Goal: Task Accomplishment & Management: Manage account settings

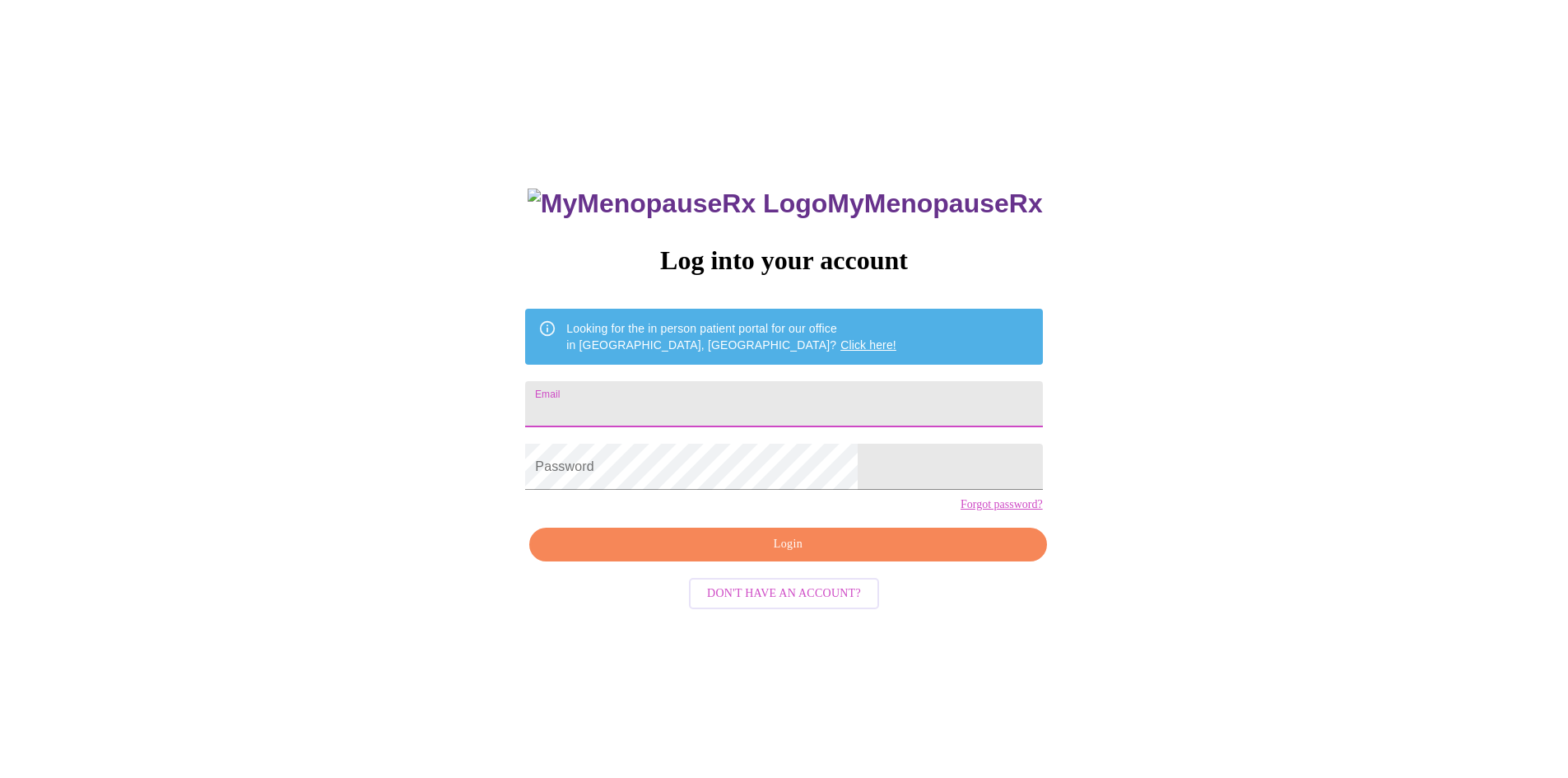
click at [781, 395] on input "Email" at bounding box center [784, 404] width 517 height 46
type input "[PERSON_NAME][EMAIL_ADDRESS][PERSON_NAME][DOMAIN_NAME]"
click at [1033, 497] on div "MyMenopauseRx Log into your account Looking for the in person patient portal fo…" at bounding box center [784, 473] width 1555 height 934
click at [756, 555] on span "Login" at bounding box center [788, 545] width 479 height 21
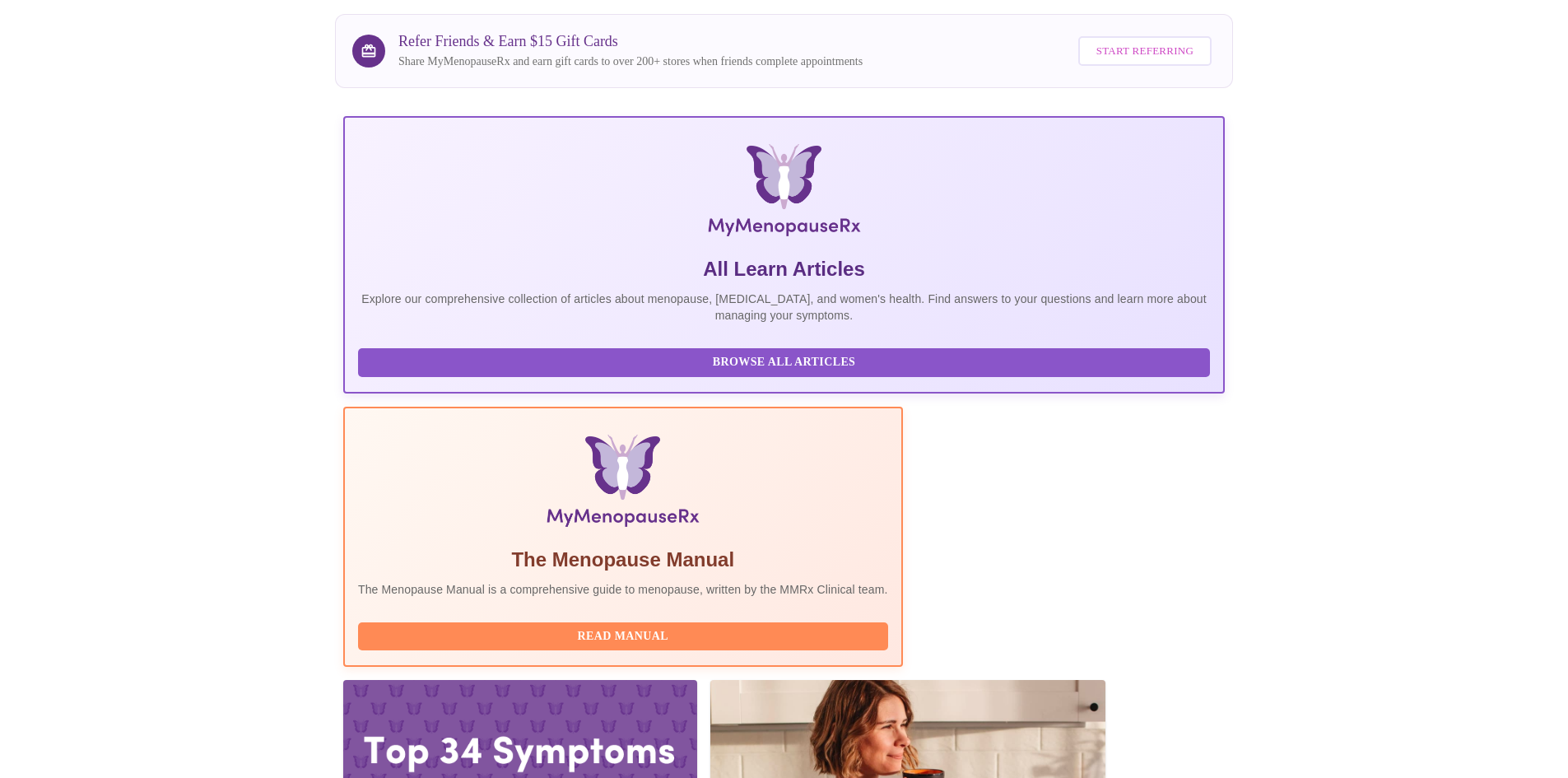
scroll to position [208, 0]
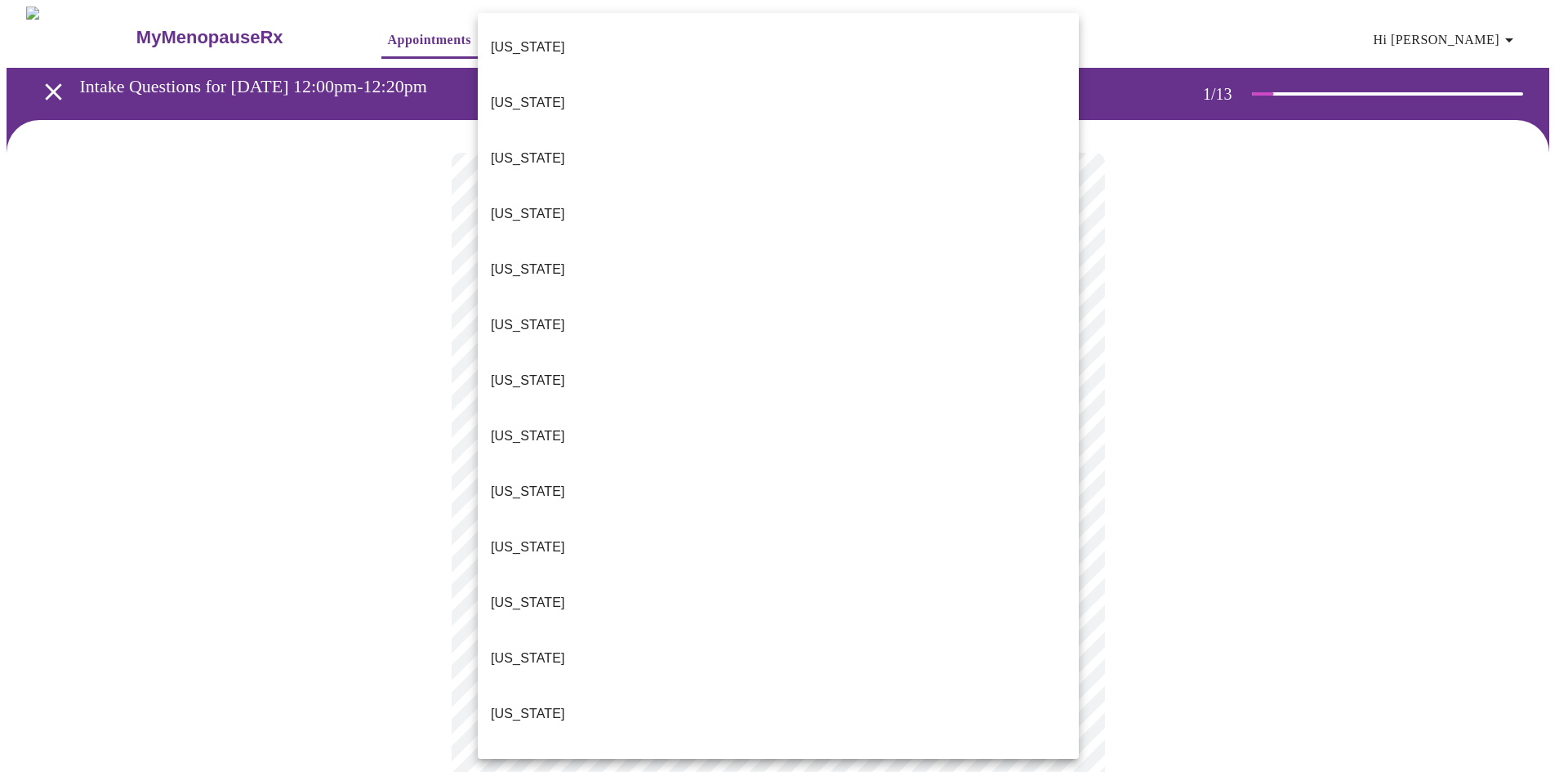
click at [554, 686] on li "Illinois" at bounding box center [778, 714] width 601 height 56
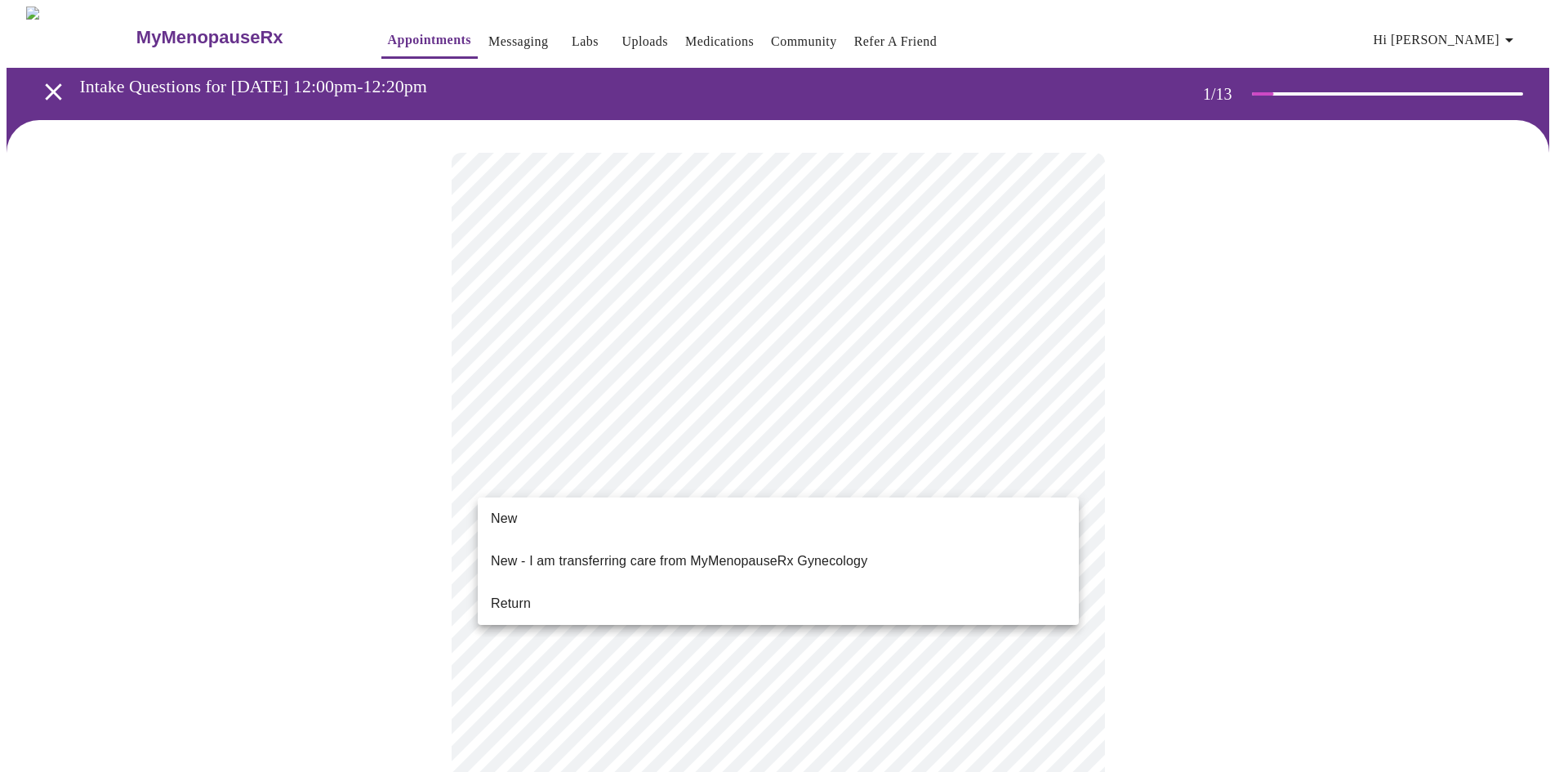
click at [569, 525] on li "New" at bounding box center [778, 518] width 601 height 29
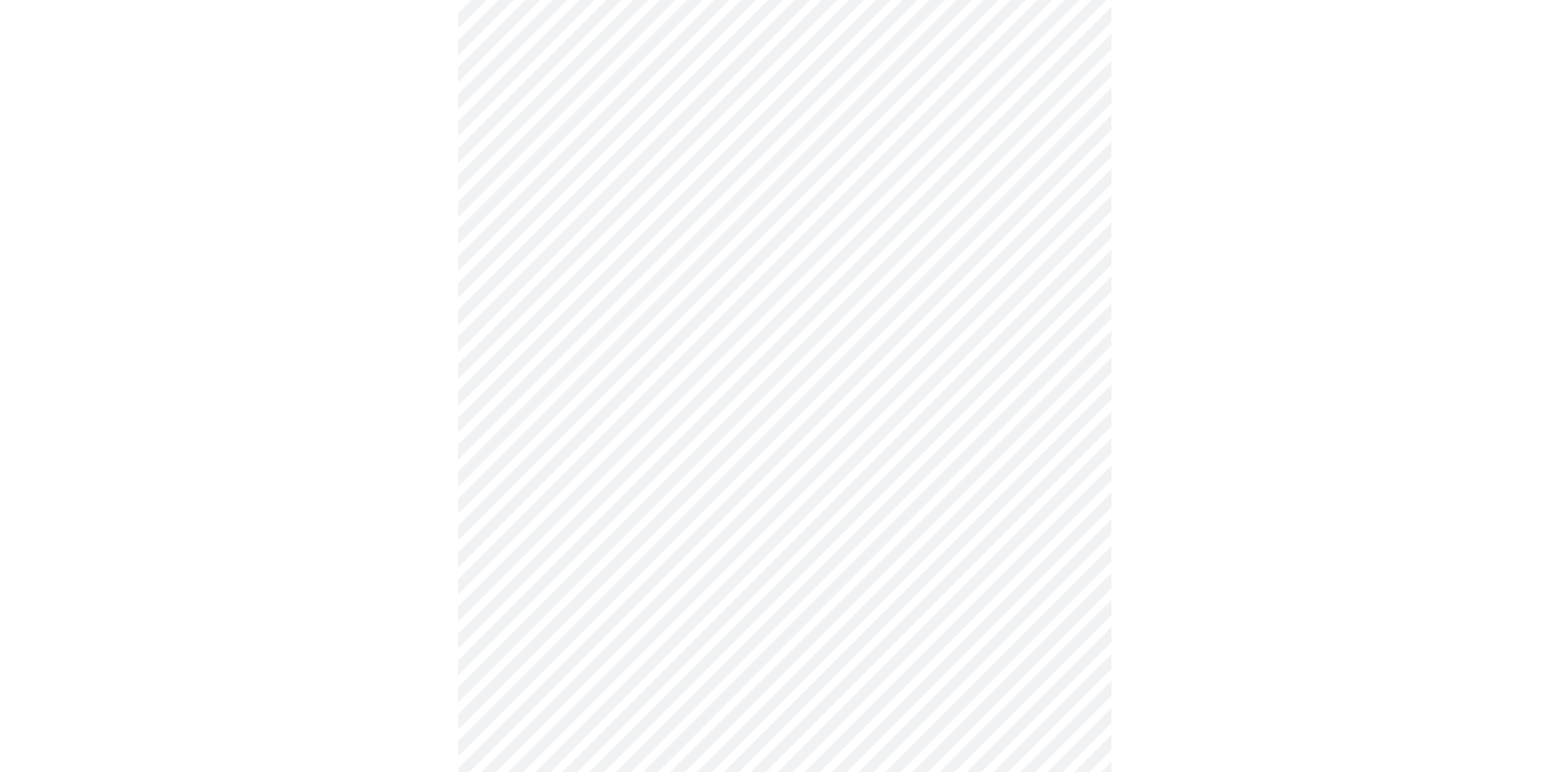
scroll to position [820, 0]
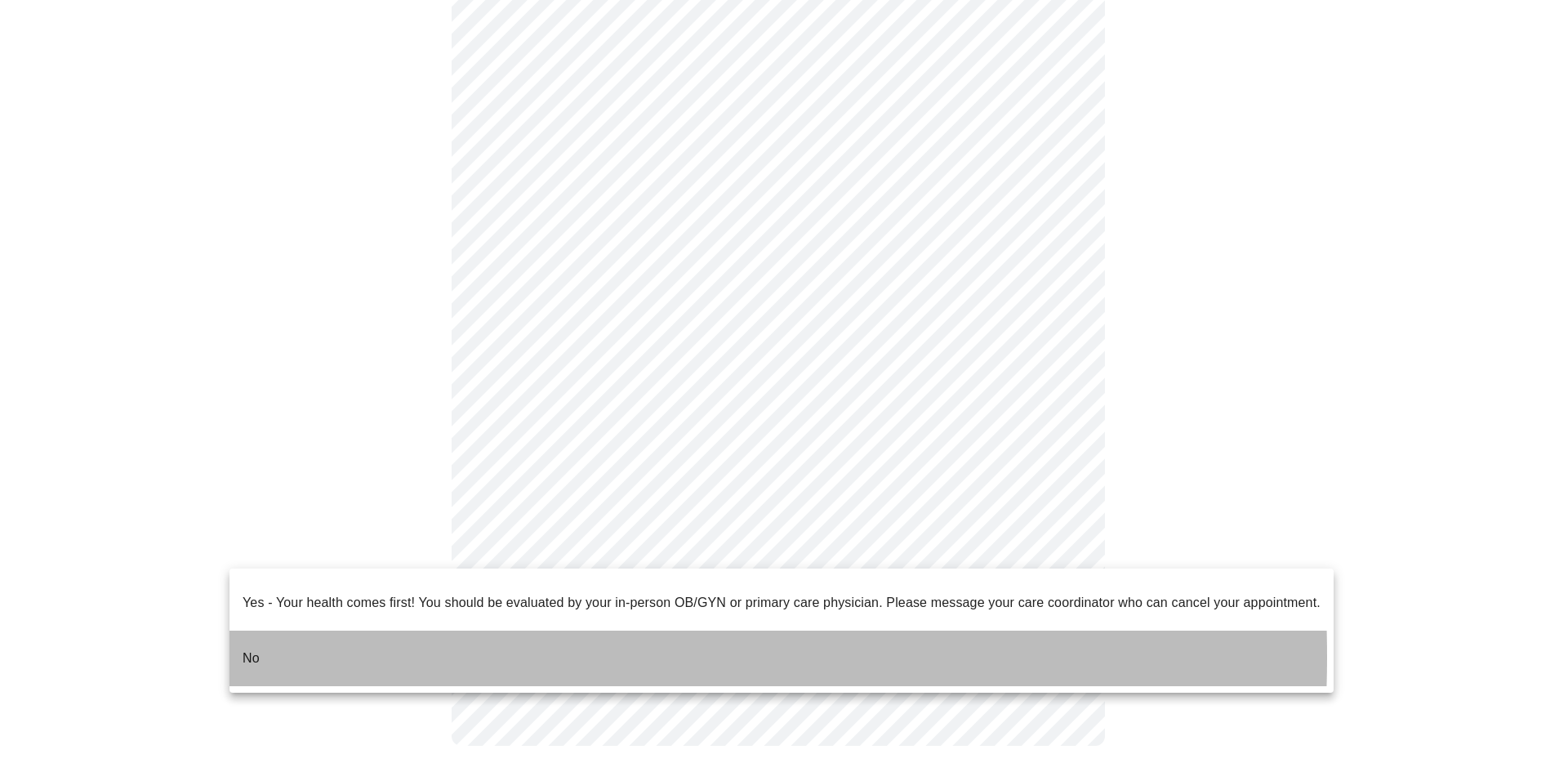
click at [324, 644] on li "No" at bounding box center [782, 659] width 1104 height 56
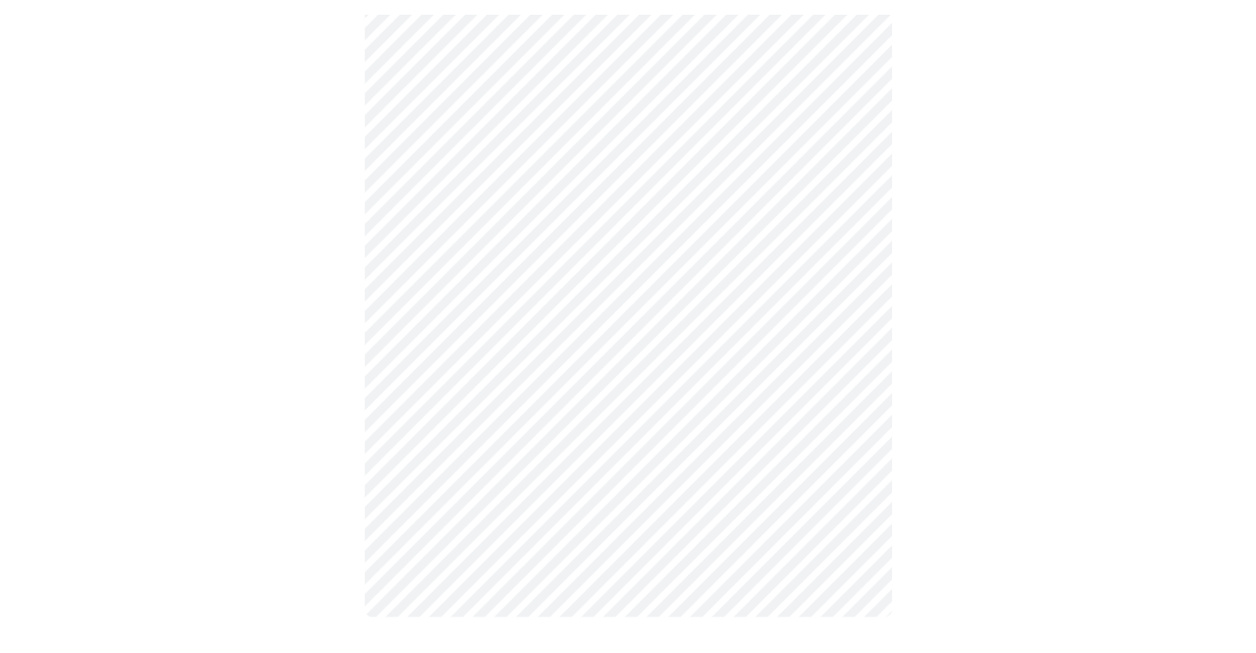
scroll to position [0, 0]
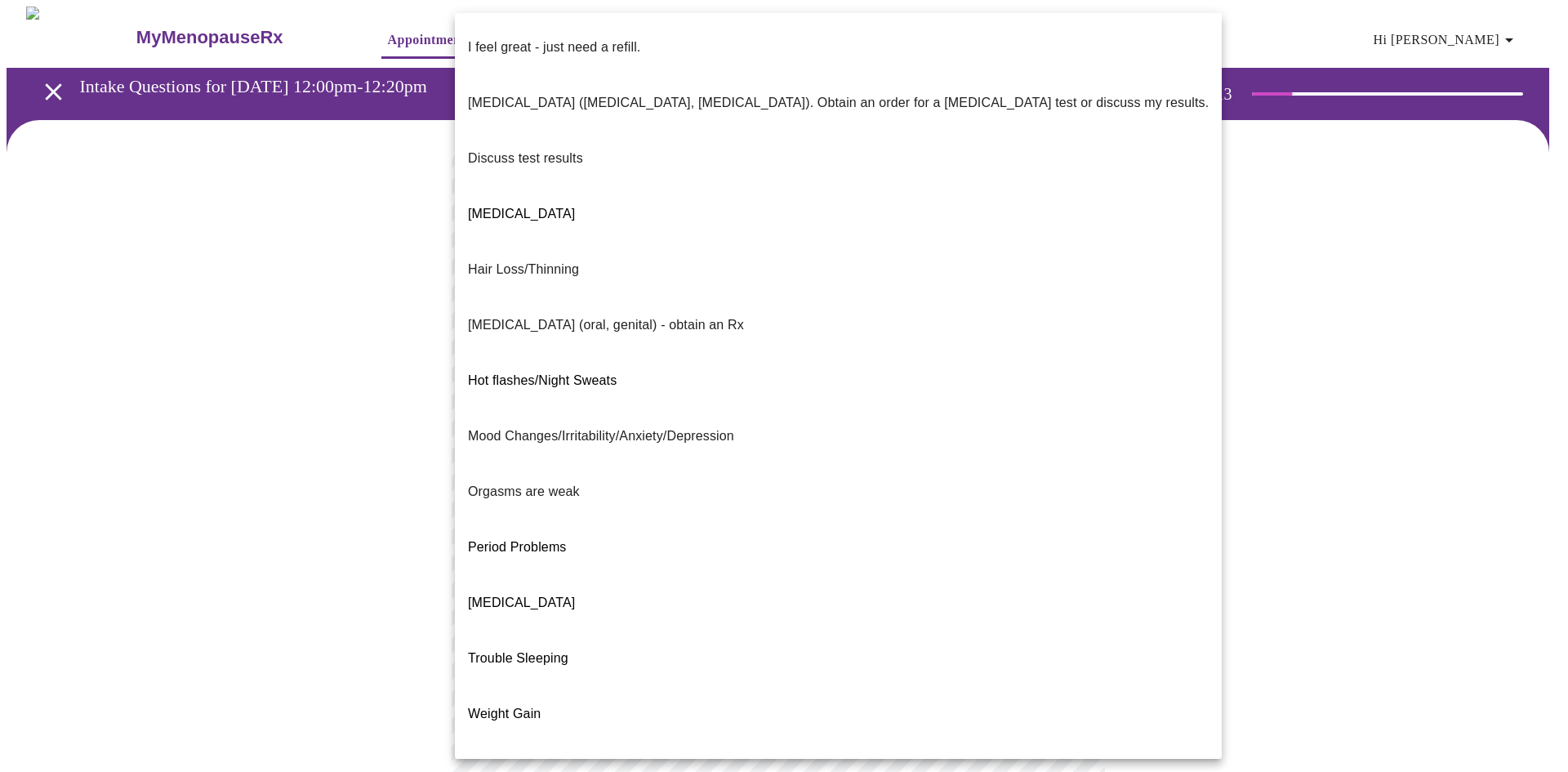
click at [649, 347] on body "MyMenopauseRx Appointments Messaging Labs Uploads Medications Community Refer a…" at bounding box center [784, 573] width 1555 height 1133
click at [1172, 352] on div at bounding box center [784, 386] width 1568 height 772
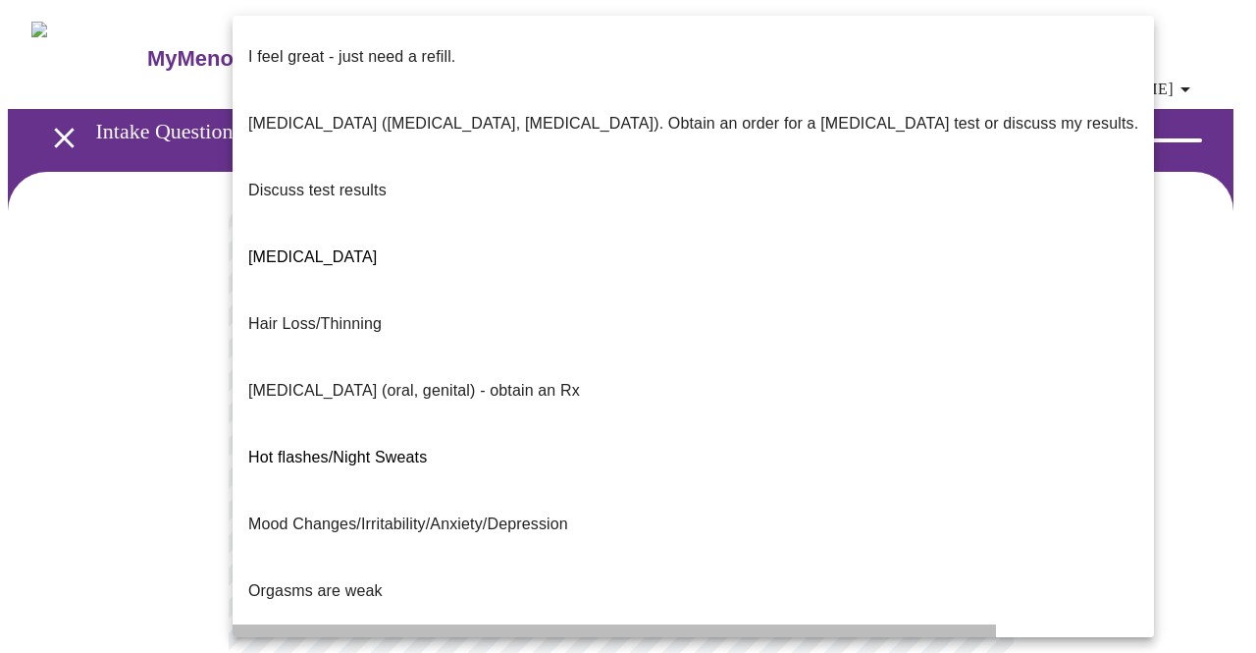
click at [371, 624] on li "Period Problems" at bounding box center [693, 657] width 921 height 67
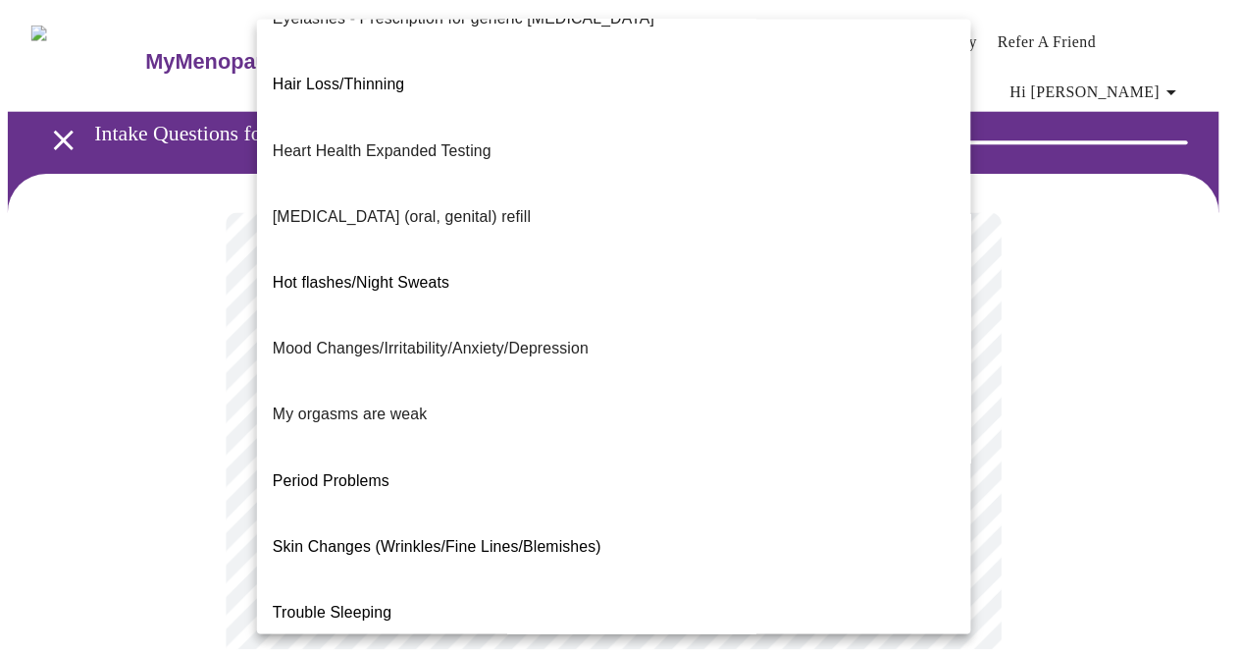
scroll to position [312, 0]
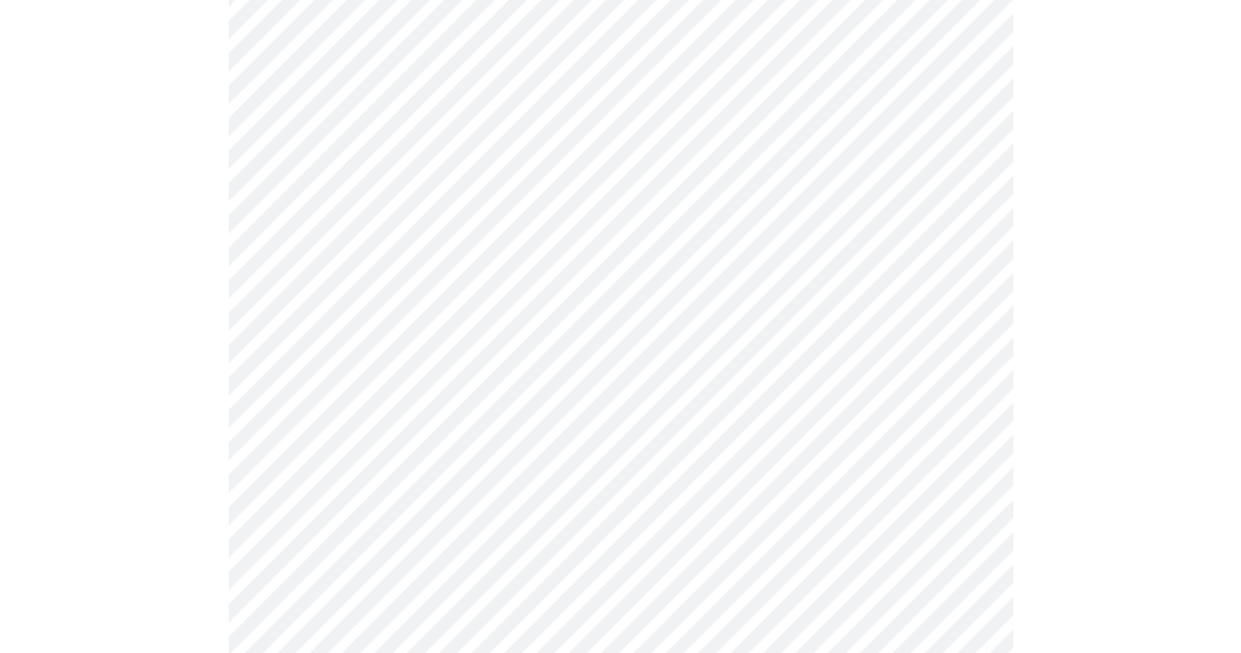
scroll to position [589, 0]
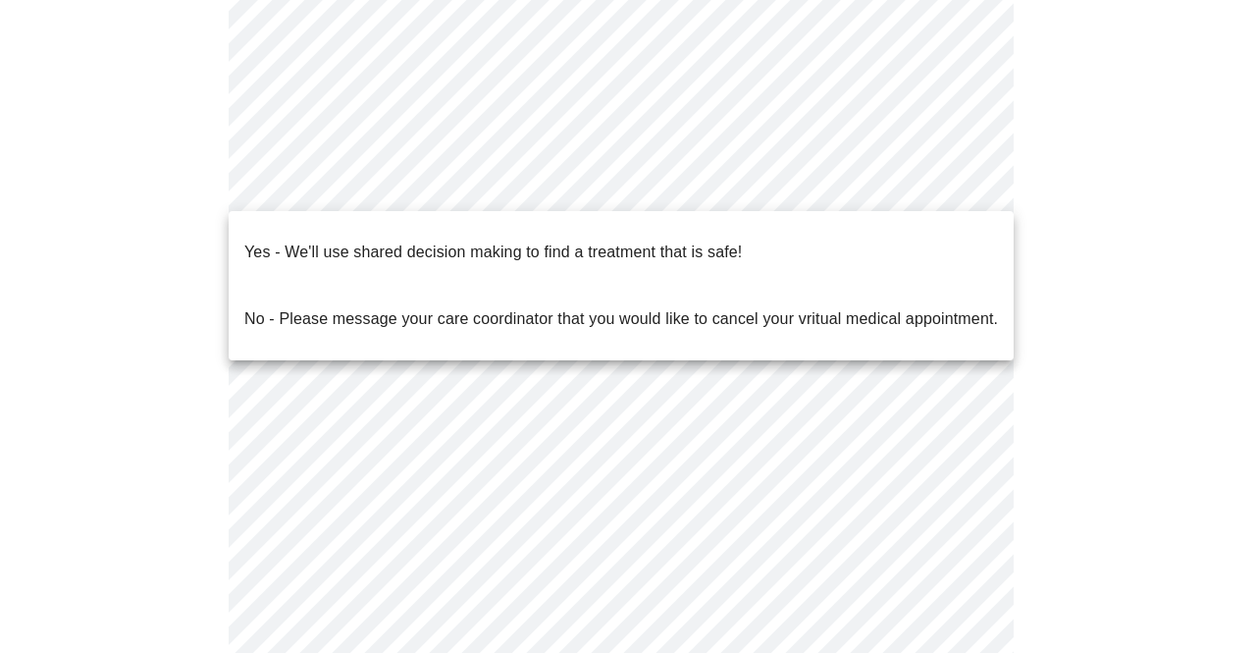
click at [487, 192] on body "MyMenopauseRx Appointments Messaging Labs Uploads Medications Community Refer a…" at bounding box center [628, 101] width 1240 height 1365
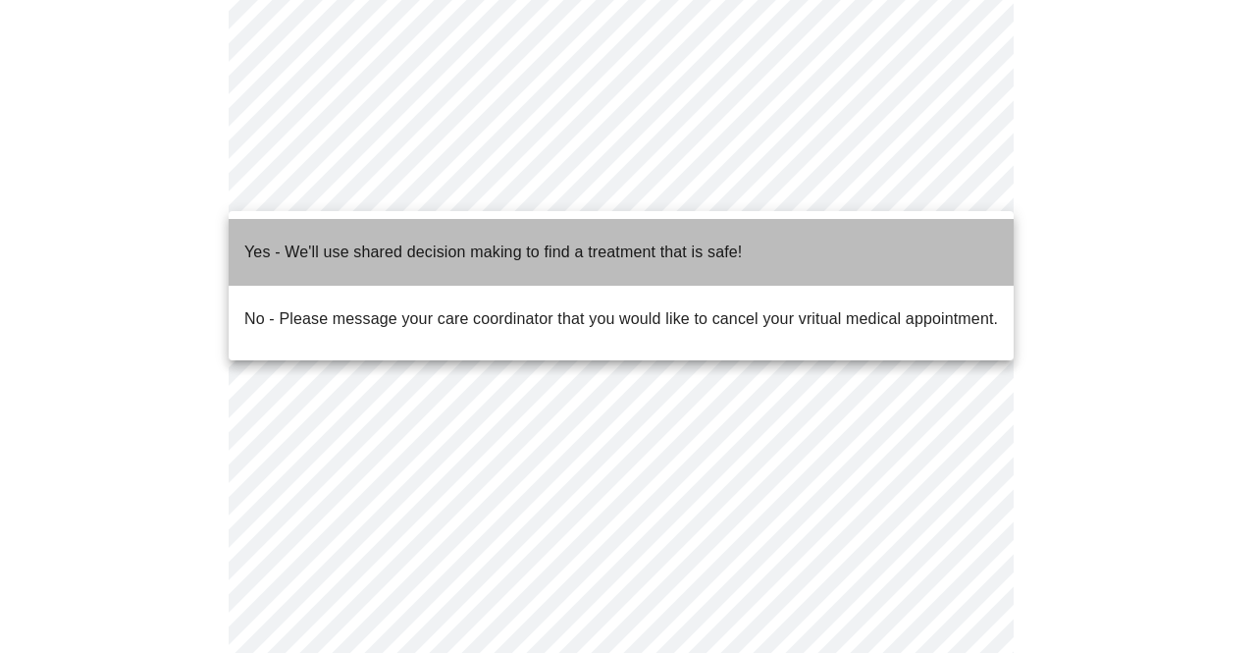
click at [451, 247] on p "Yes - We'll use shared decision making to find a treatment that is safe!" at bounding box center [493, 252] width 498 height 24
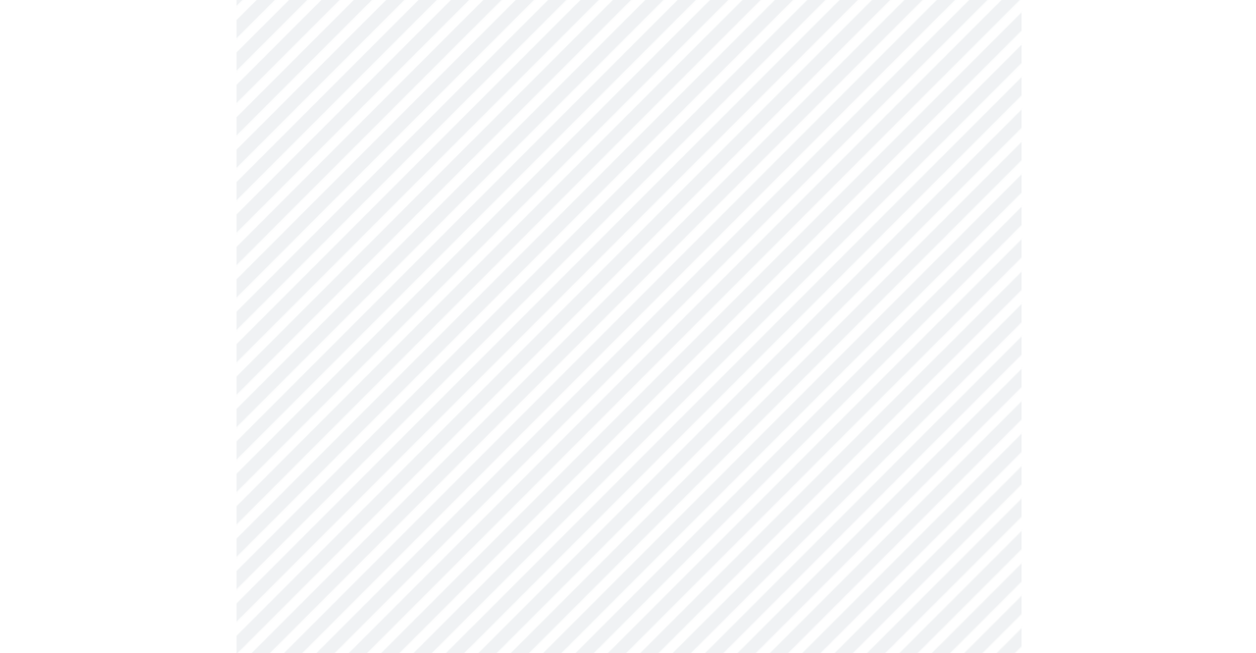
scroll to position [237, 0]
click at [967, 346] on body "MyMenopauseRx Appointments Messaging Labs Uploads Medications Community Refer a…" at bounding box center [628, 425] width 1240 height 1311
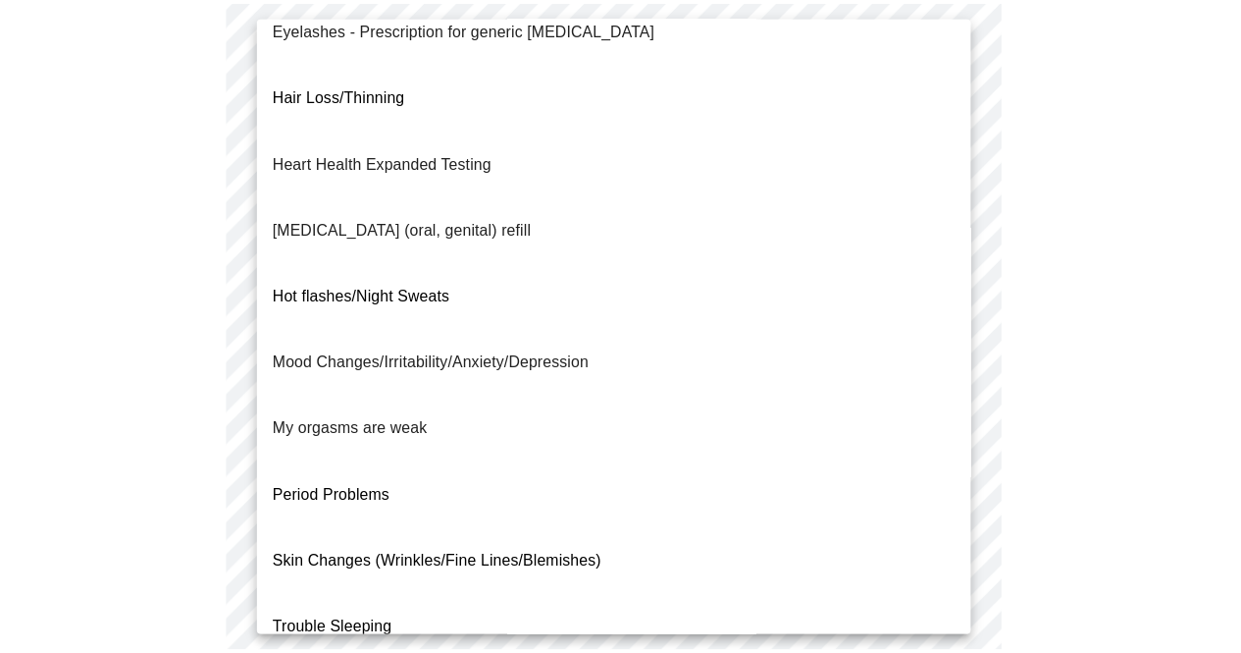
scroll to position [312, 0]
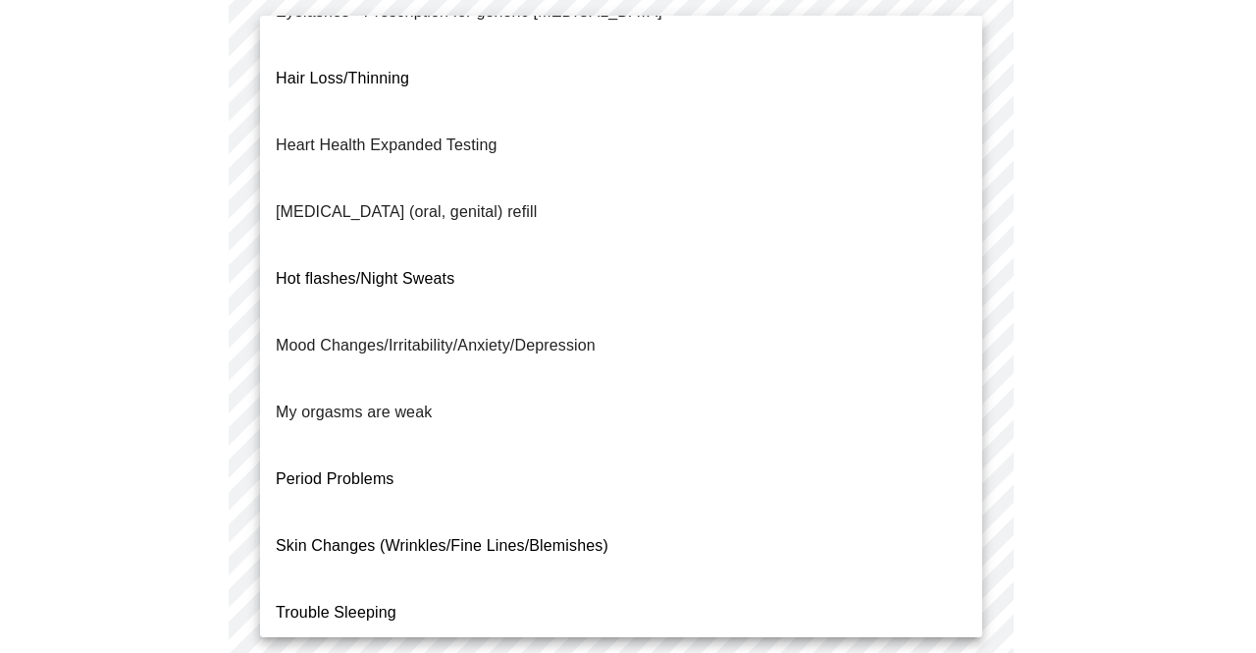
click at [236, 443] on div at bounding box center [628, 326] width 1256 height 653
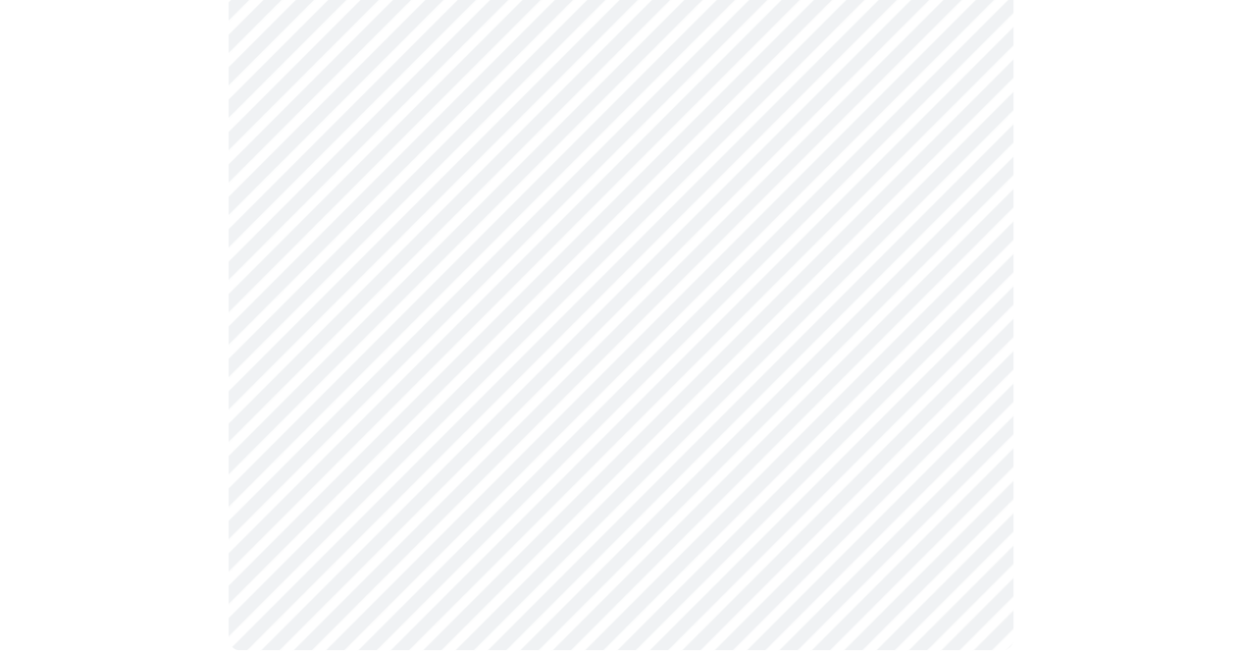
scroll to position [0, 0]
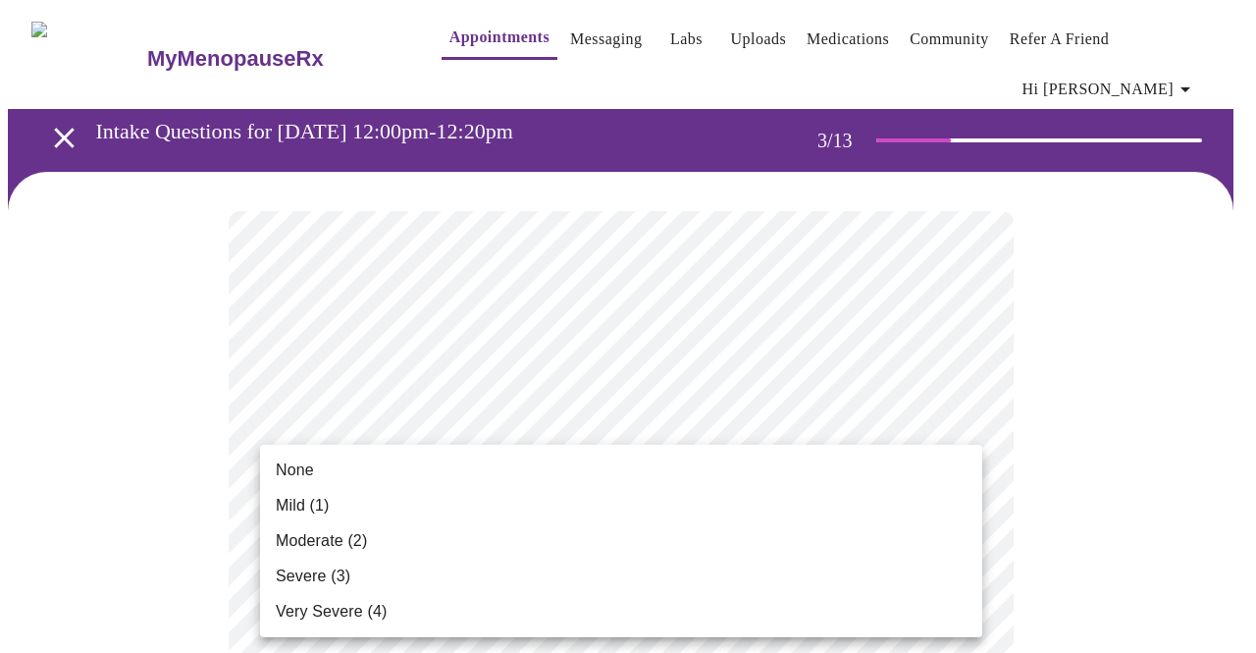
click at [337, 495] on li "Mild (1)" at bounding box center [621, 505] width 722 height 35
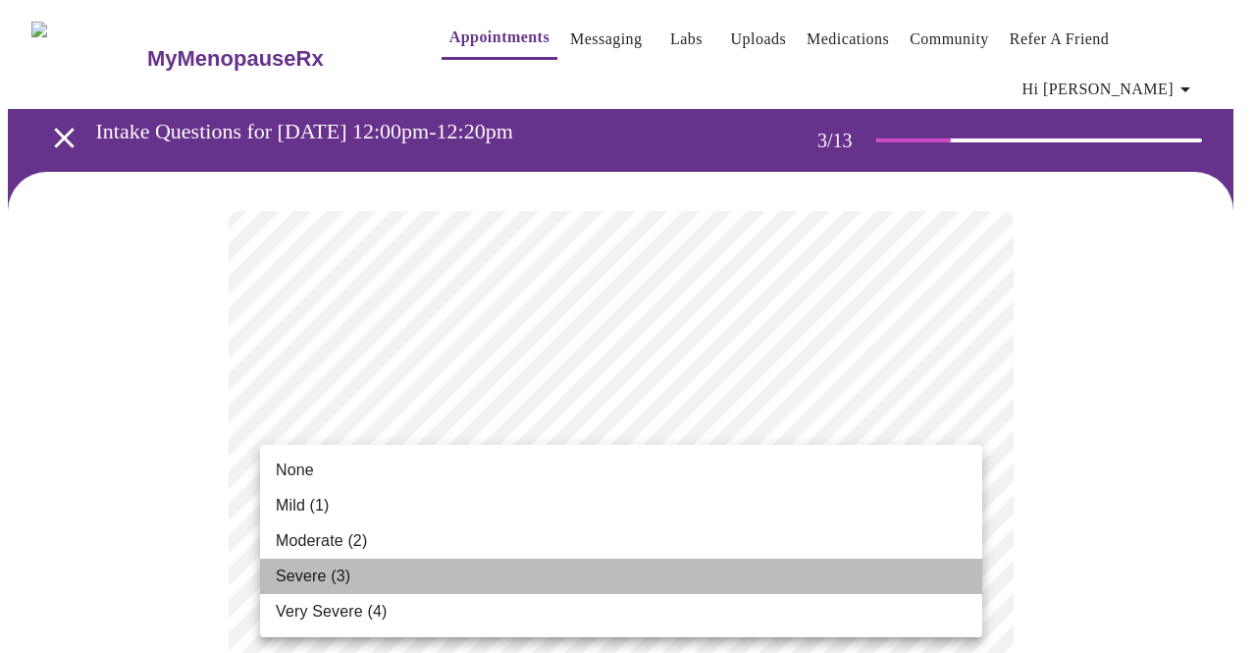
click at [308, 570] on span "Severe (3)" at bounding box center [313, 576] width 75 height 24
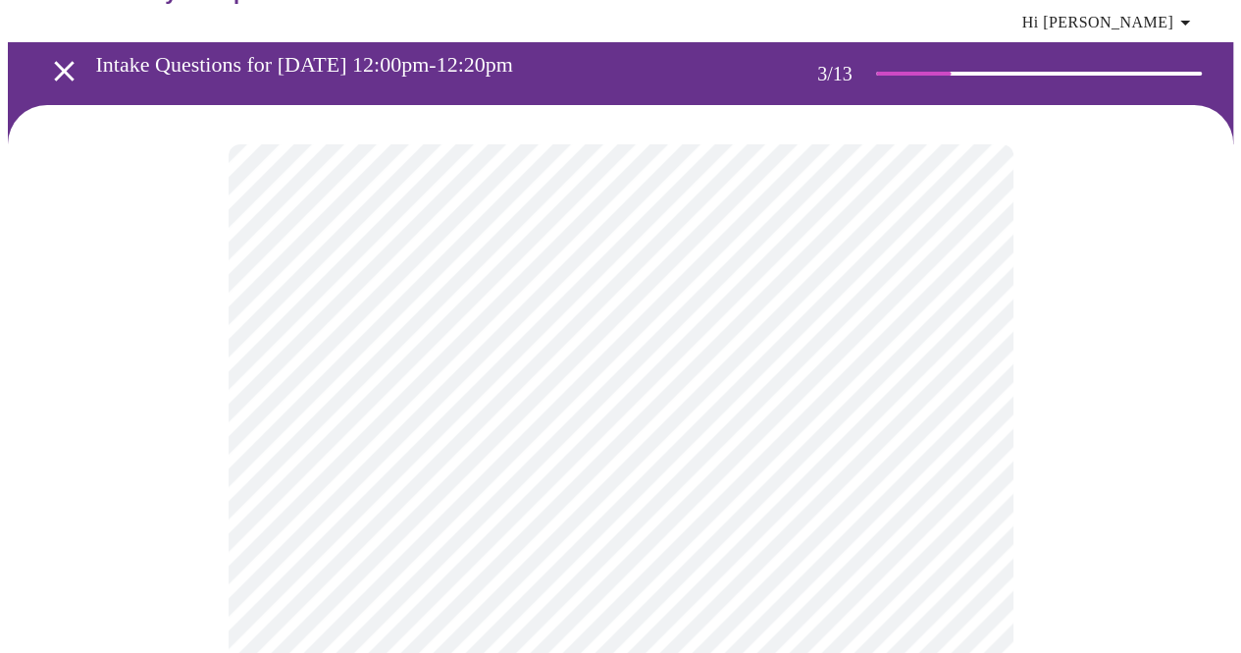
scroll to position [98, 0]
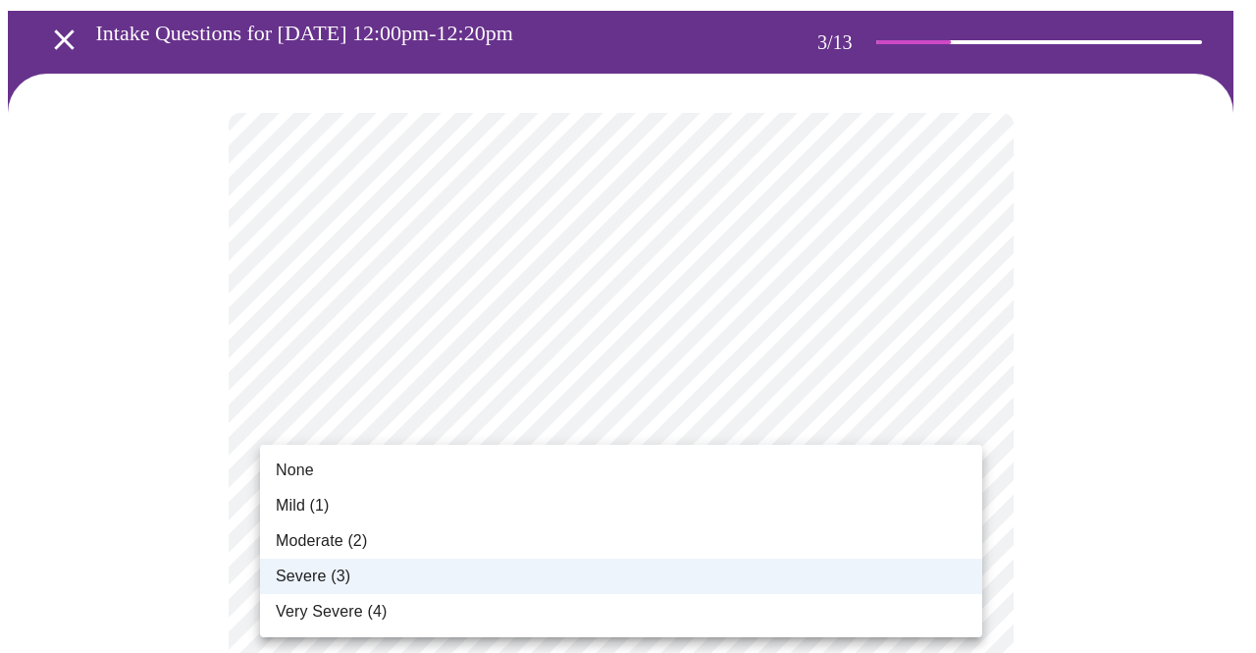
click at [324, 542] on span "Moderate (2)" at bounding box center [321, 541] width 91 height 24
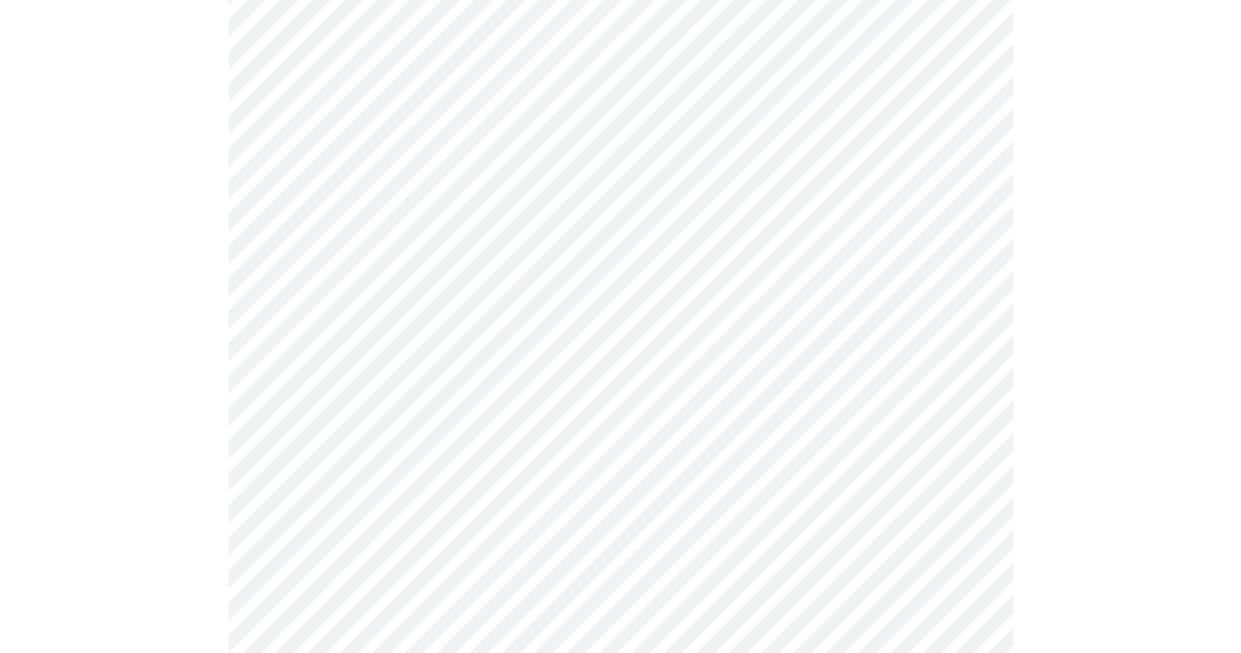
scroll to position [294, 0]
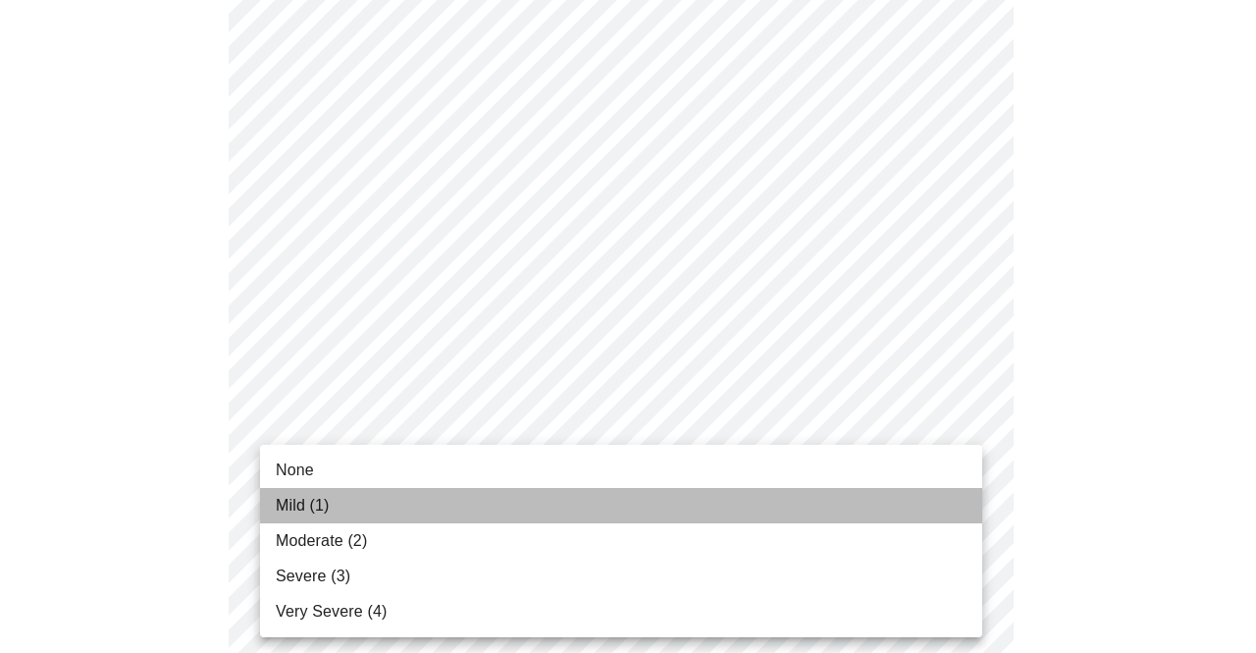
click at [320, 503] on span "Mild (1)" at bounding box center [303, 506] width 54 height 24
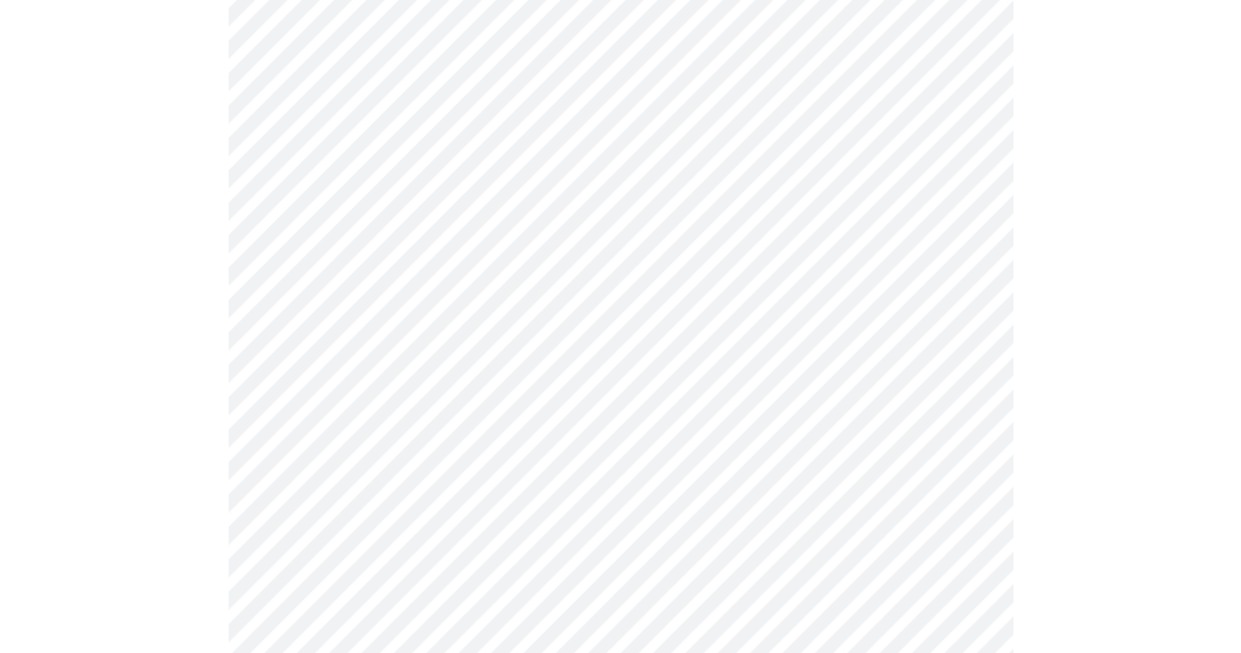
scroll to position [393, 0]
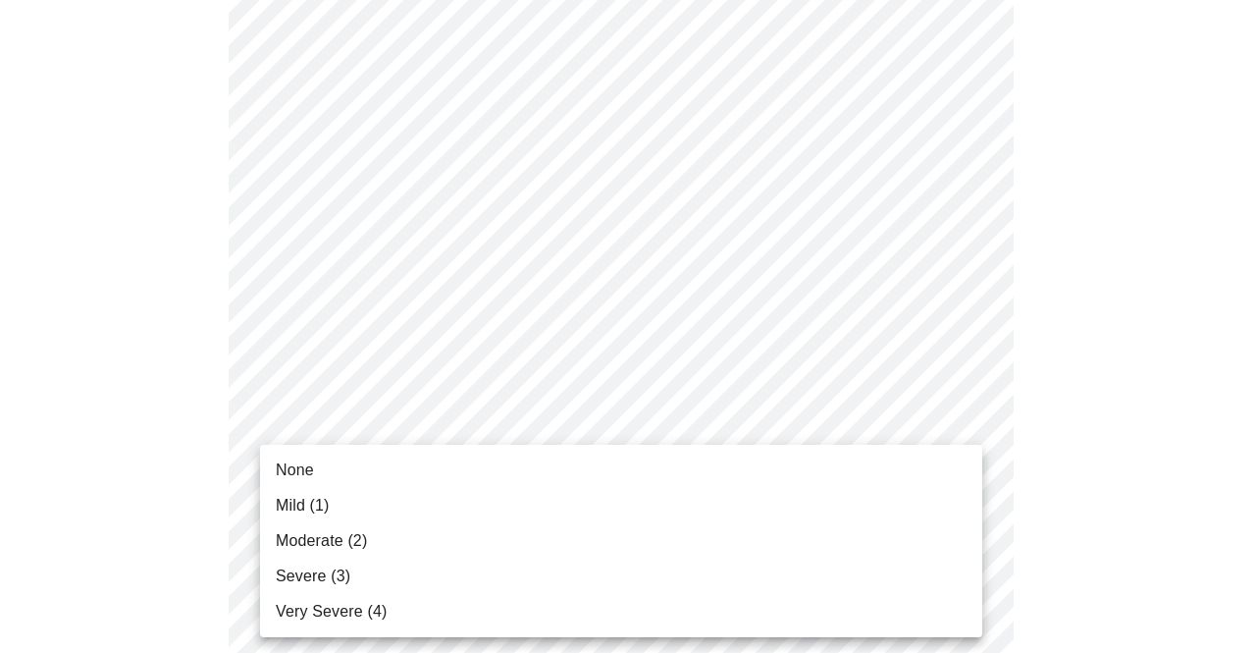
click at [287, 468] on span "None" at bounding box center [295, 470] width 38 height 24
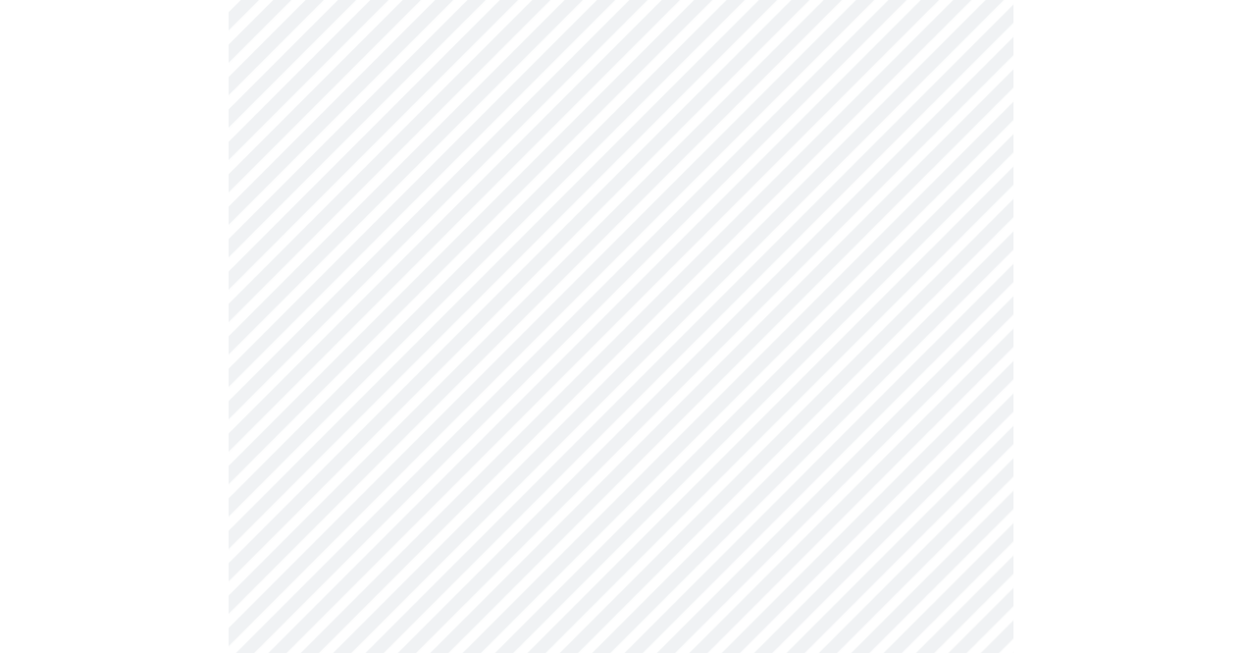
scroll to position [589, 0]
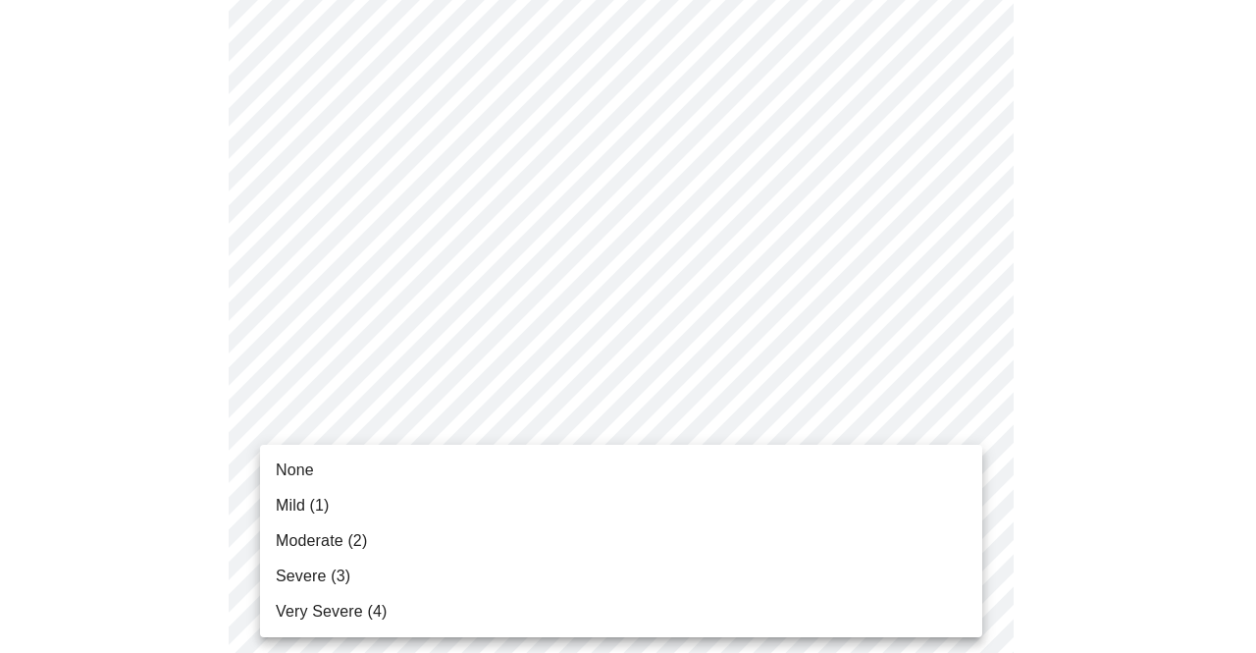
click at [295, 509] on span "Mild (1)" at bounding box center [303, 506] width 54 height 24
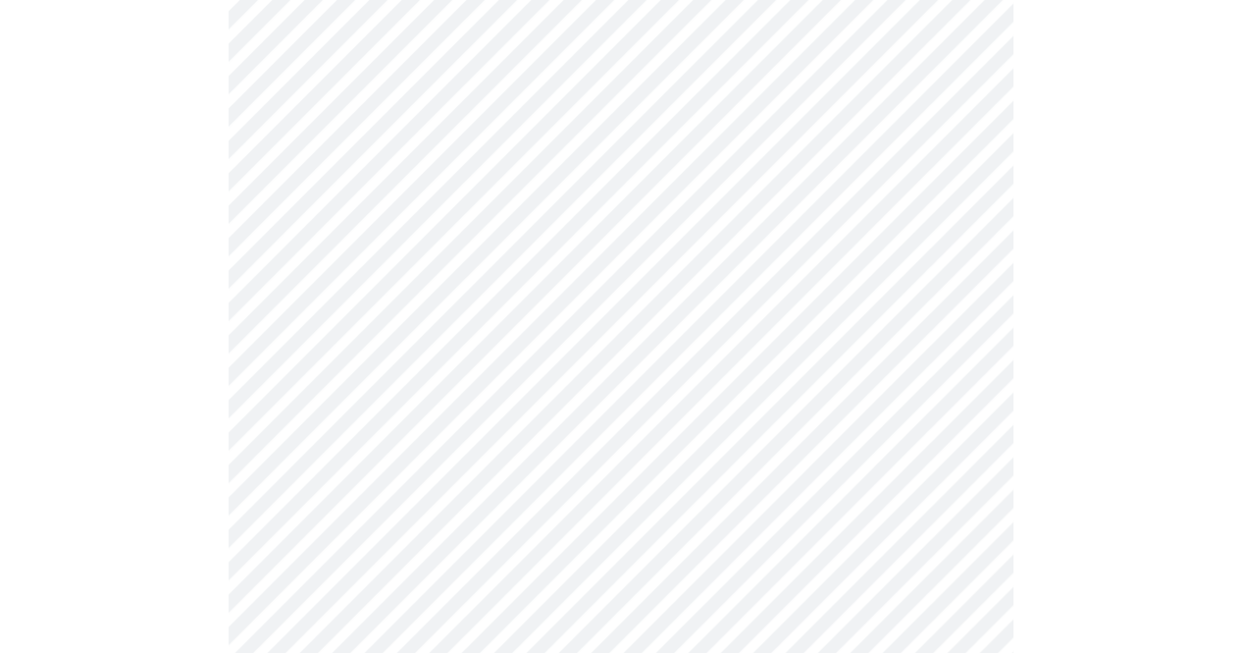
scroll to position [785, 0]
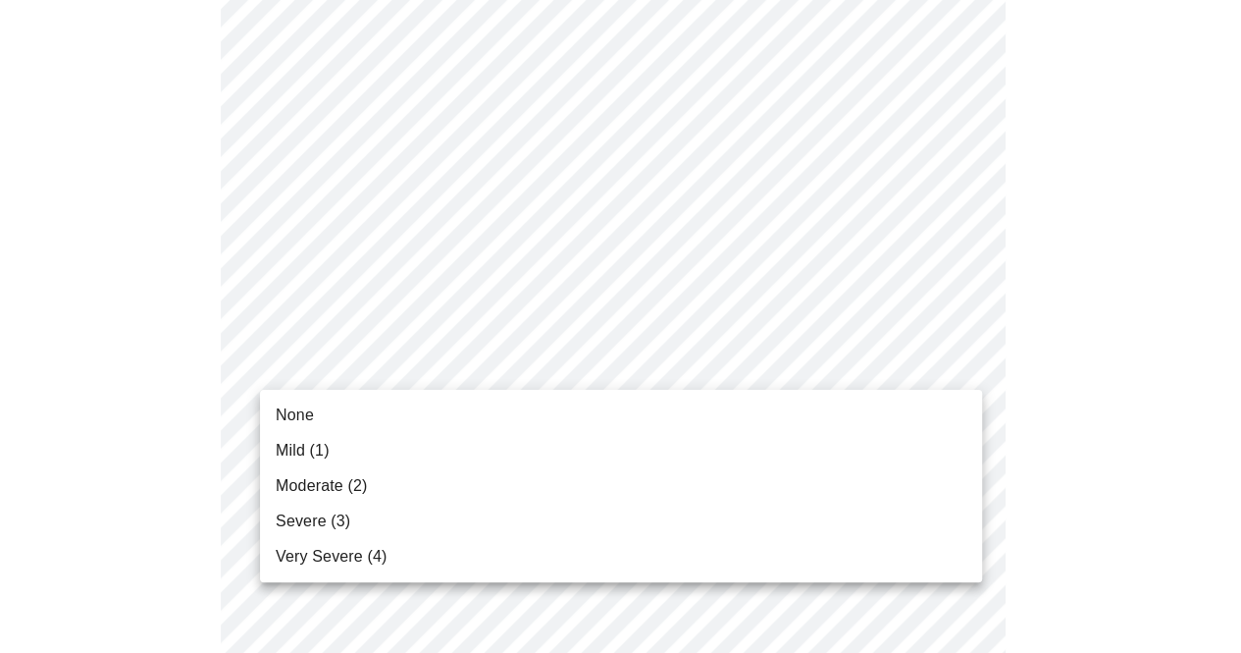
click at [322, 377] on body "MyMenopauseRx Appointments Messaging Labs Uploads Medications Community Refer a…" at bounding box center [621, 473] width 1226 height 2500
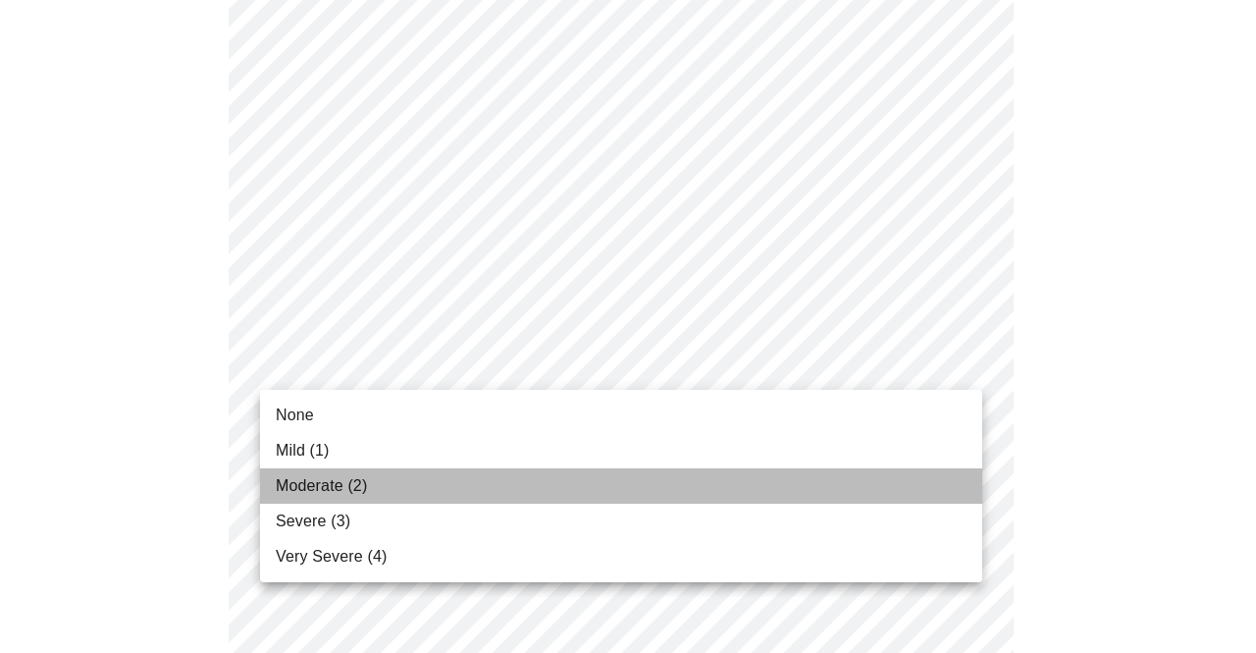
click at [312, 487] on span "Moderate (2)" at bounding box center [321, 486] width 91 height 24
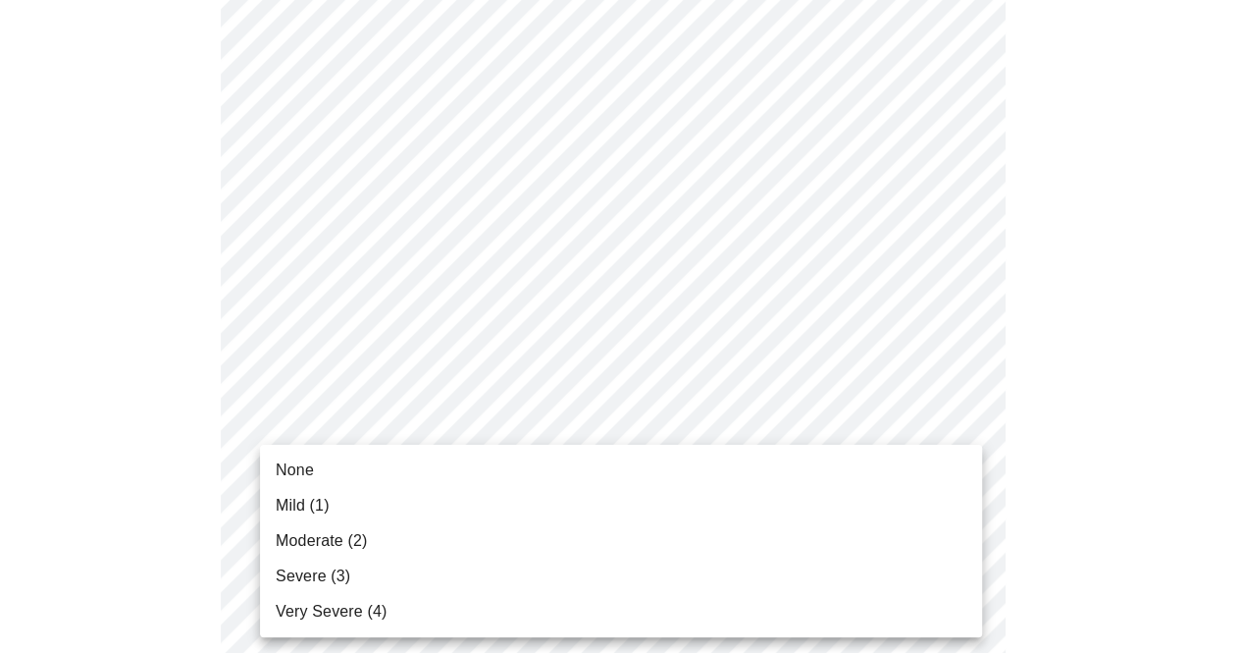
click at [326, 512] on body "MyMenopauseRx Appointments Messaging Labs Uploads Medications Community Refer a…" at bounding box center [621, 459] width 1226 height 2473
click at [302, 511] on span "Mild (1)" at bounding box center [303, 506] width 54 height 24
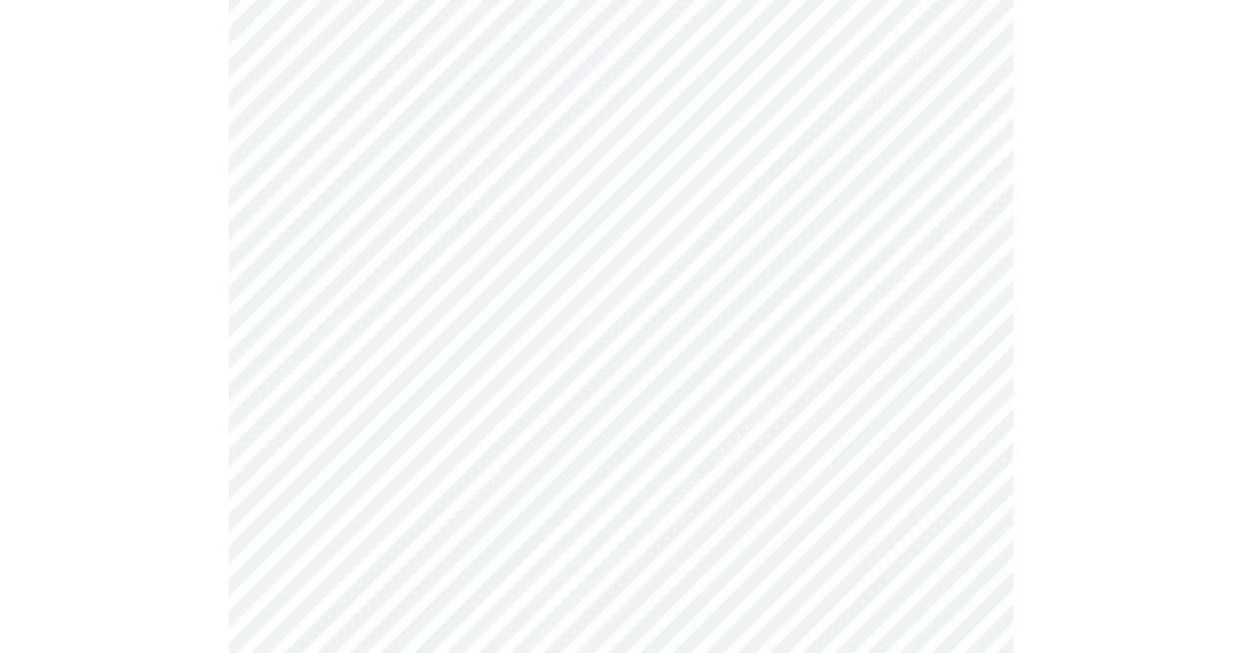
scroll to position [981, 0]
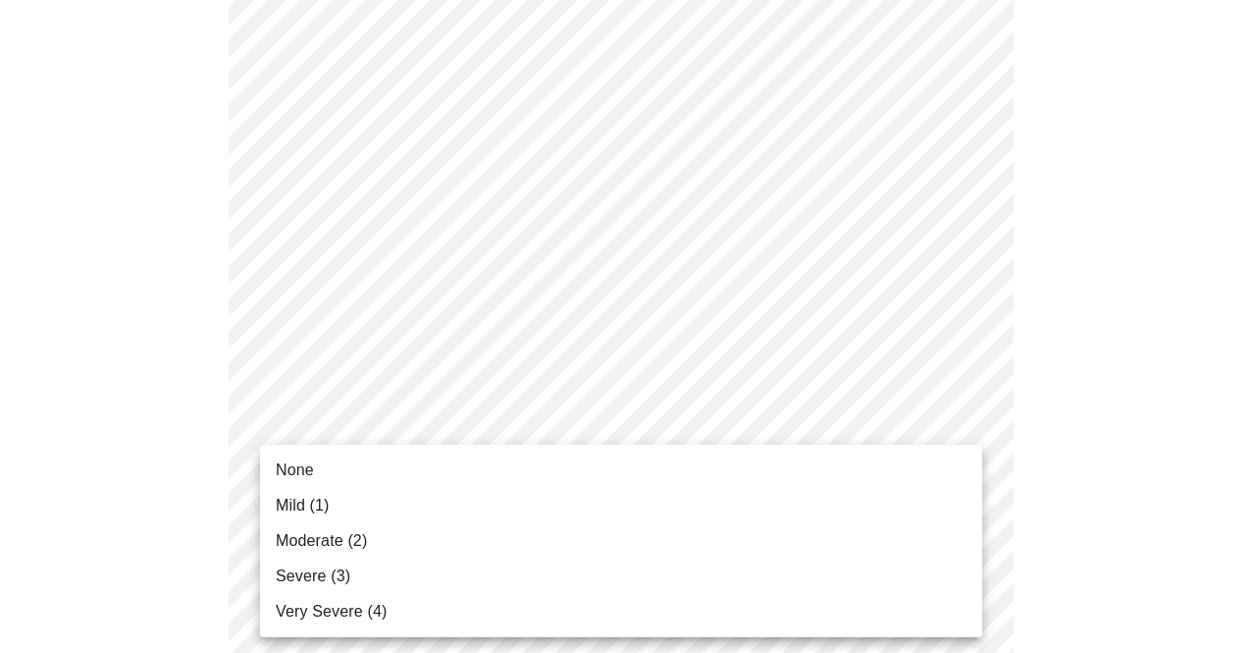
click at [342, 478] on body "MyMenopauseRx Appointments Messaging Labs Uploads Medications Community Refer a…" at bounding box center [628, 249] width 1240 height 2445
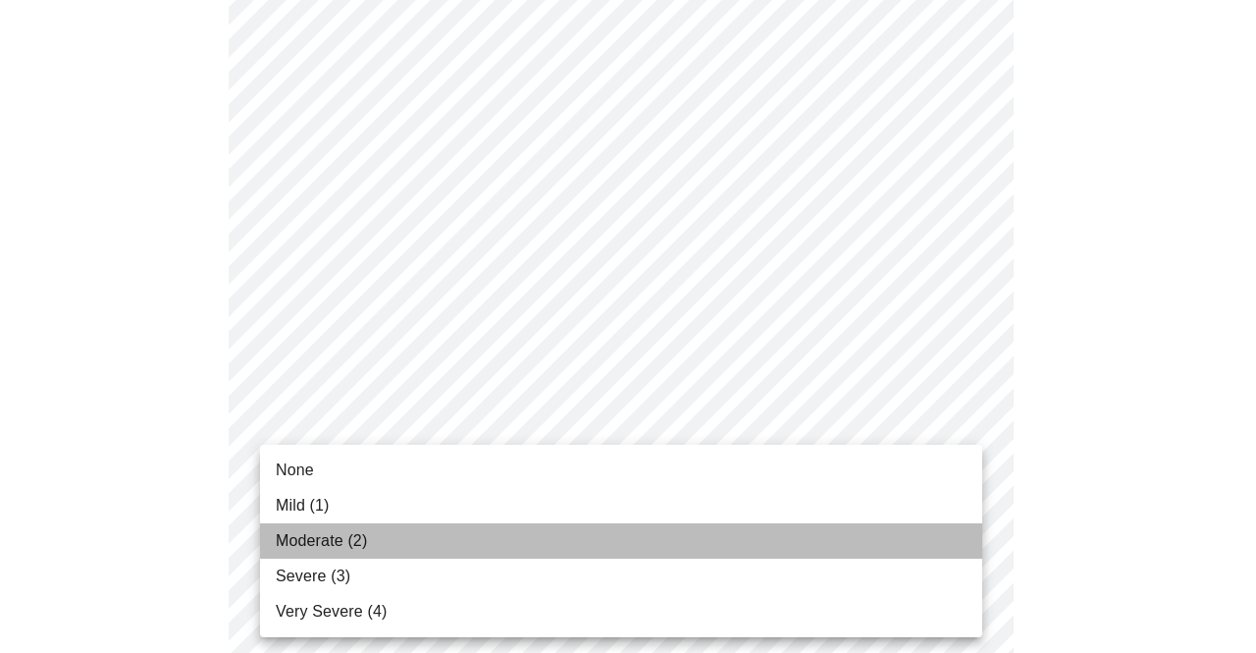
click at [292, 533] on span "Moderate (2)" at bounding box center [321, 541] width 91 height 24
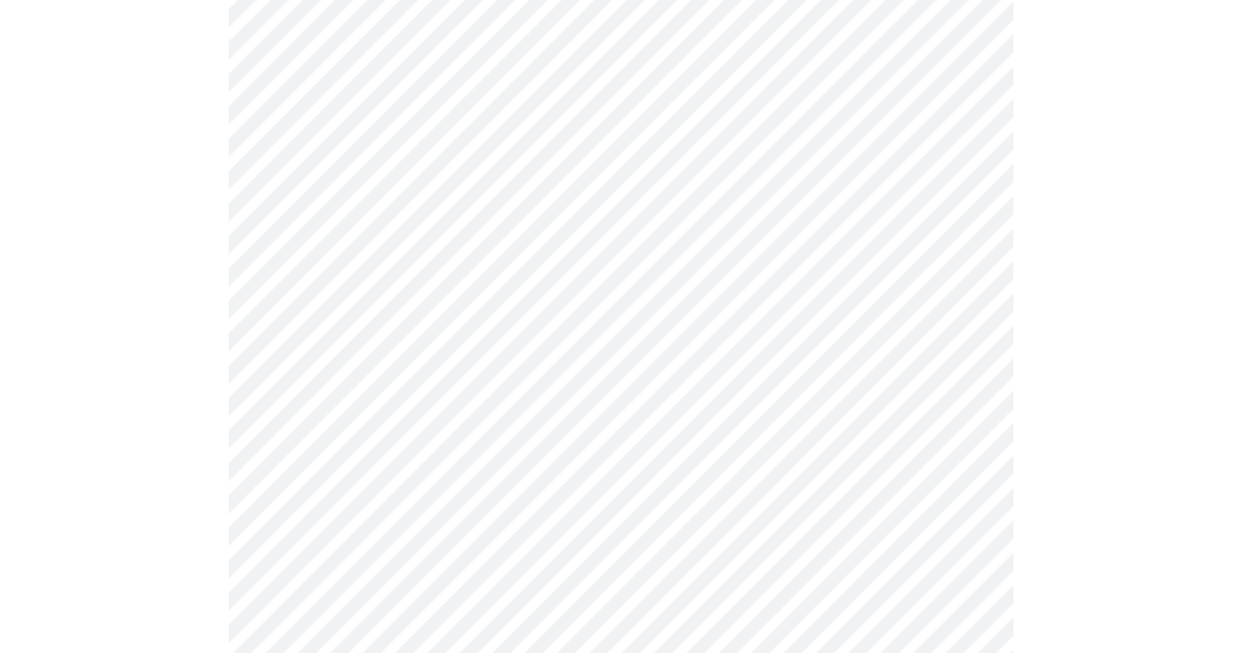
scroll to position [1276, 0]
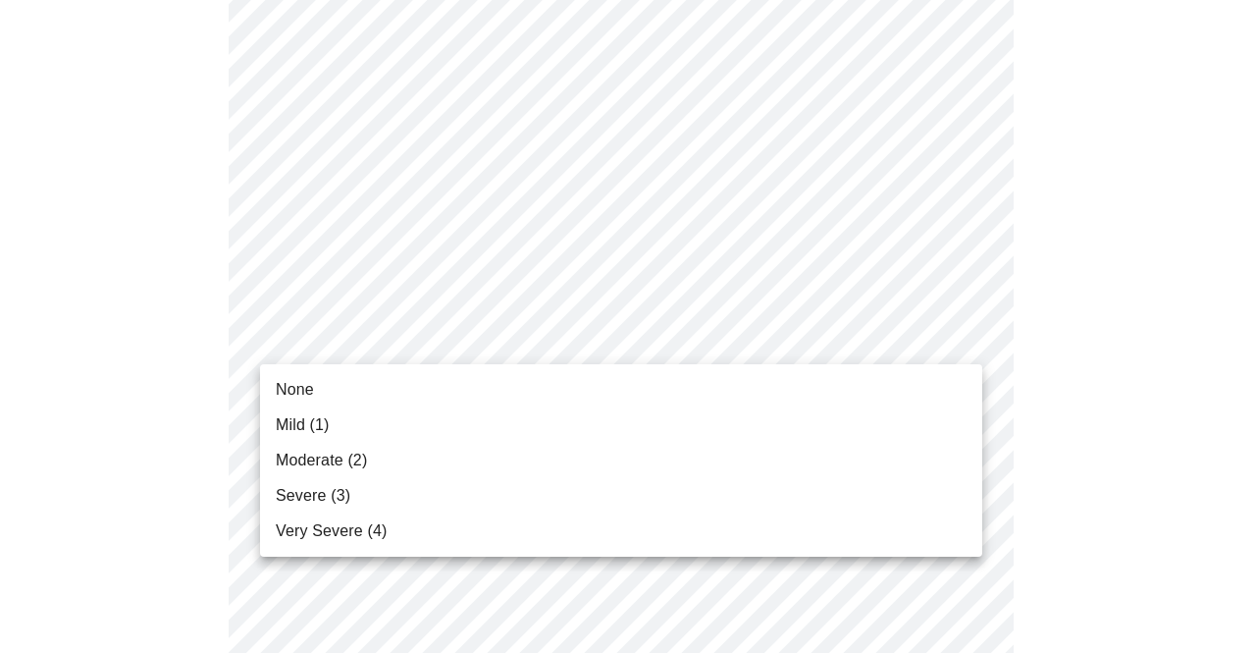
click at [292, 390] on span "None" at bounding box center [295, 390] width 38 height 24
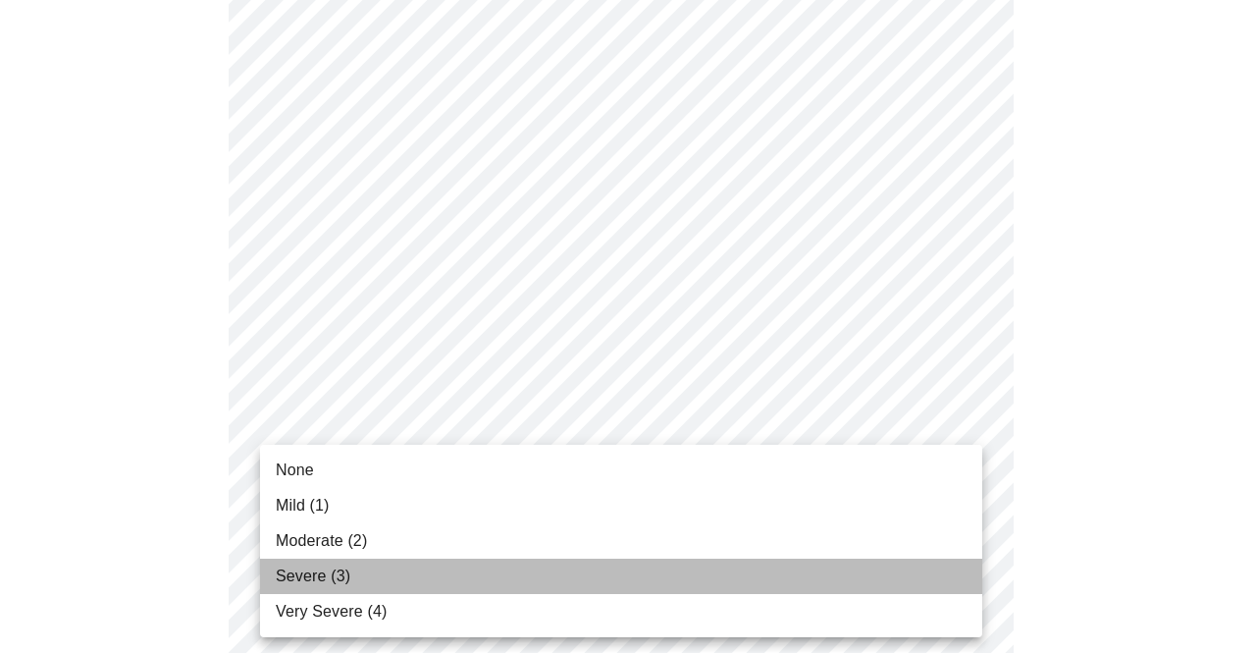
click at [305, 562] on li "Severe (3)" at bounding box center [621, 575] width 722 height 35
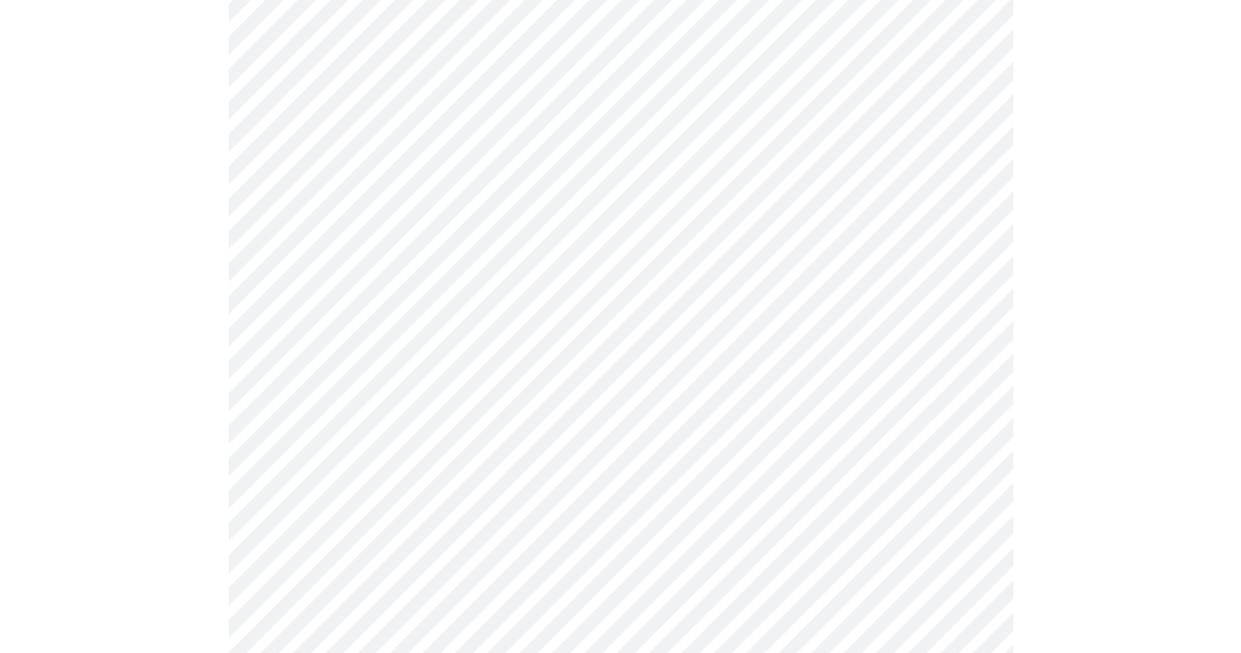
scroll to position [1570, 0]
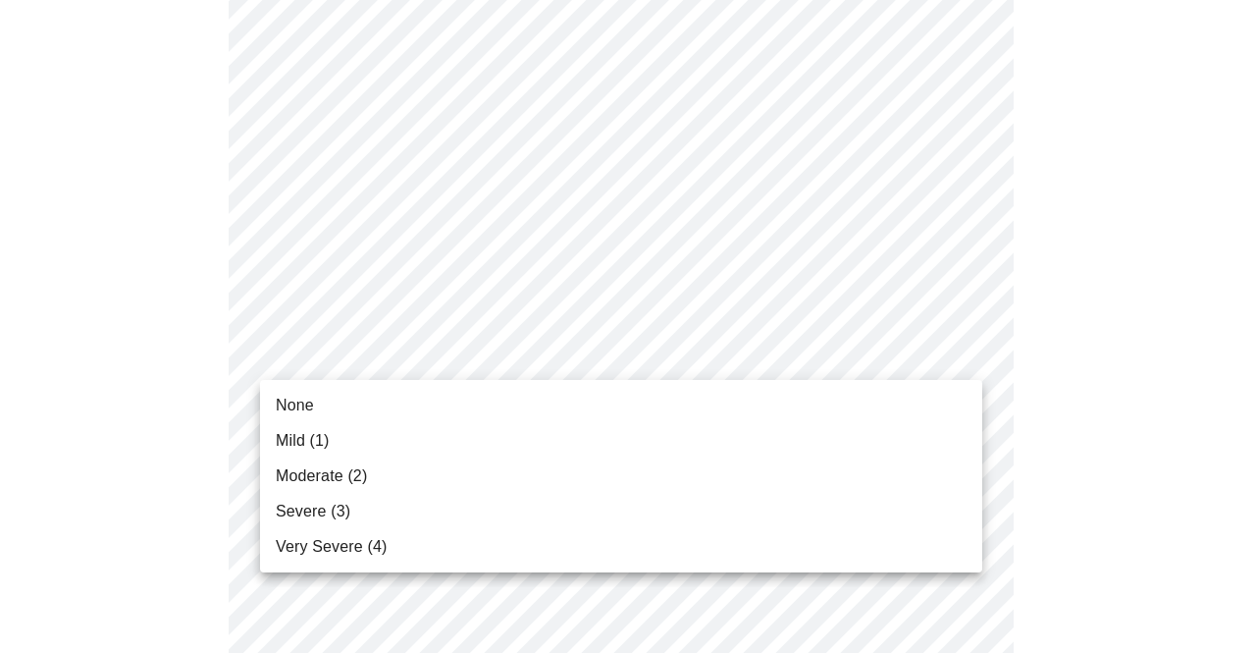
click at [308, 443] on span "Mild (1)" at bounding box center [303, 441] width 54 height 24
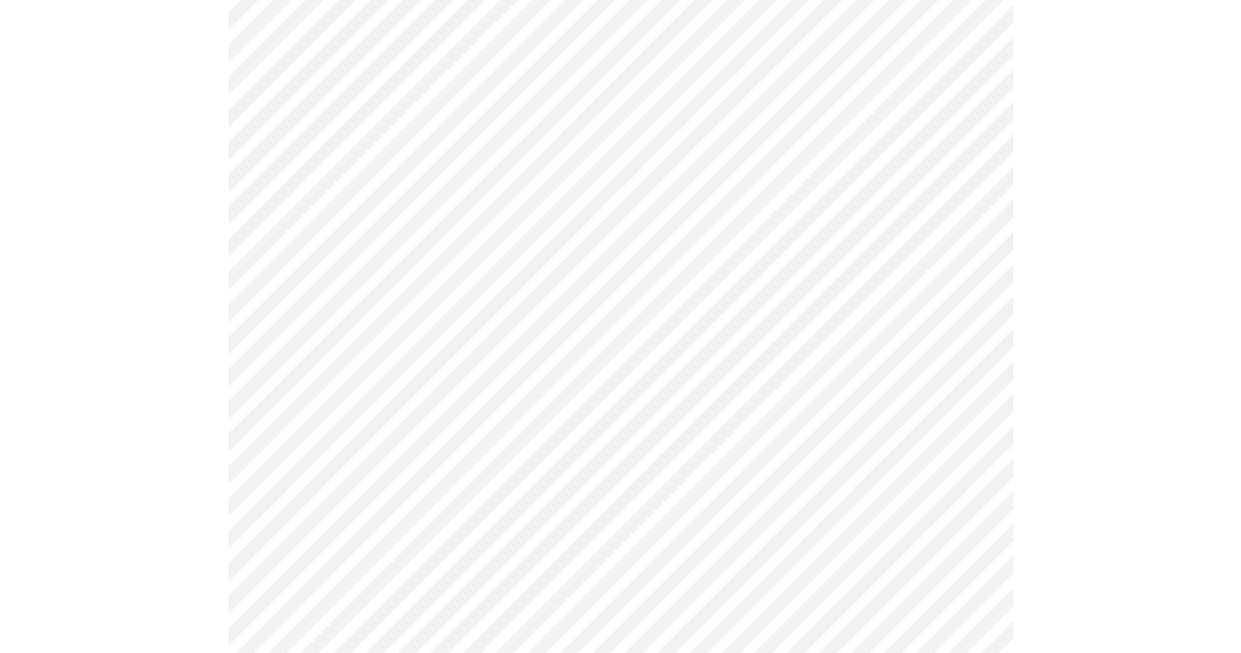
scroll to position [687, 0]
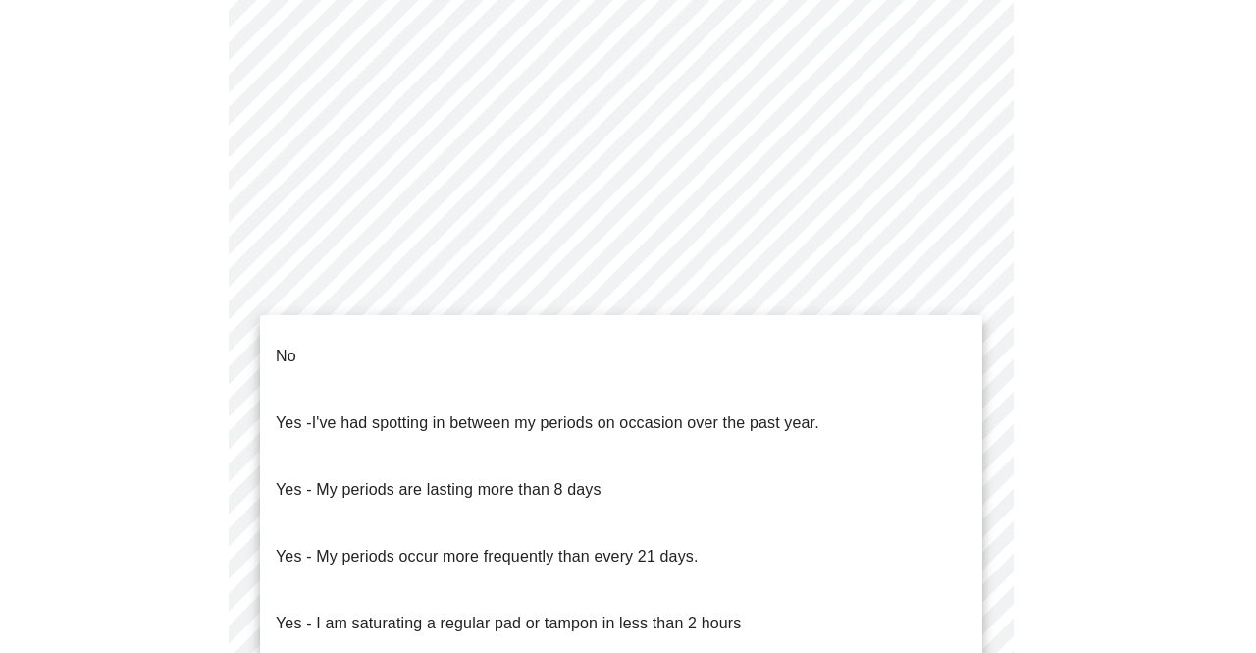
click at [446, 523] on body "MyMenopauseRx Appointments Messaging Labs Uploads Medications Community Refer a…" at bounding box center [628, 302] width 1240 height 1962
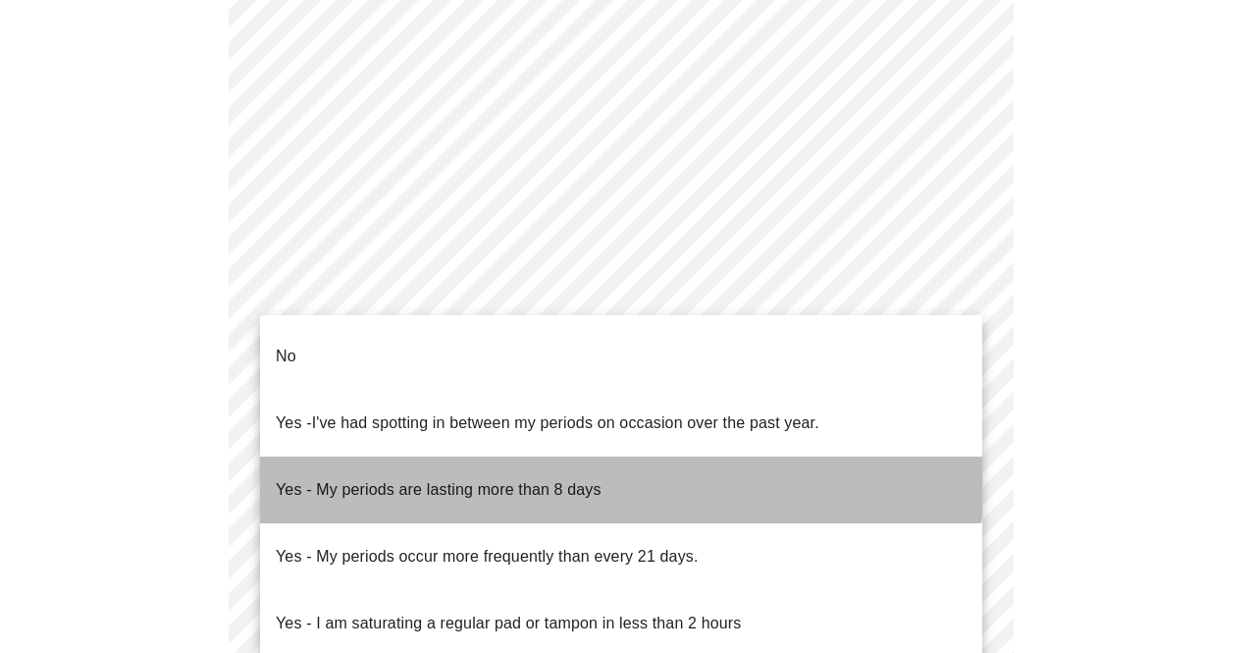
click at [394, 478] on p "Yes - My periods are lasting more than 8 days" at bounding box center [439, 490] width 326 height 24
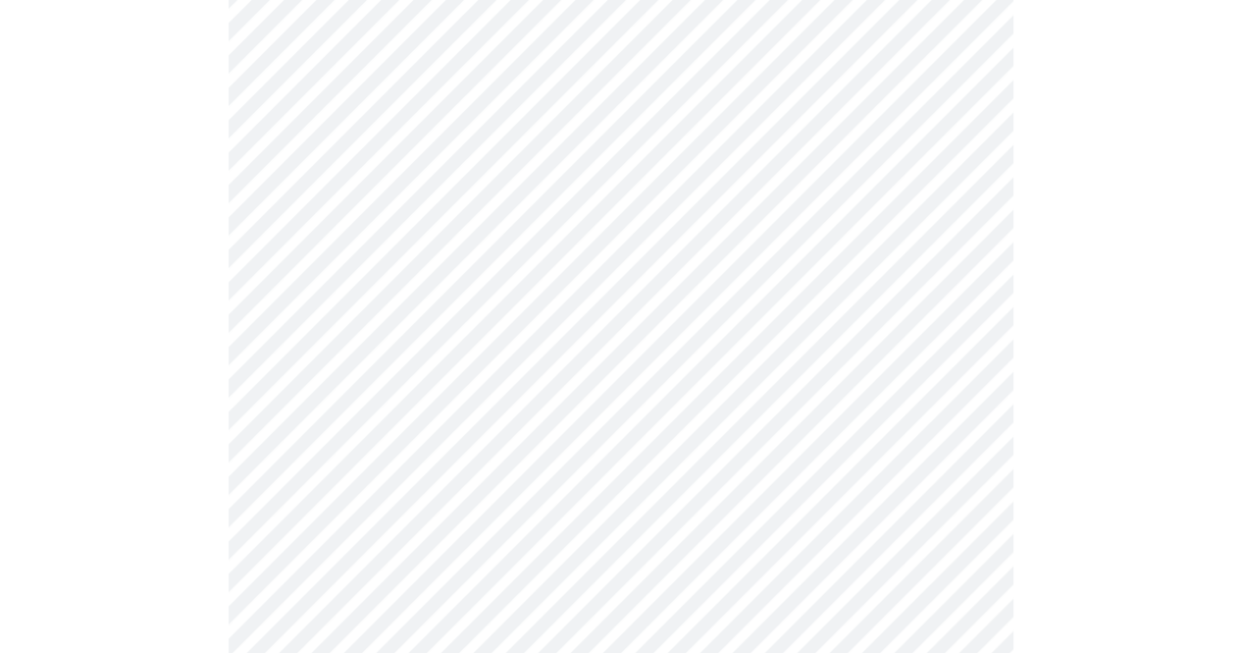
scroll to position [883, 0]
click at [308, 450] on body "MyMenopauseRx Appointments Messaging Labs Uploads Medications Community Refer a…" at bounding box center [621, 100] width 1226 height 1951
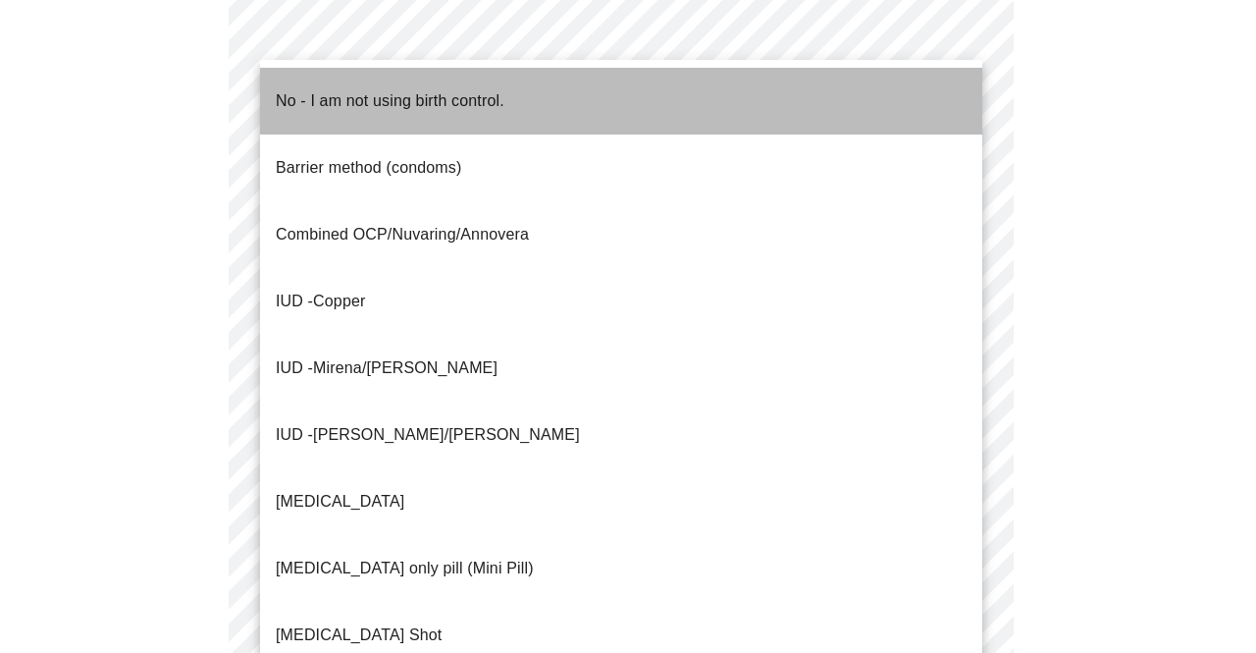
click at [322, 101] on span "No - I am not using birth control." at bounding box center [390, 101] width 229 height 55
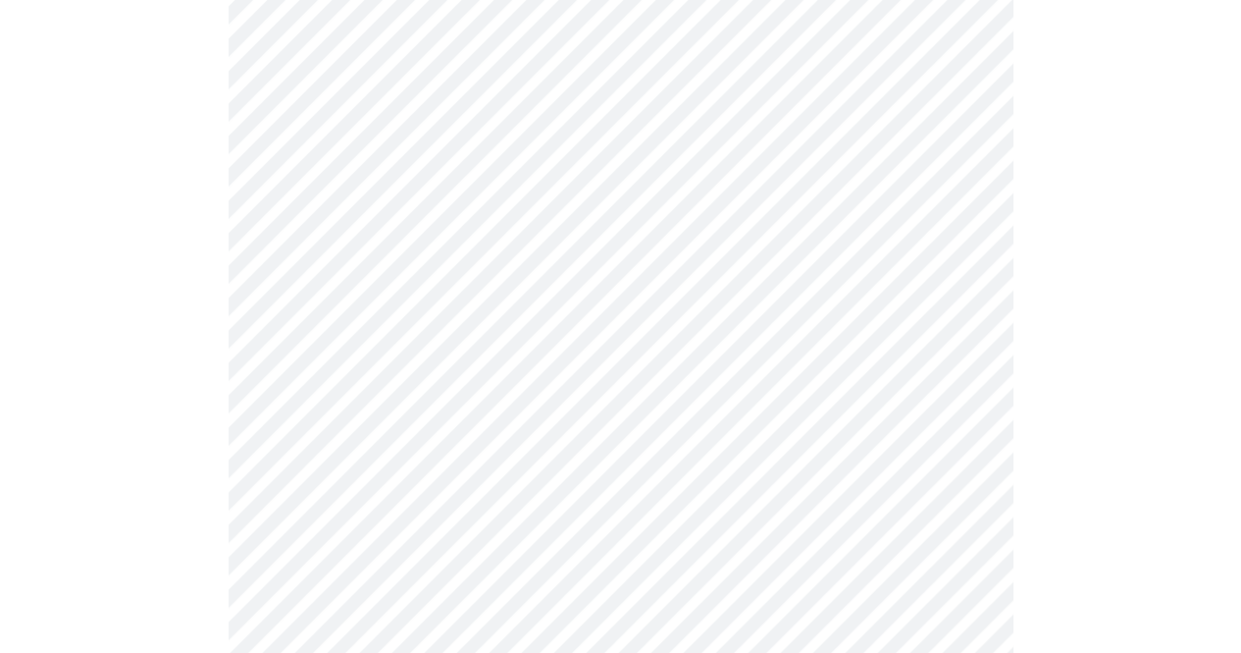
scroll to position [981, 0]
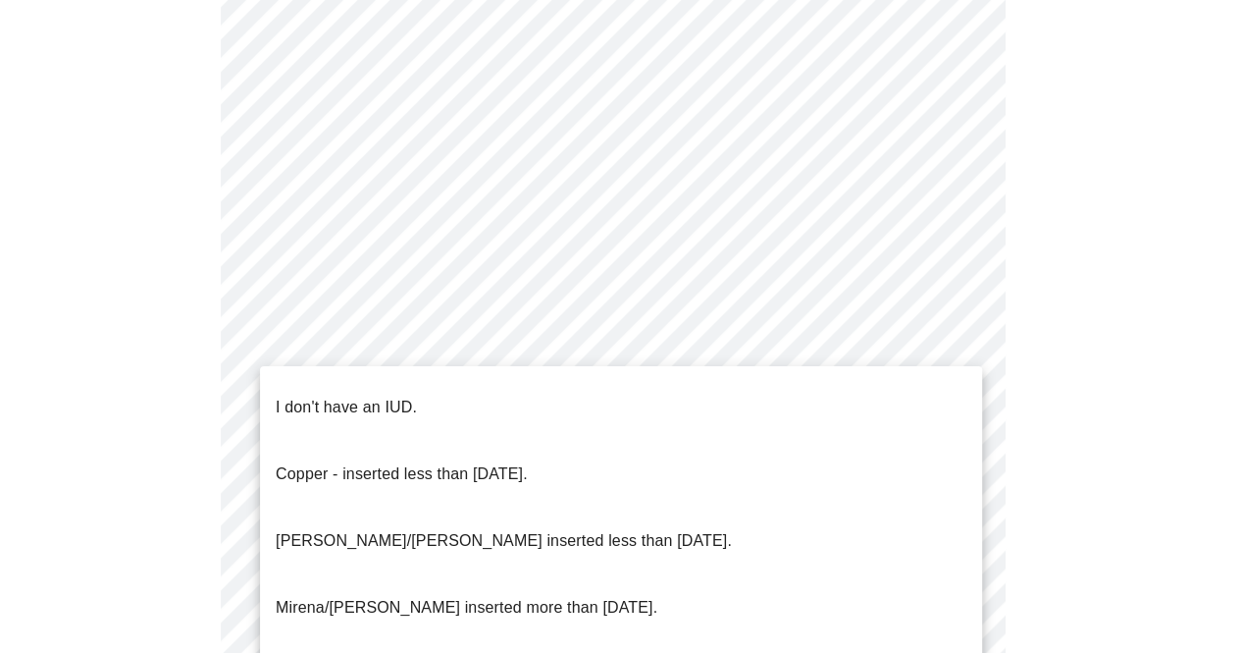
click at [318, 395] on p "I don't have an IUD." at bounding box center [346, 407] width 141 height 24
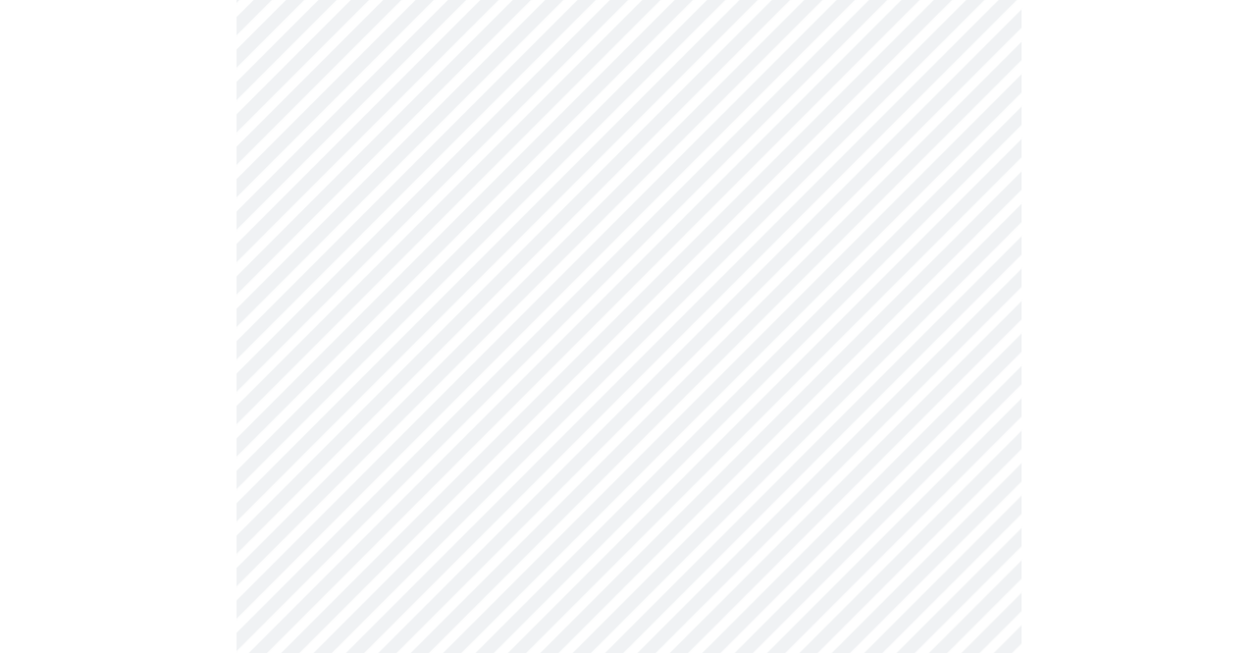
scroll to position [1246, 0]
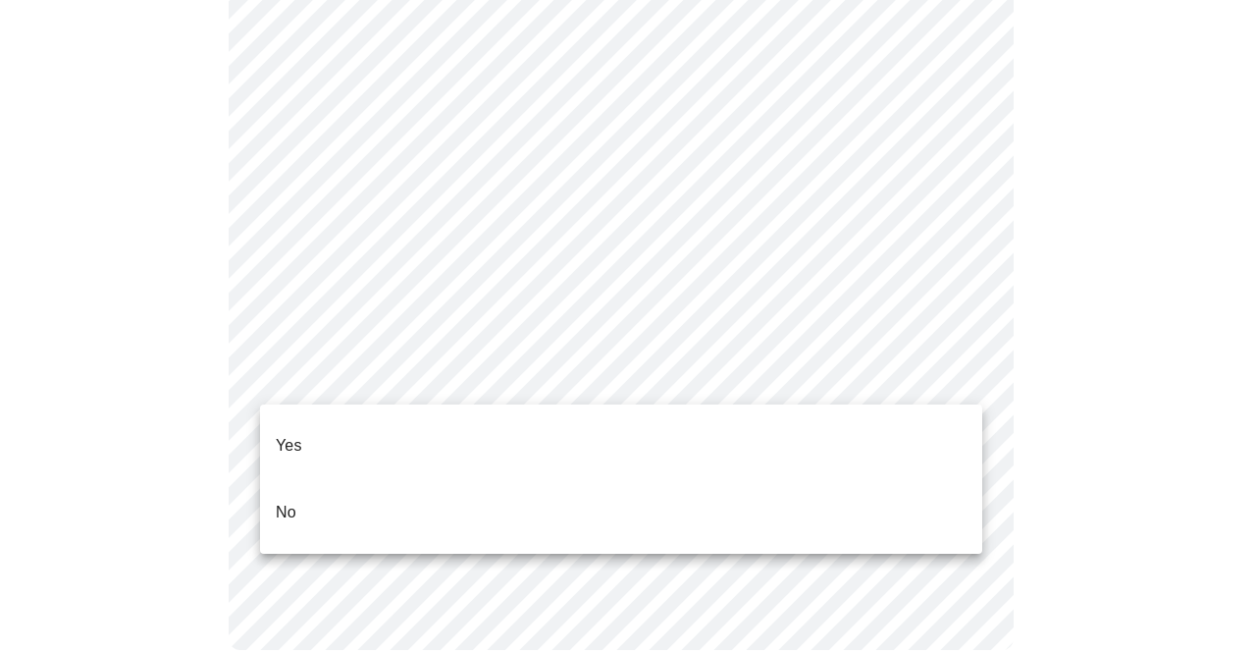
click at [297, 434] on p "Yes" at bounding box center [289, 446] width 26 height 24
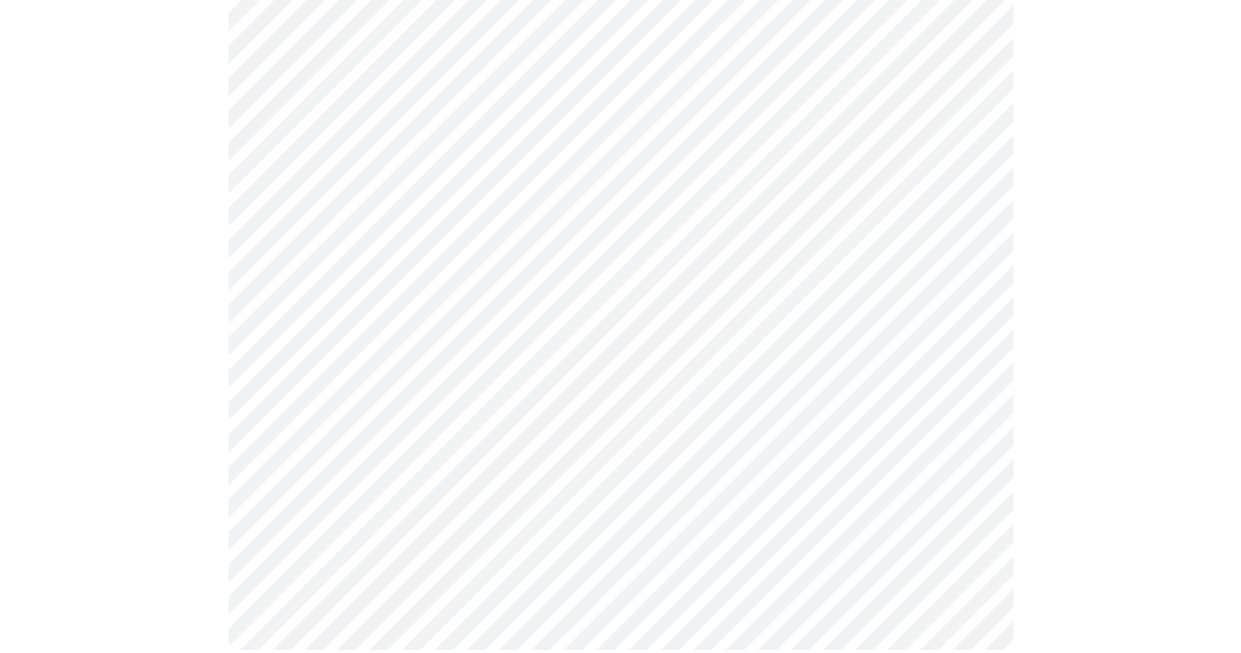
scroll to position [0, 0]
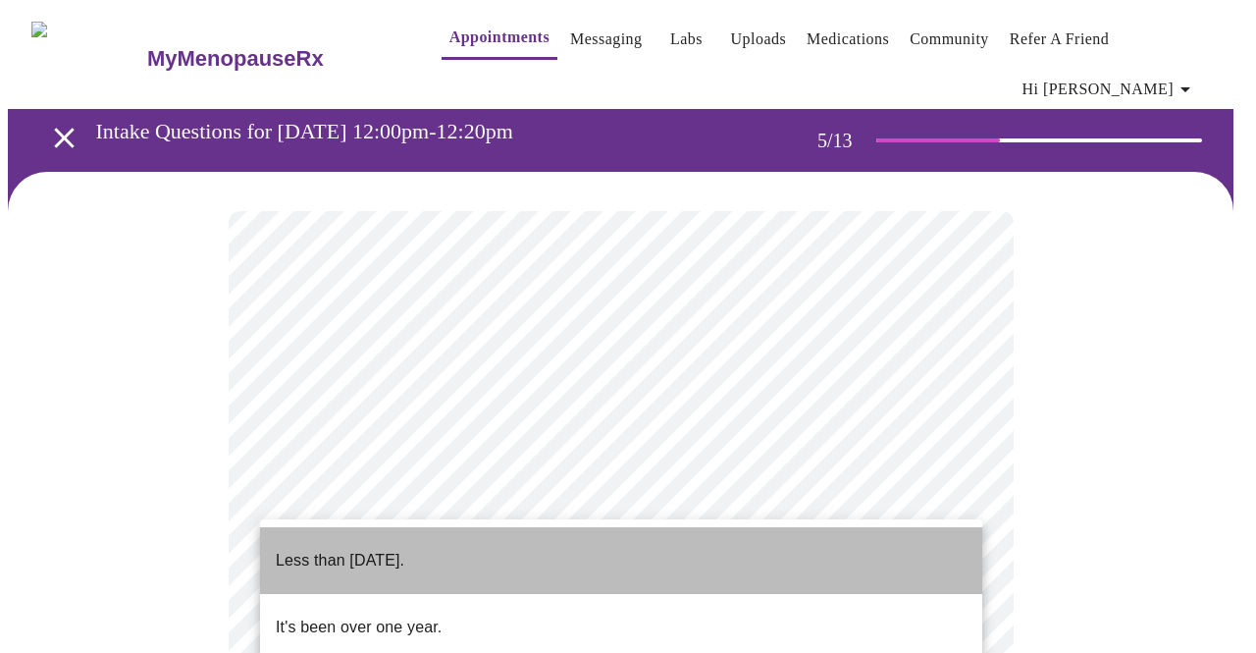
click at [404, 549] on p "Less than one year ago." at bounding box center [340, 561] width 129 height 24
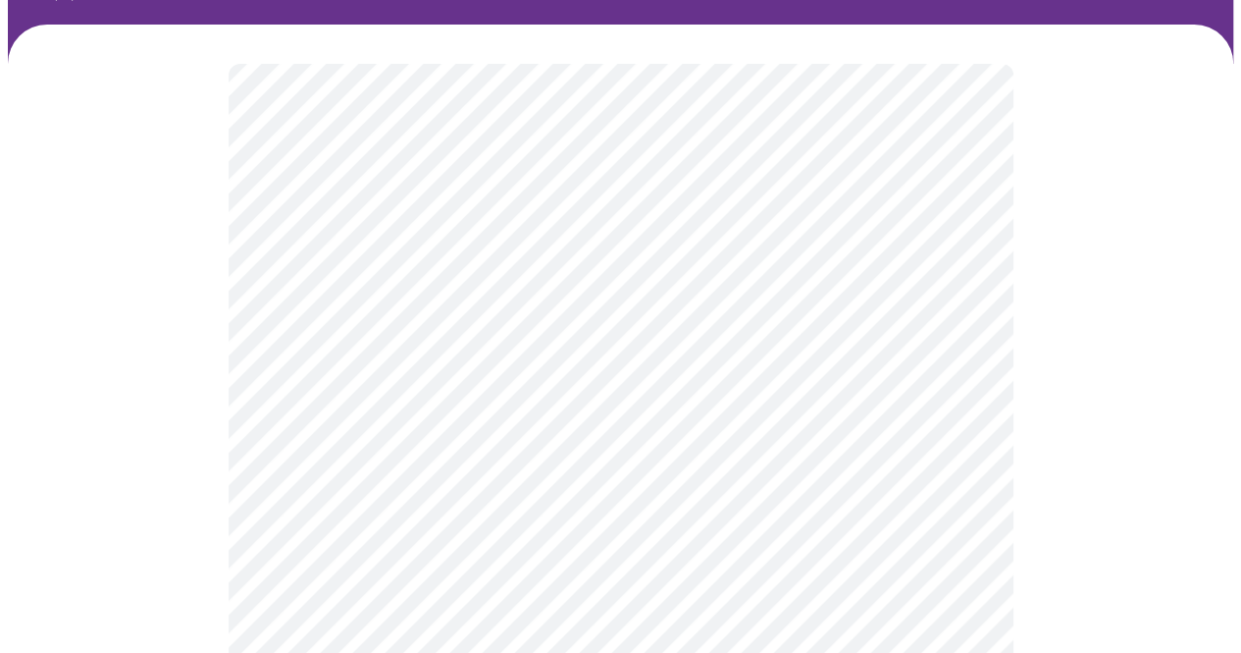
scroll to position [196, 0]
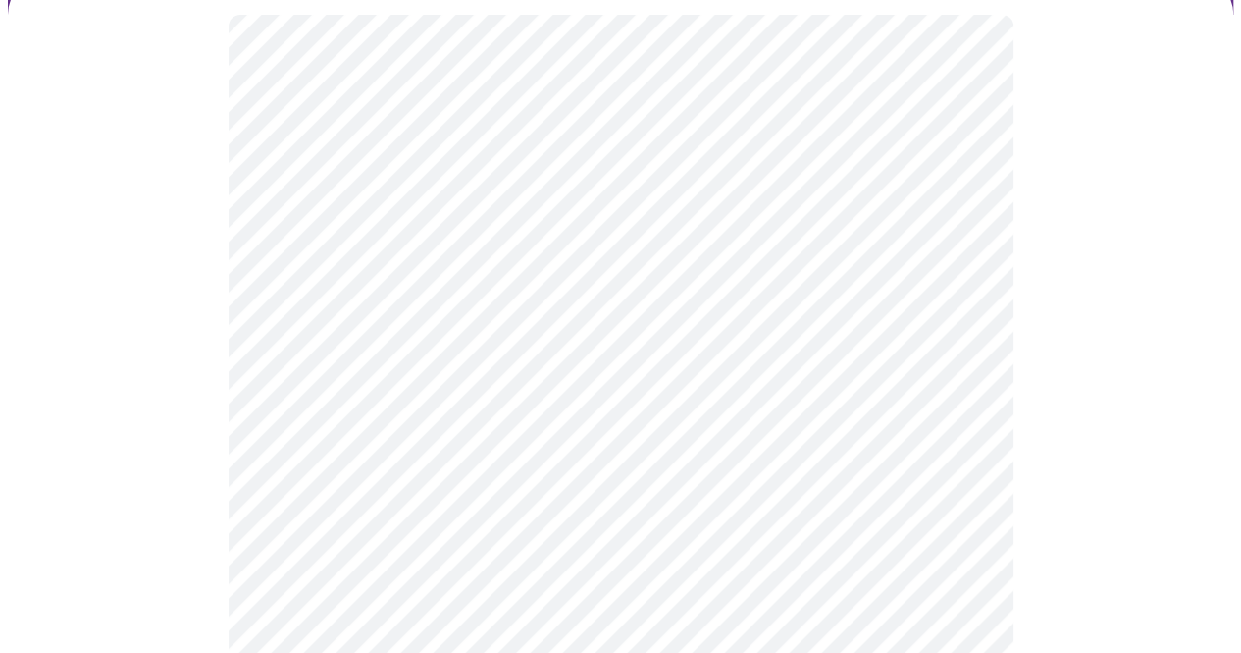
click at [421, 497] on body "MyMenopauseRx Appointments Messaging Labs Uploads Medications Community Refer a…" at bounding box center [621, 614] width 1226 height 1605
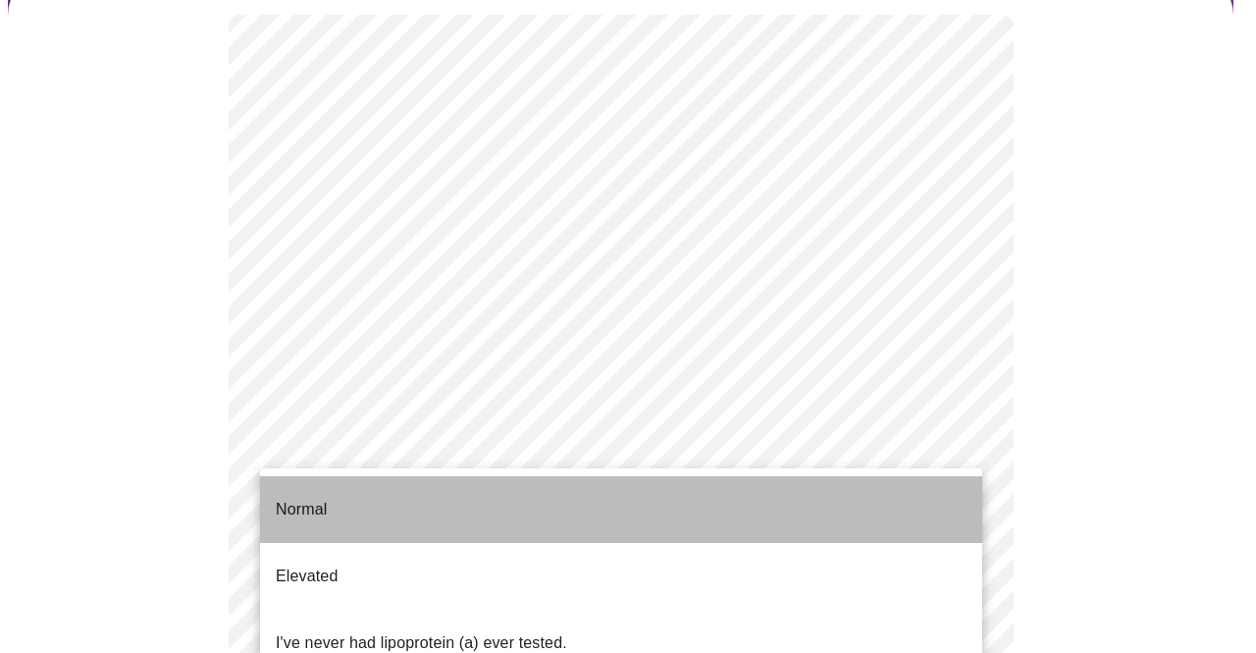
click at [380, 505] on li "Normal" at bounding box center [621, 509] width 722 height 67
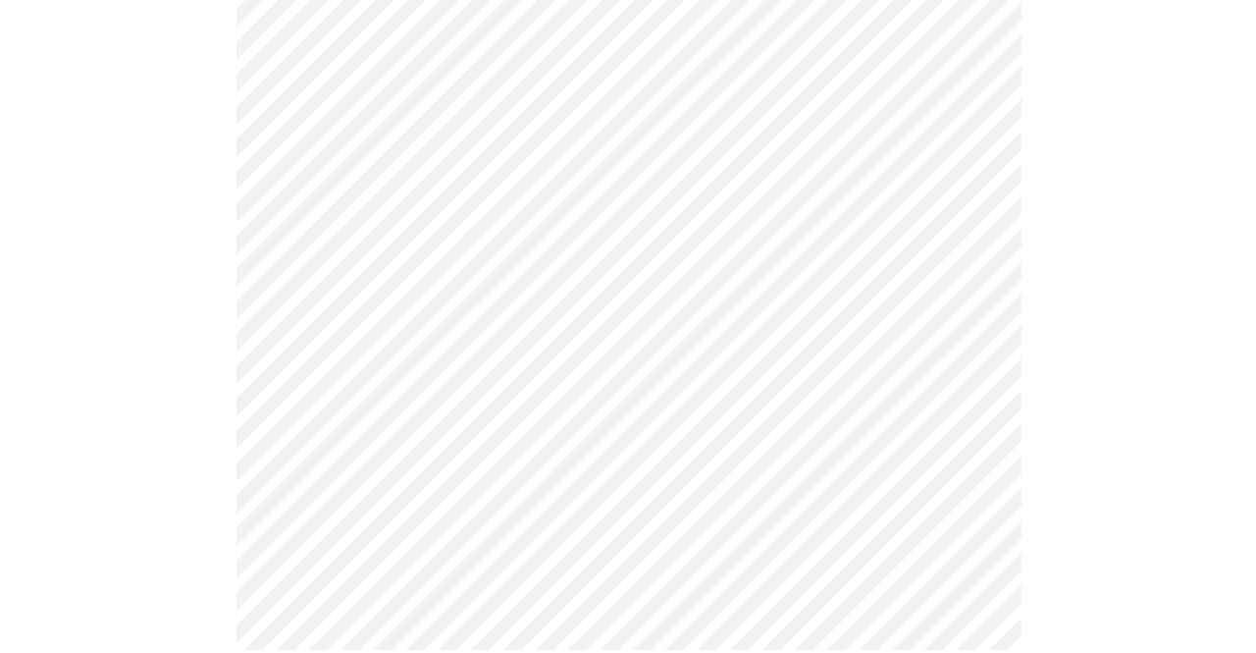
scroll to position [0, 0]
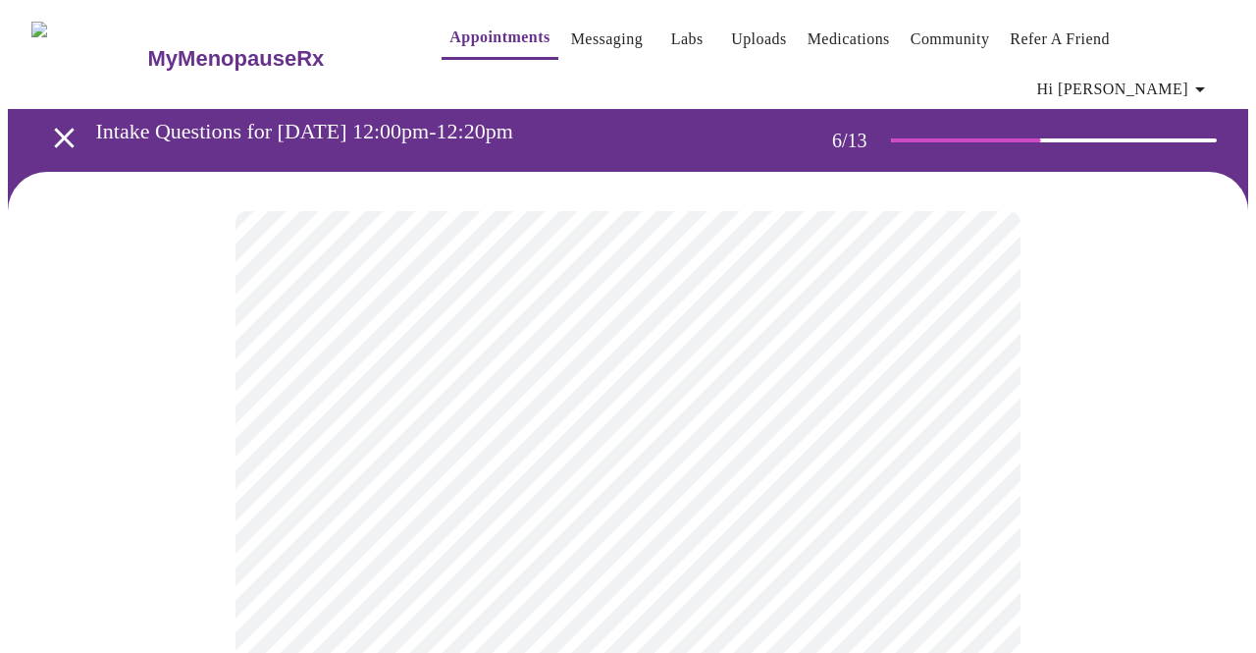
click at [370, 549] on body "MyMenopauseRx Appointments Messaging Labs Uploads Medications Community Refer a…" at bounding box center [628, 545] width 1240 height 1075
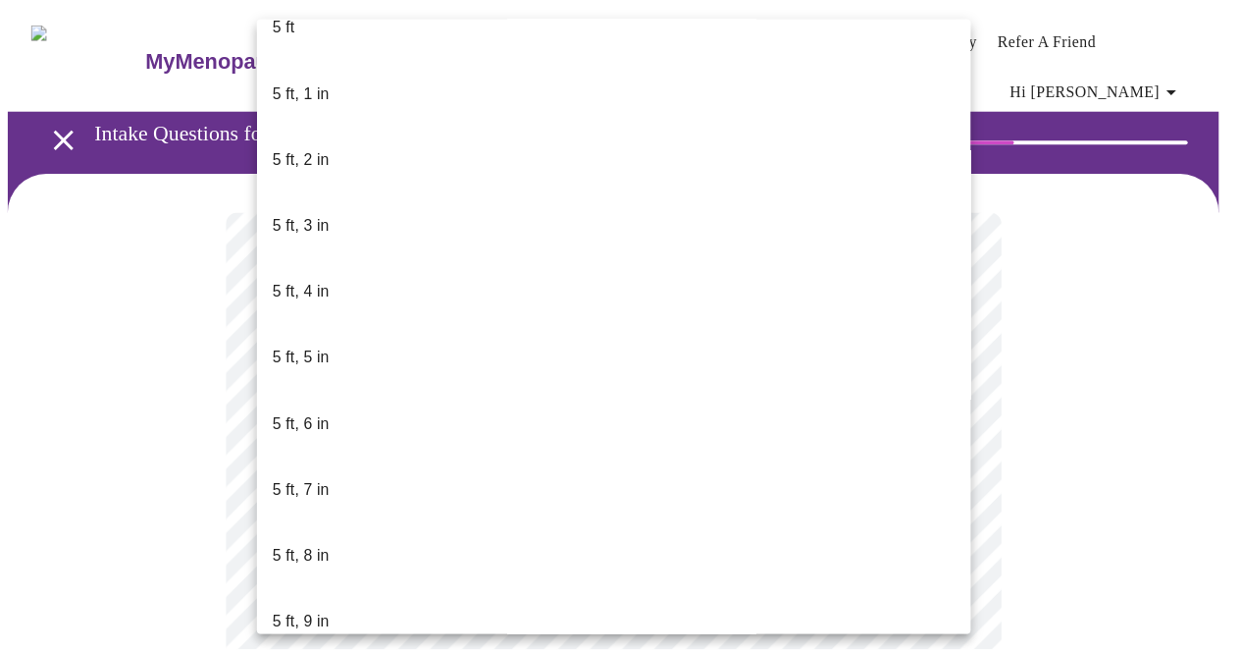
scroll to position [1570, 0]
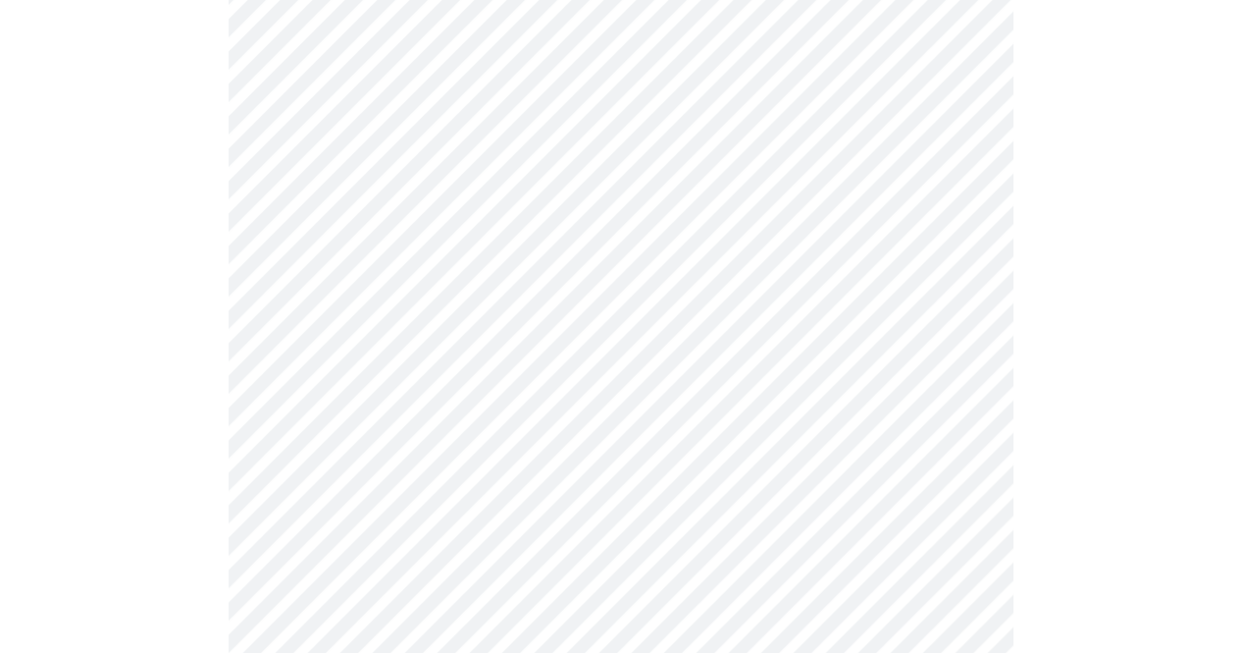
scroll to position [294, 0]
click at [115, 375] on div at bounding box center [621, 326] width 1226 height 899
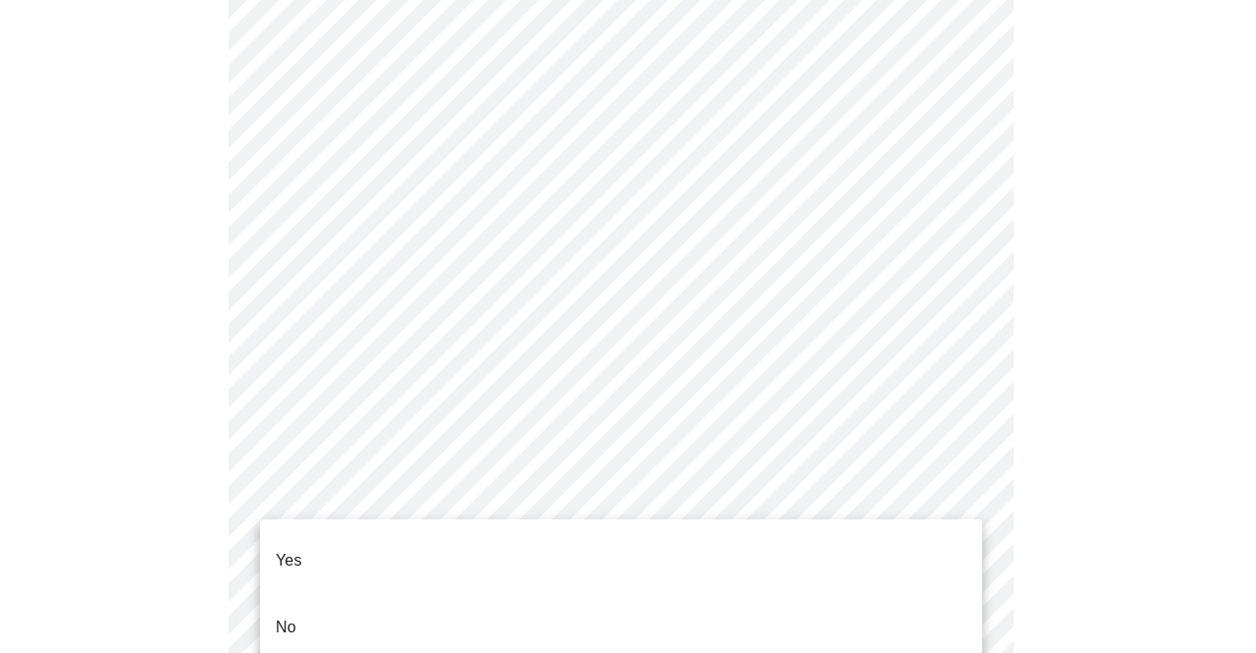
click at [297, 594] on li "No" at bounding box center [621, 627] width 722 height 67
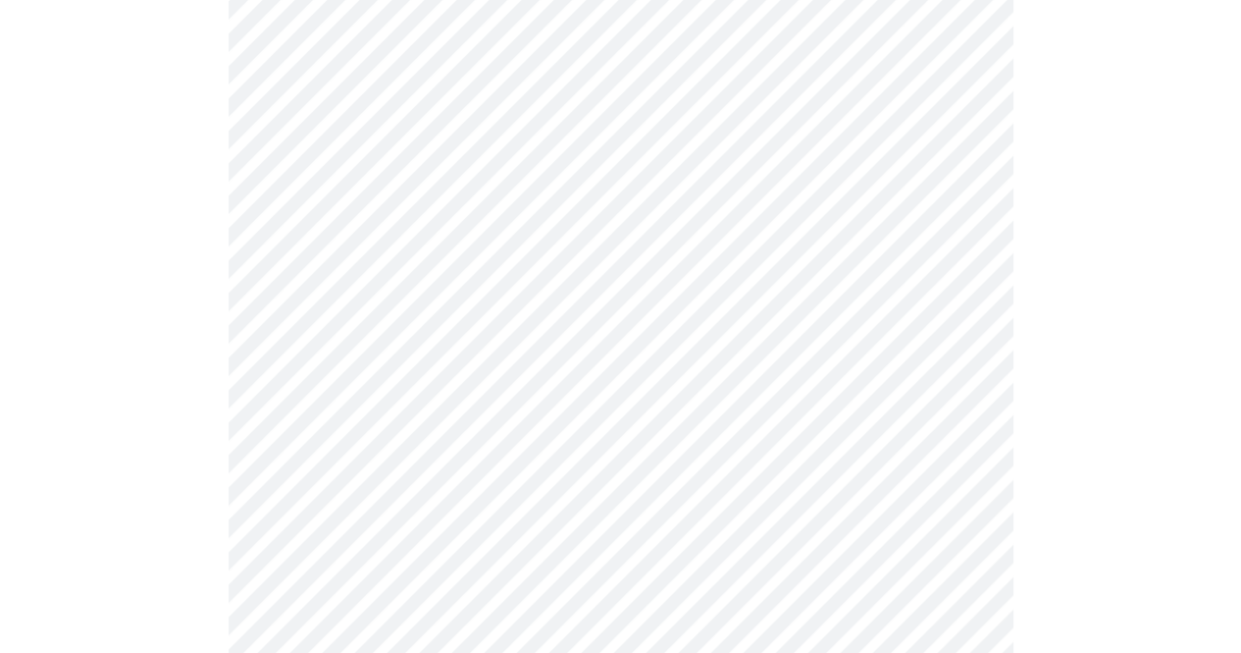
scroll to position [1178, 0]
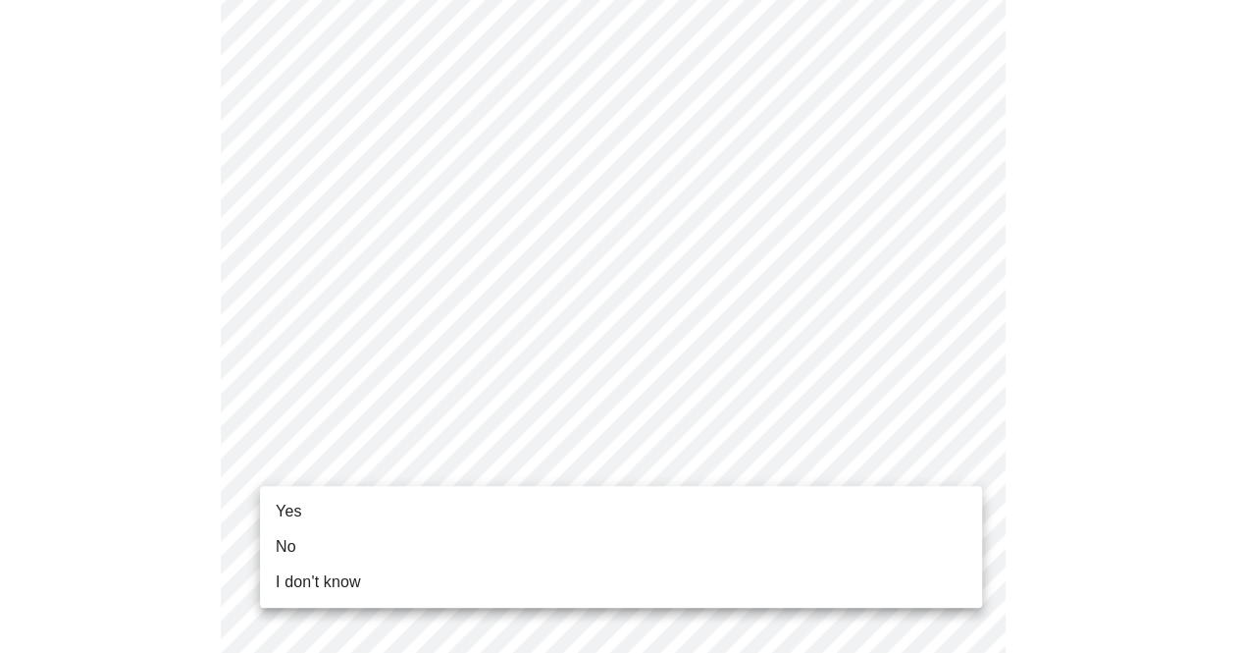
click at [314, 517] on li "Yes" at bounding box center [621, 511] width 722 height 35
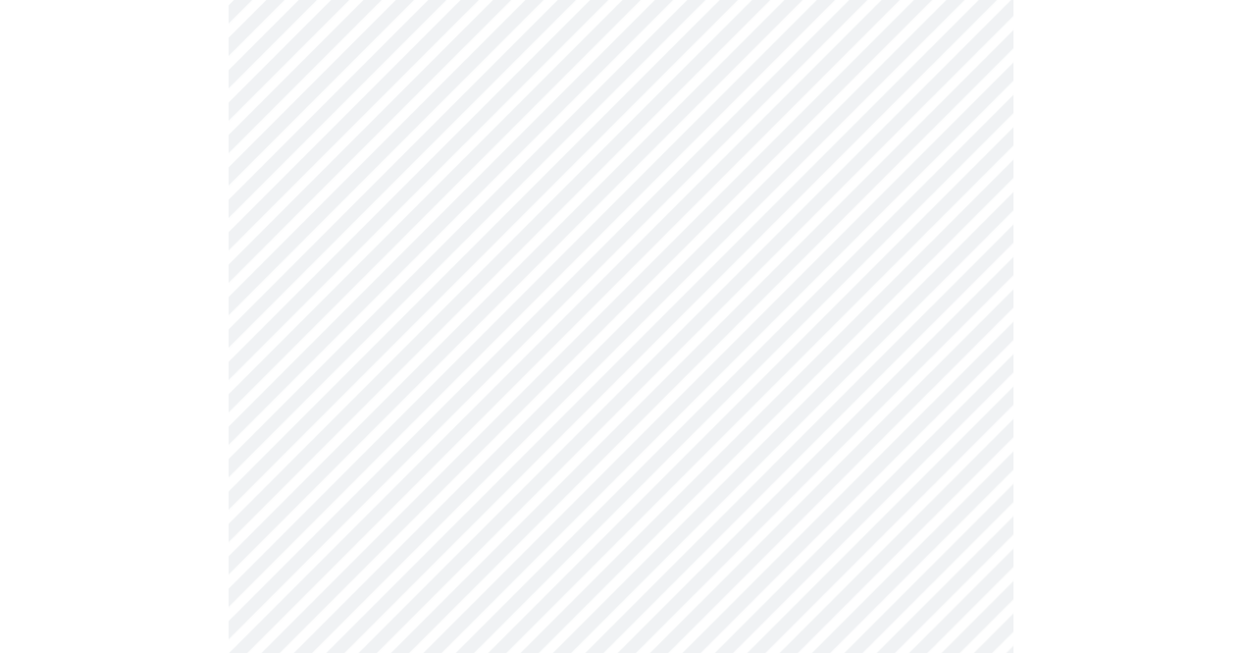
scroll to position [0, 0]
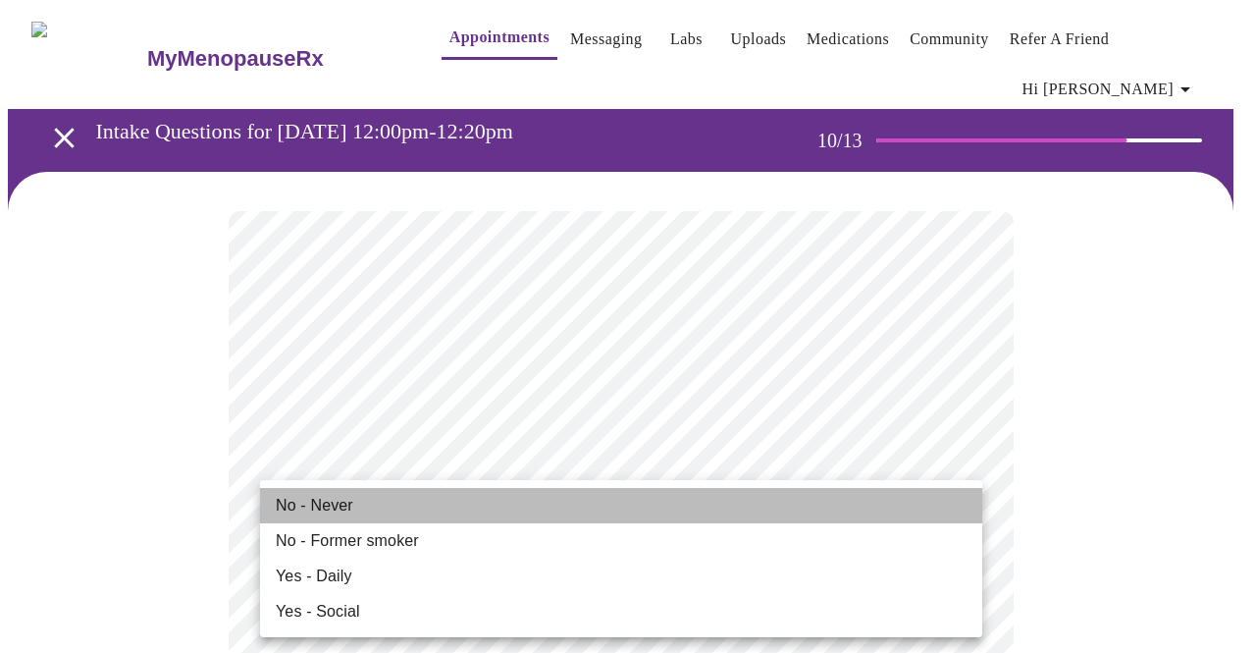
click at [337, 505] on span "No - Never" at bounding box center [315, 506] width 78 height 24
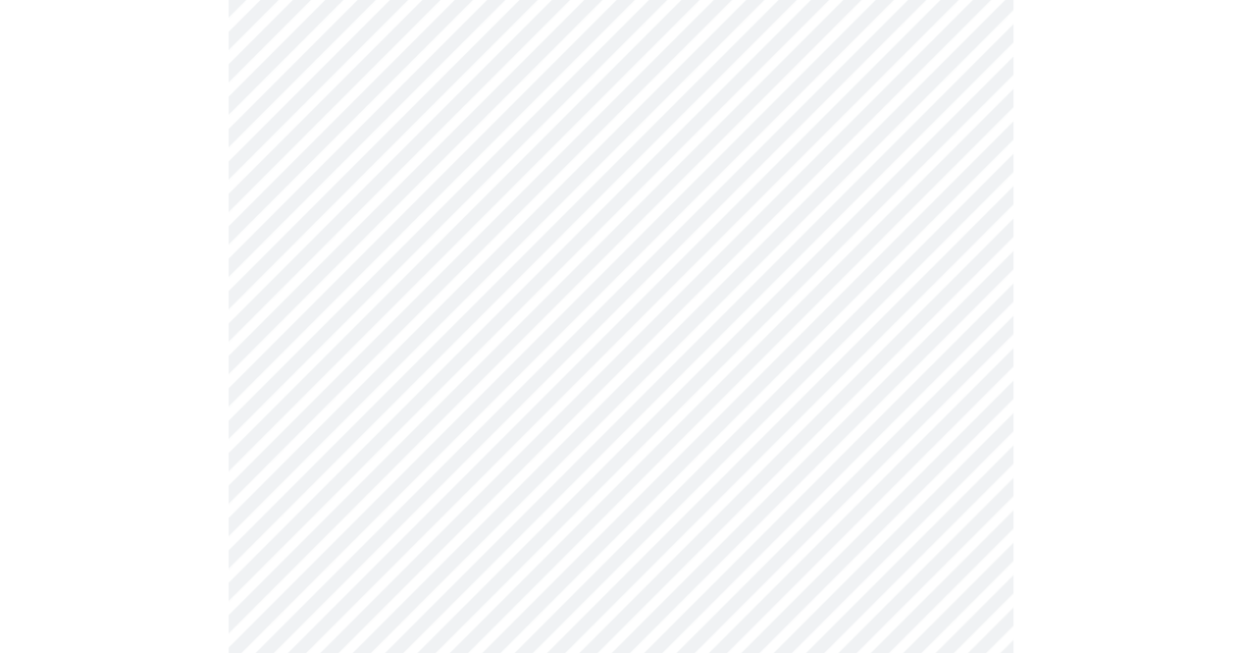
scroll to position [1570, 0]
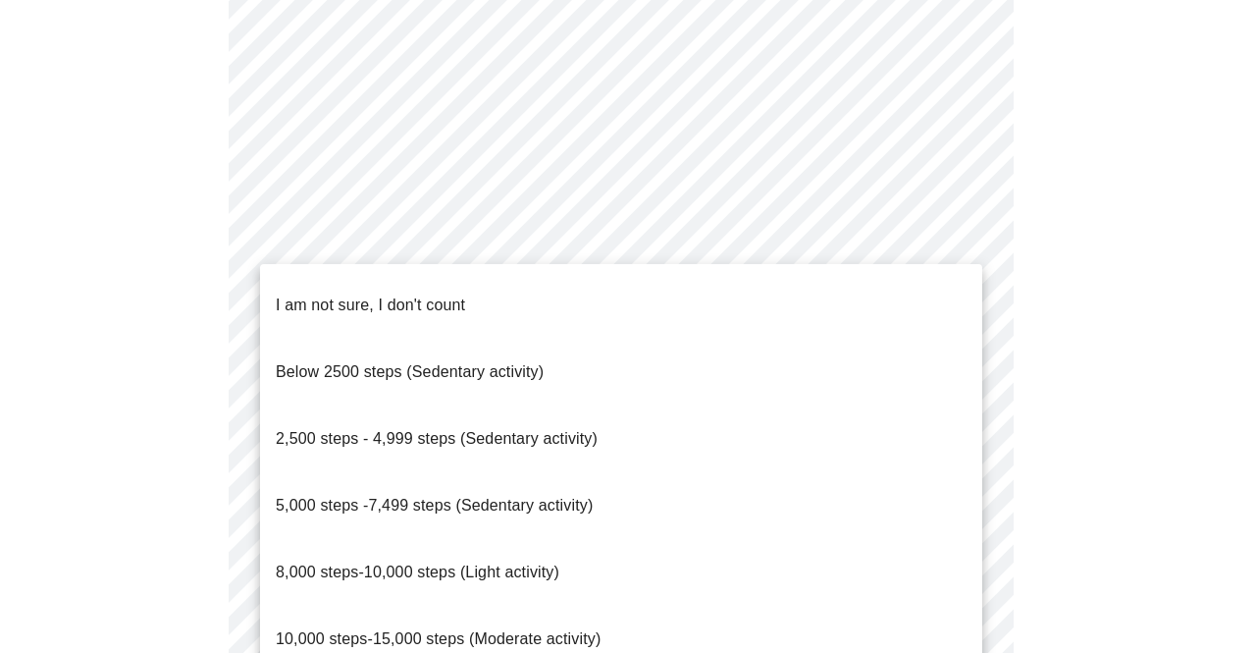
click at [365, 563] on span "8,000 steps-10,000 steps (Light activity)" at bounding box center [418, 571] width 284 height 17
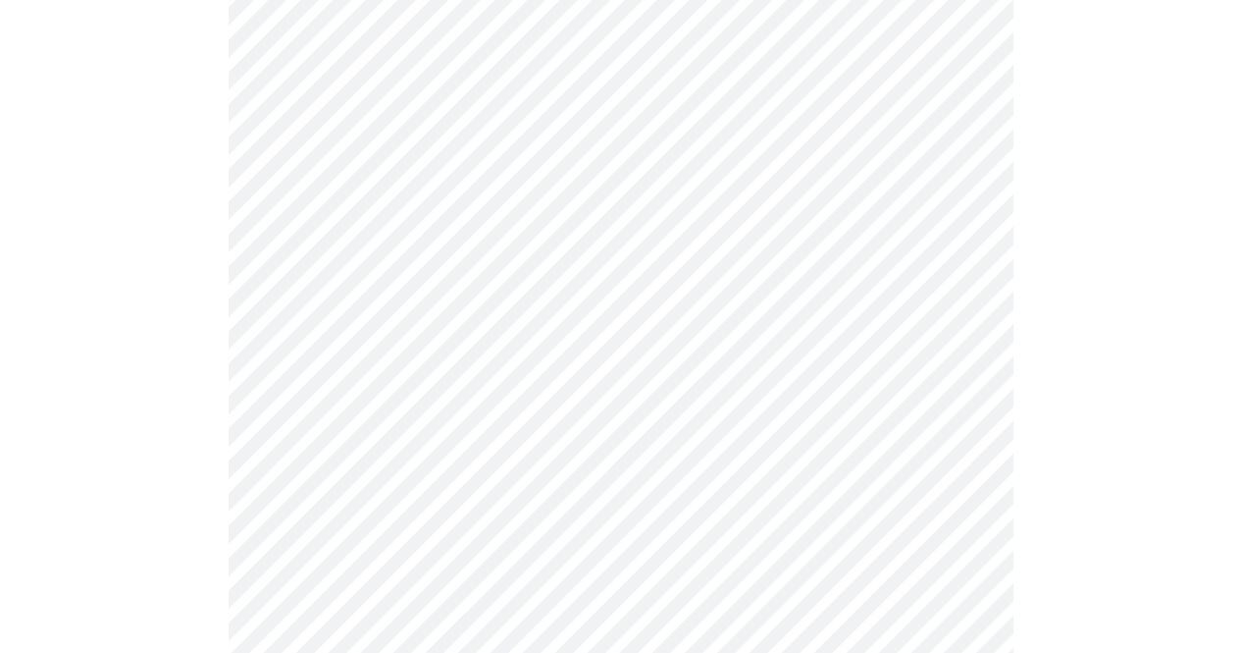
scroll to position [1766, 0]
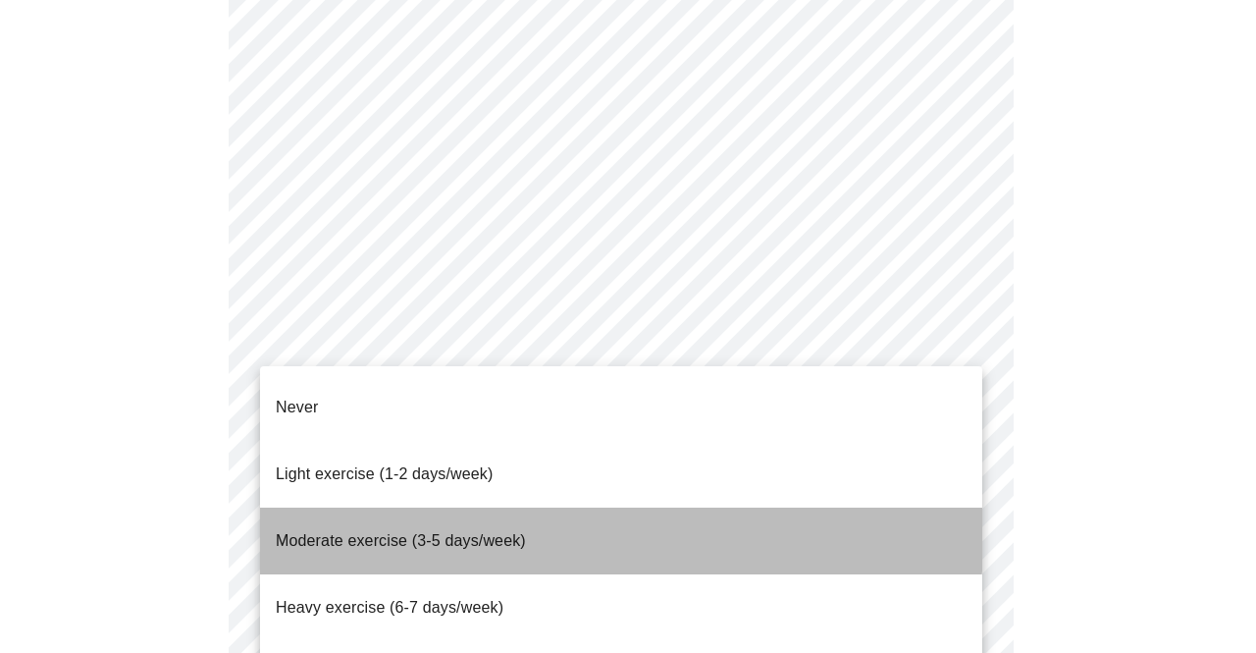
click at [353, 532] on span "Moderate exercise (3-5 days/week)" at bounding box center [401, 540] width 250 height 17
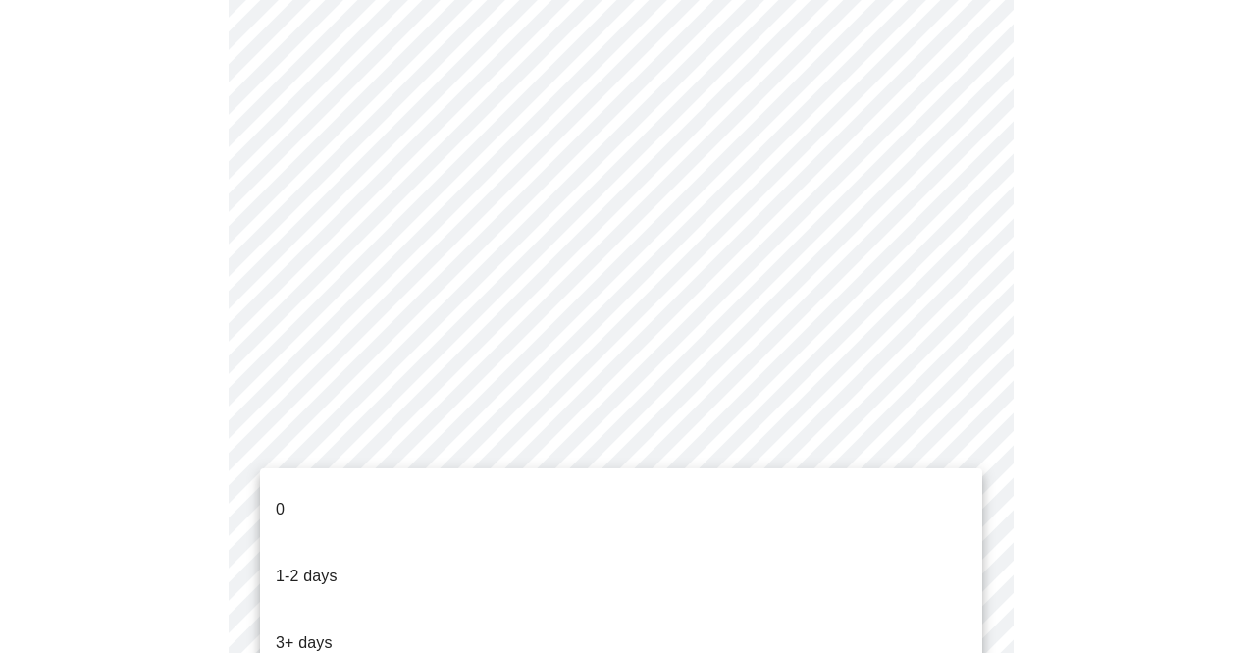
click at [318, 631] on p "3+ days" at bounding box center [304, 643] width 57 height 24
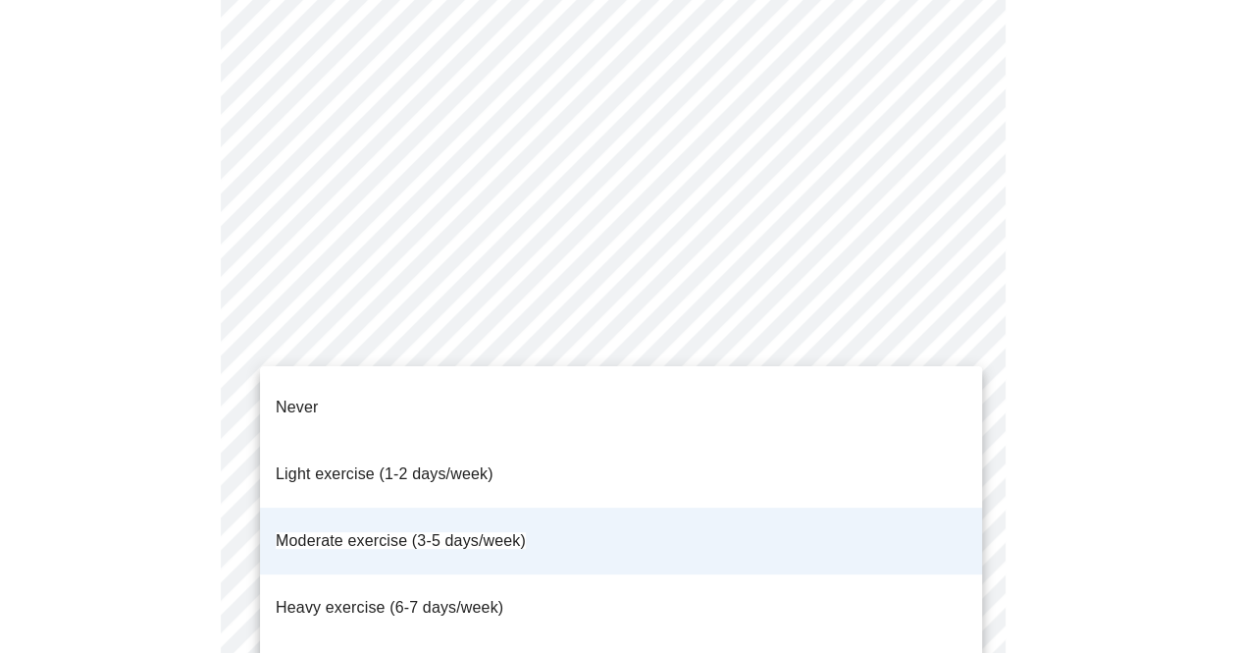
click at [583, 354] on div at bounding box center [628, 326] width 1256 height 653
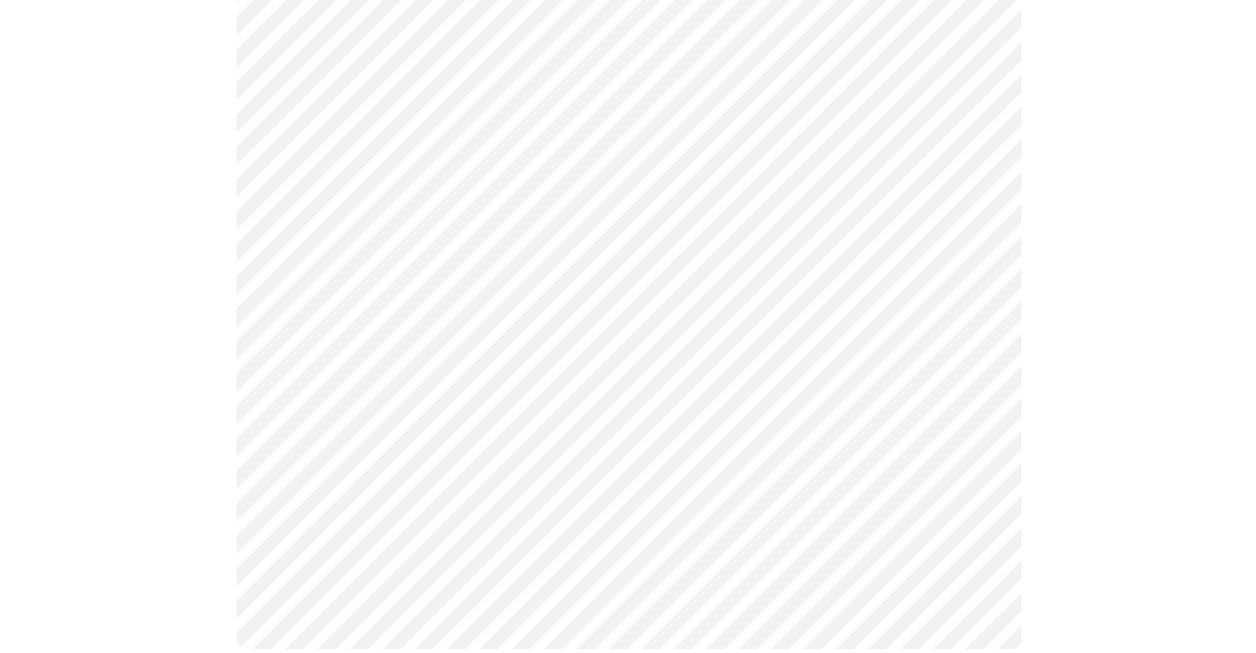
scroll to position [0, 0]
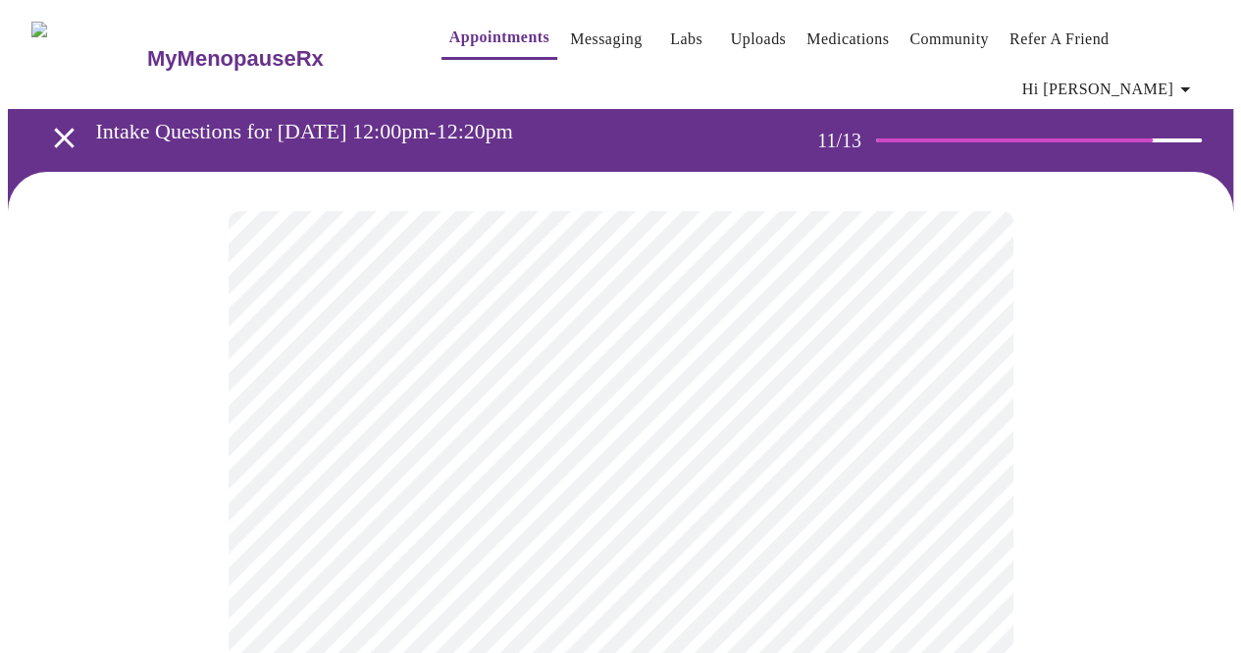
click at [95, 375] on div at bounding box center [621, 448] width 1226 height 552
click at [581, 390] on body "MyMenopauseRx Appointments Messaging Labs Uploads Medications Community Refer a…" at bounding box center [628, 347] width 1240 height 679
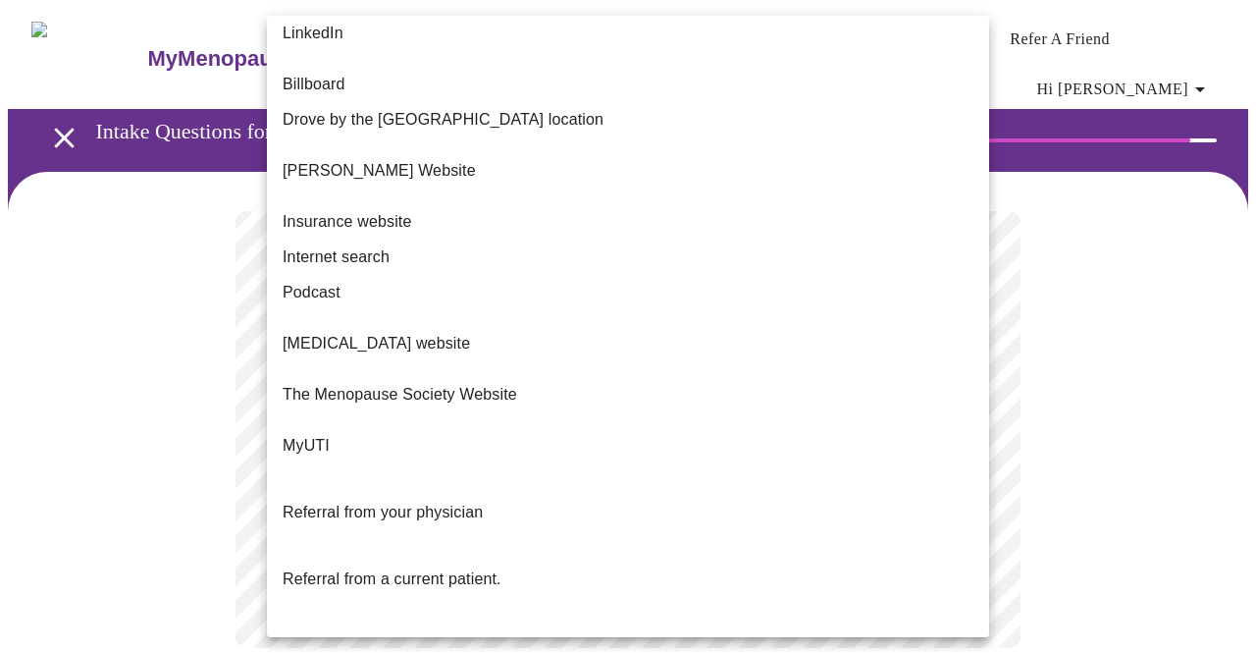
scroll to position [257, 0]
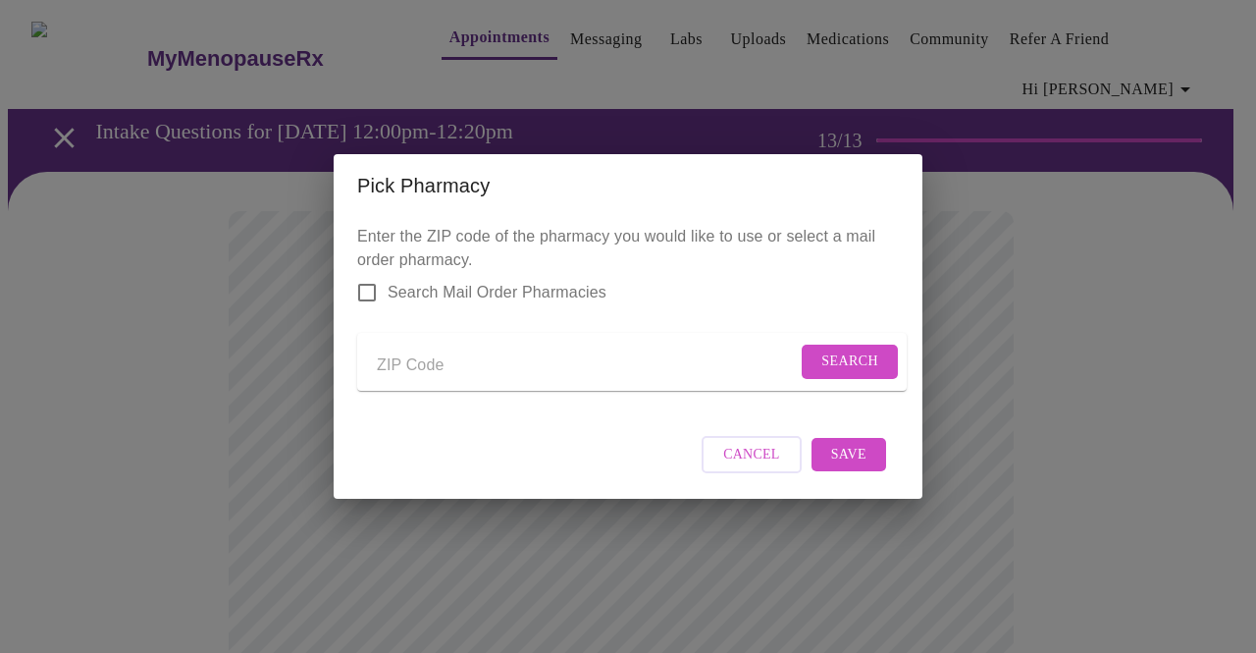
click at [386, 349] on input "Send a message to your care team" at bounding box center [587, 364] width 420 height 31
type input "60134"
click at [843, 351] on span "Search" at bounding box center [849, 361] width 57 height 25
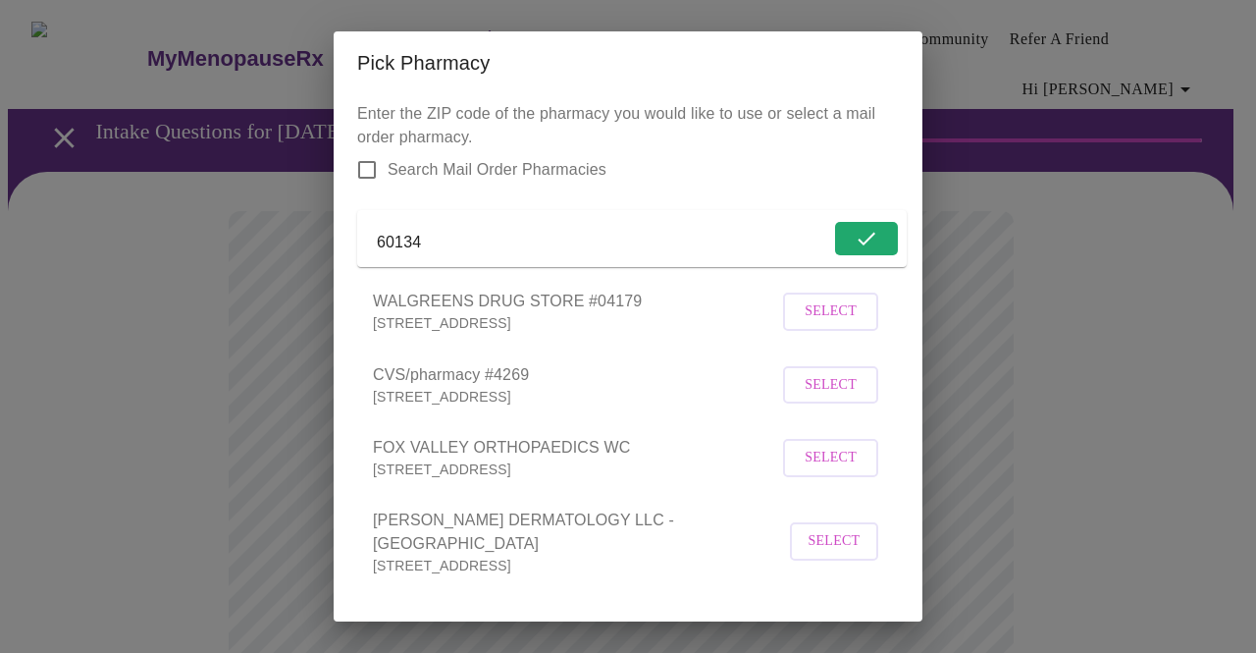
click at [805, 397] on span "Select" at bounding box center [831, 385] width 52 height 25
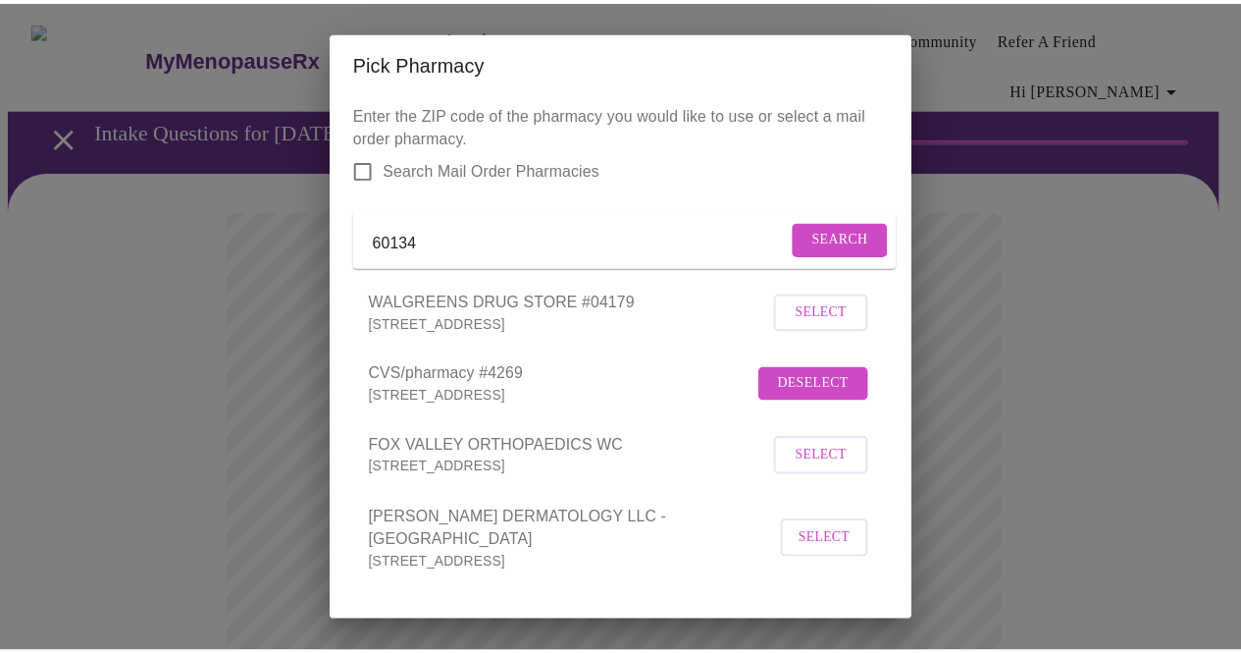
scroll to position [72, 0]
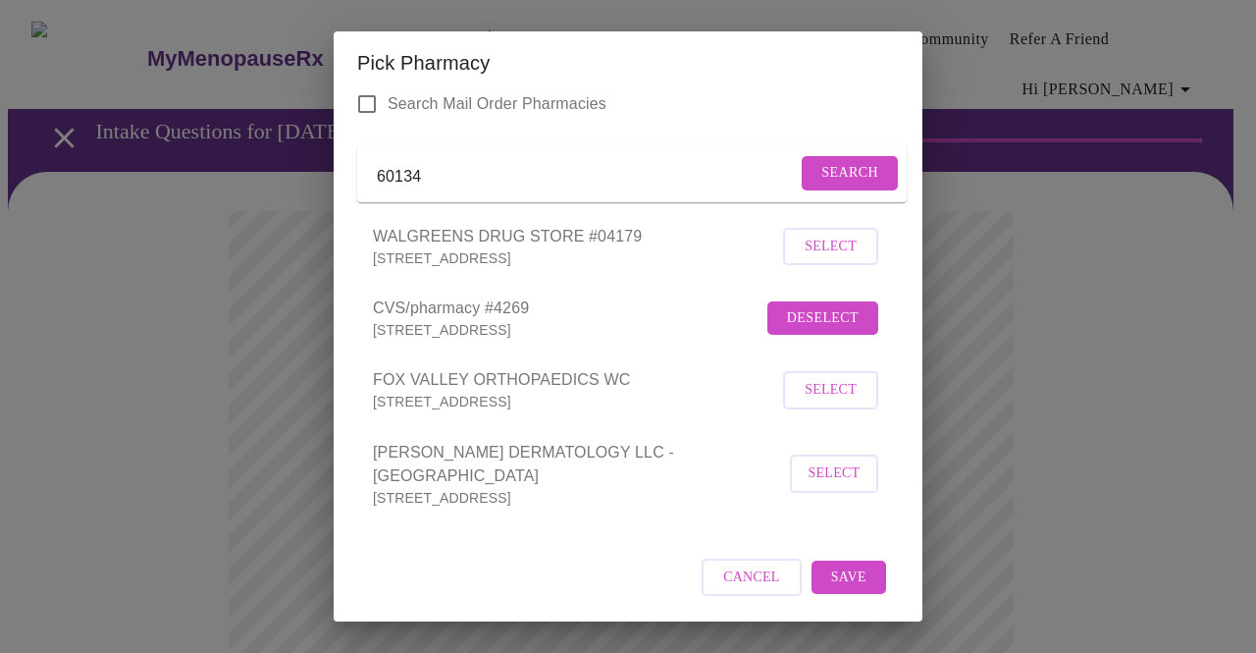
click at [831, 576] on span "Save" at bounding box center [848, 577] width 35 height 25
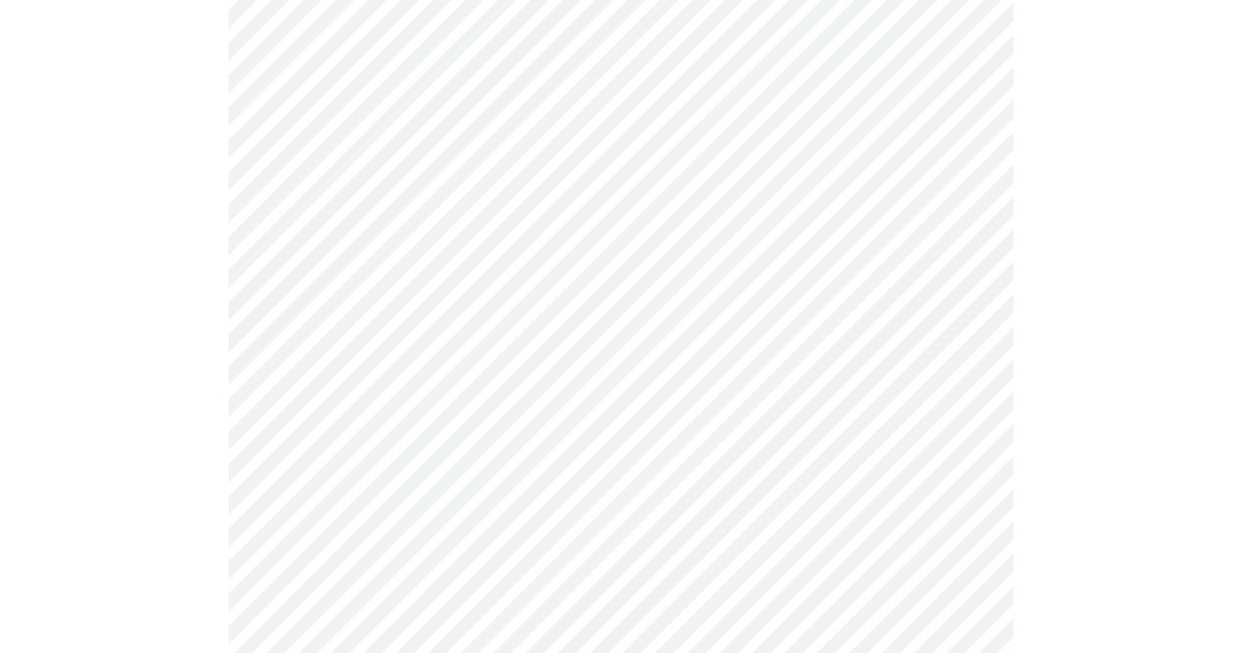
scroll to position [822, 0]
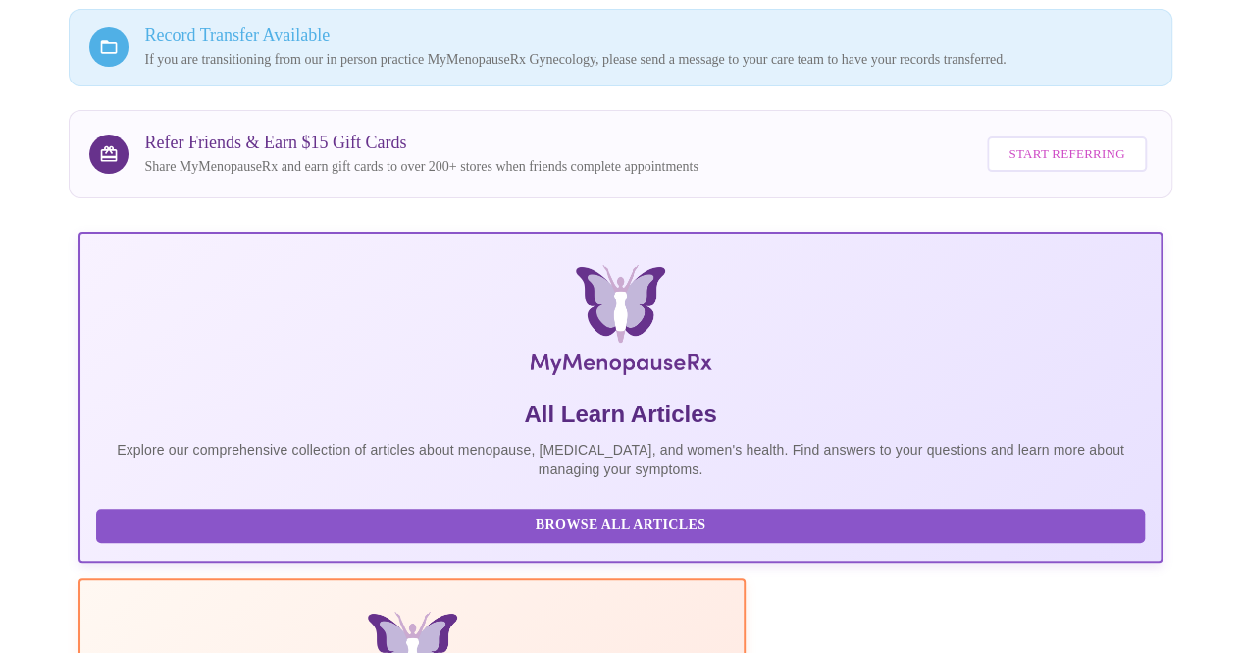
scroll to position [520, 0]
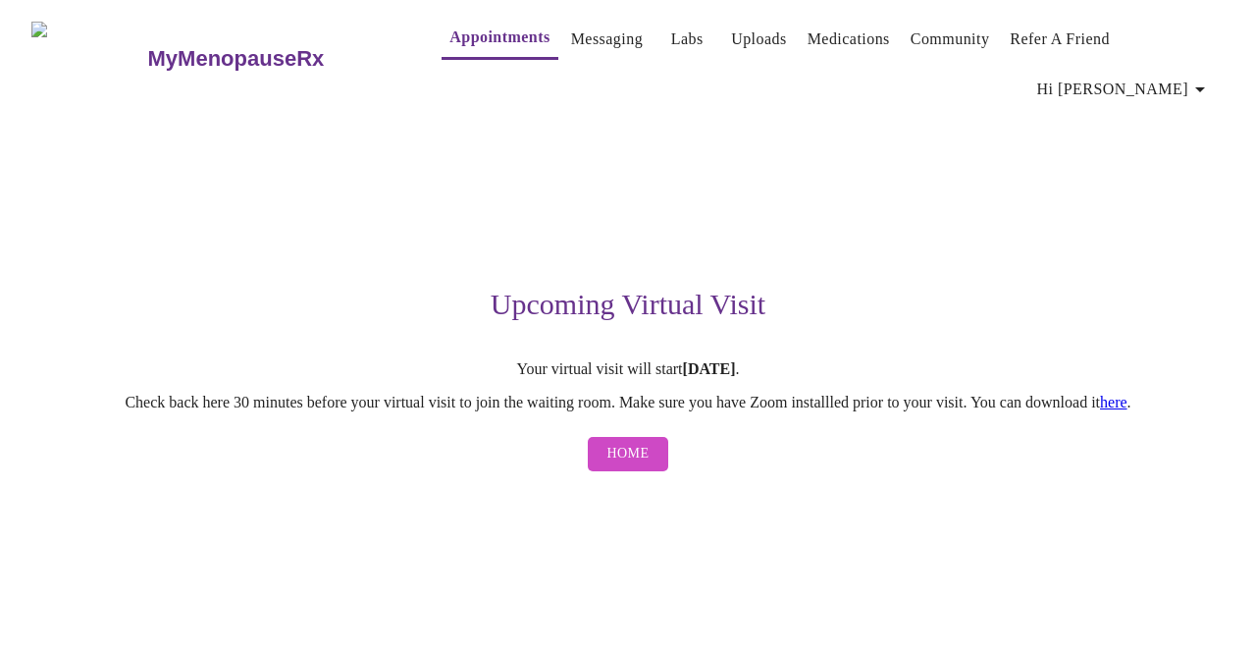
click at [640, 442] on span "Home" at bounding box center [628, 454] width 42 height 25
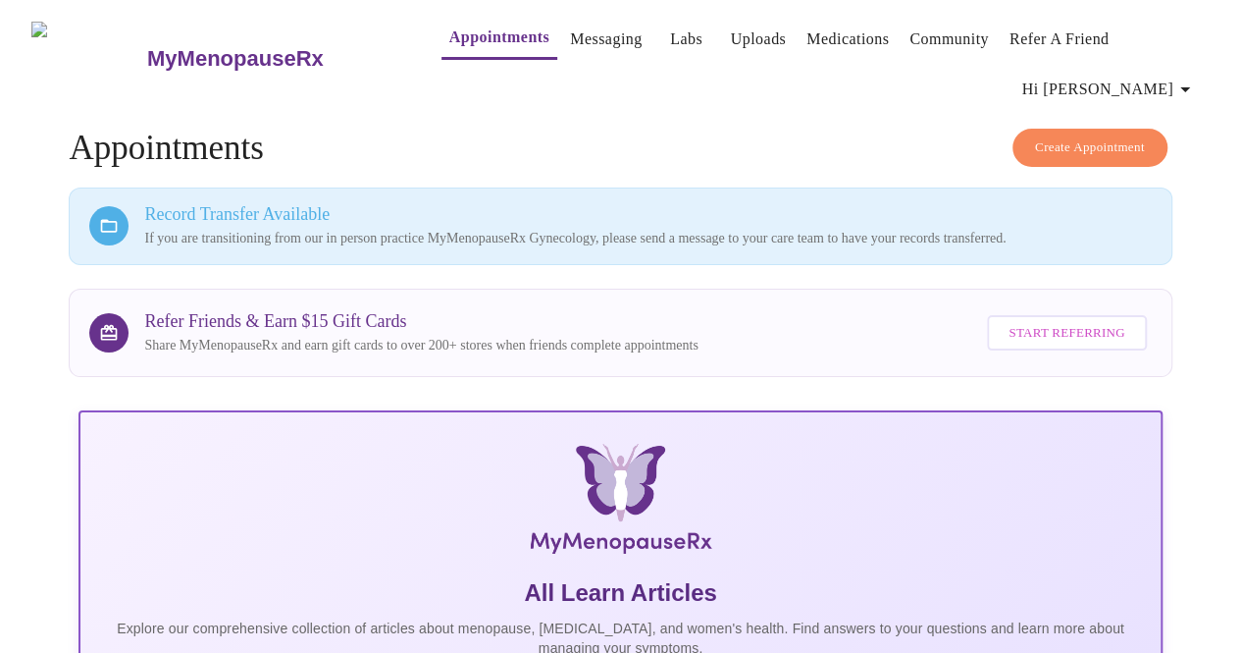
click at [670, 39] on link "Labs" at bounding box center [686, 39] width 32 height 27
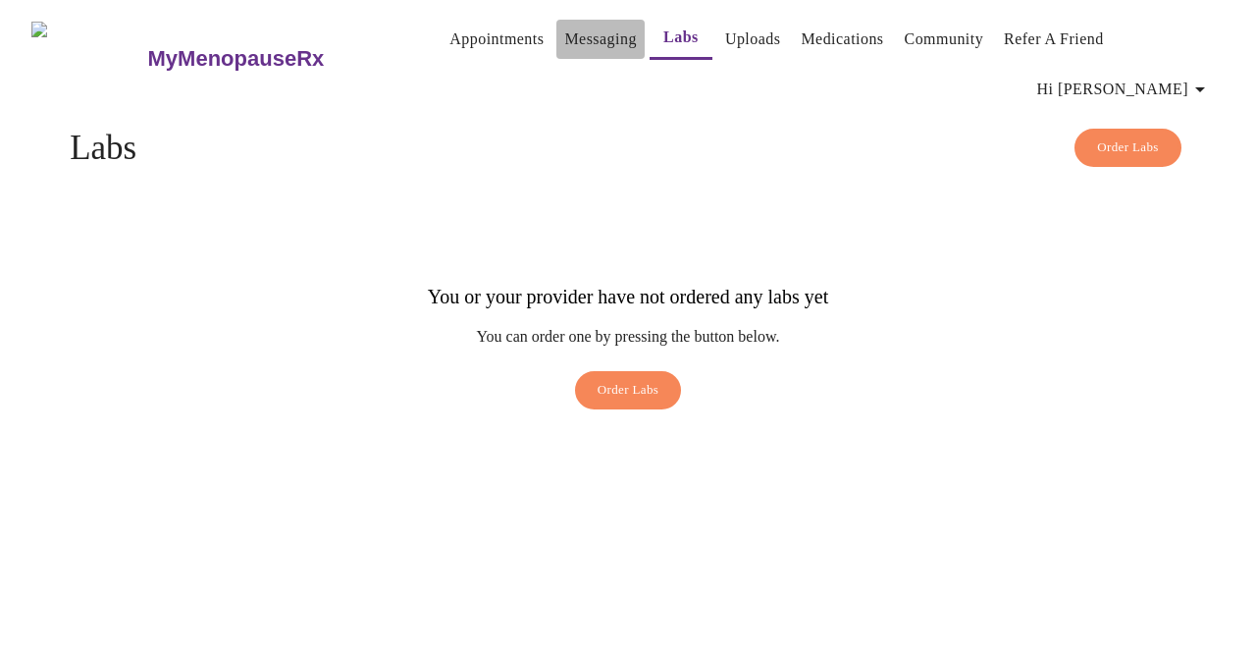
click at [564, 42] on link "Messaging" at bounding box center [600, 39] width 72 height 27
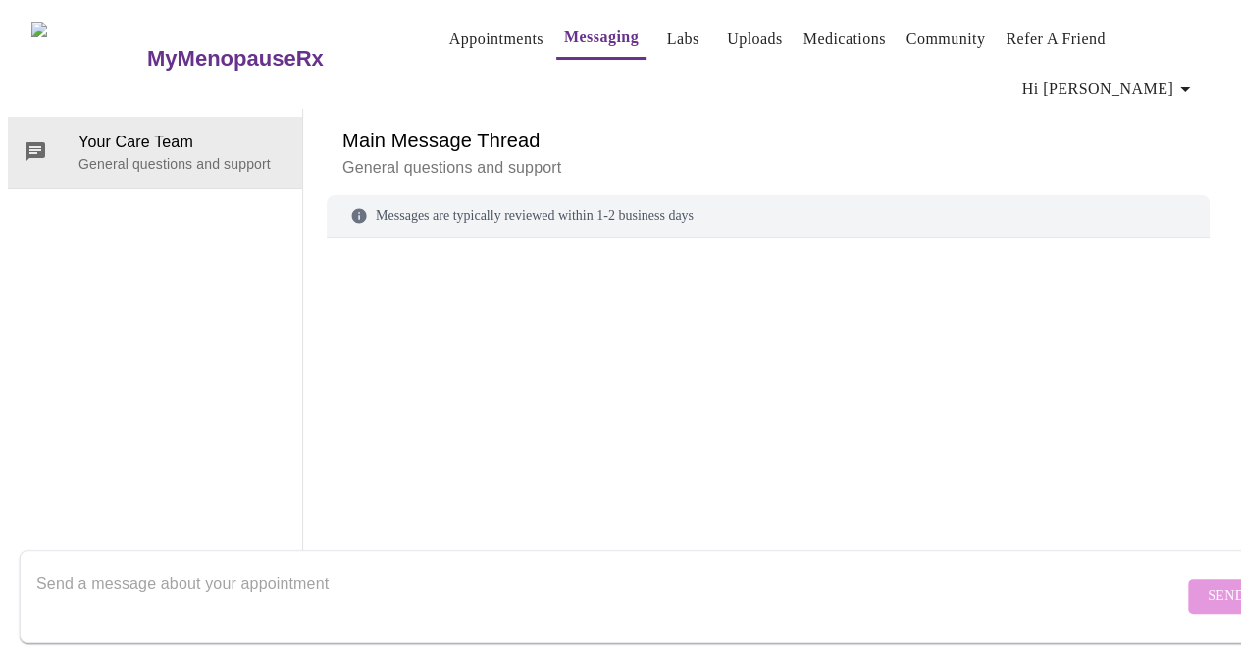
click at [804, 46] on link "Medications" at bounding box center [845, 39] width 82 height 27
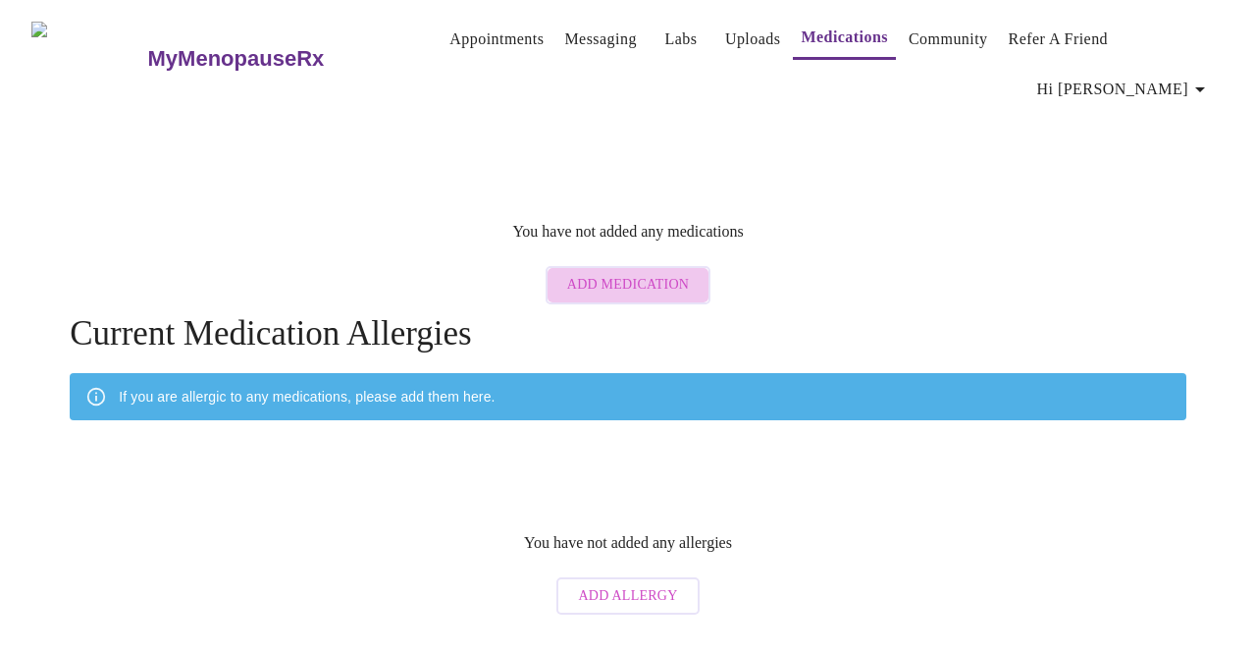
click at [638, 273] on span "Add Medication" at bounding box center [628, 285] width 122 height 25
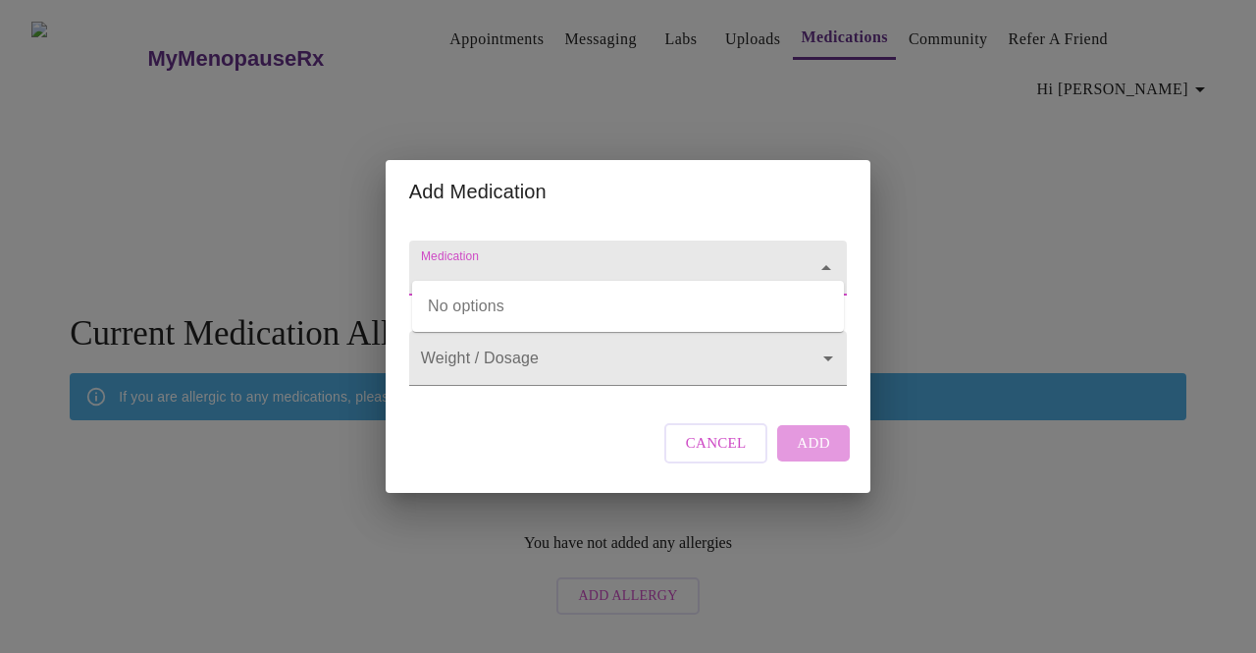
click at [594, 259] on input "Medication" at bounding box center [600, 277] width 366 height 36
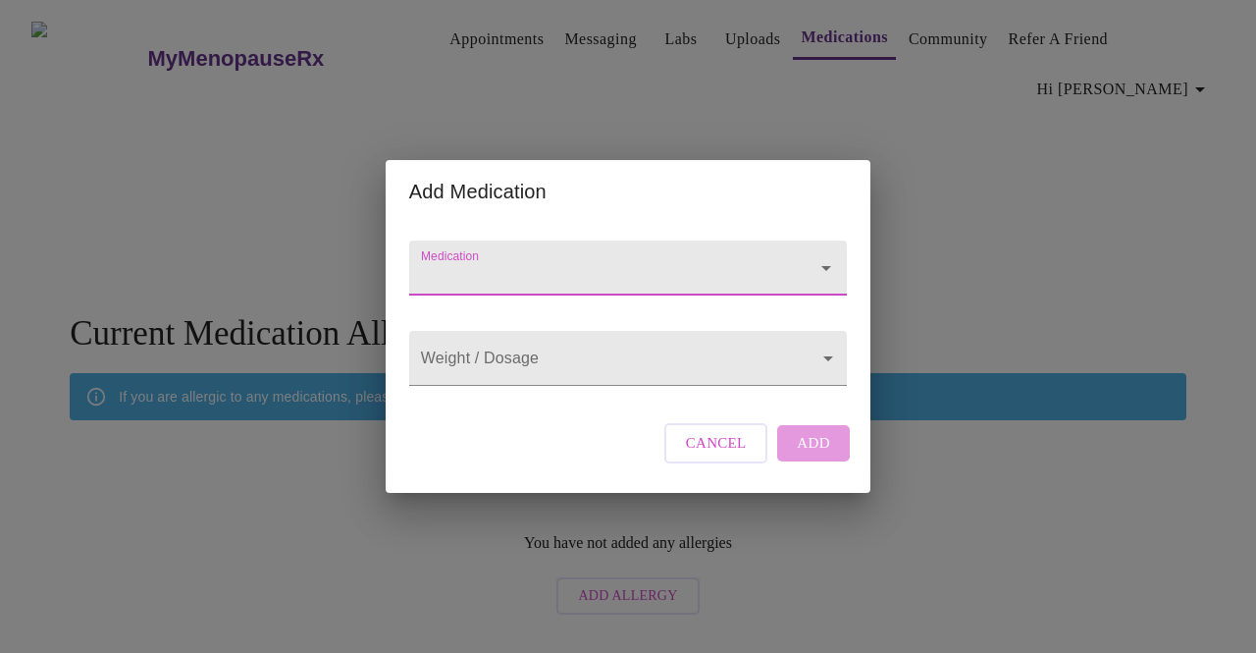
click at [553, 259] on input "Medication" at bounding box center [600, 277] width 366 height 36
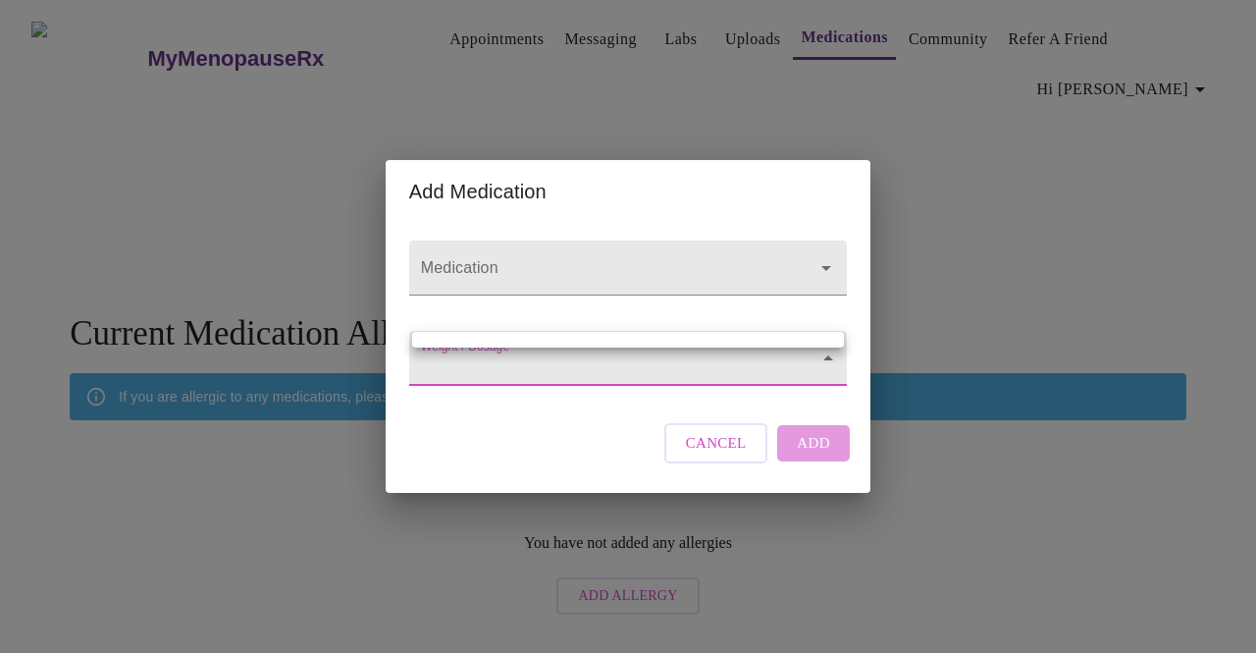
click at [504, 354] on body "MyMenopauseRx Appointments Messaging Labs Uploads Medications Community Refer a…" at bounding box center [628, 316] width 1240 height 616
click at [518, 261] on div at bounding box center [628, 326] width 1256 height 653
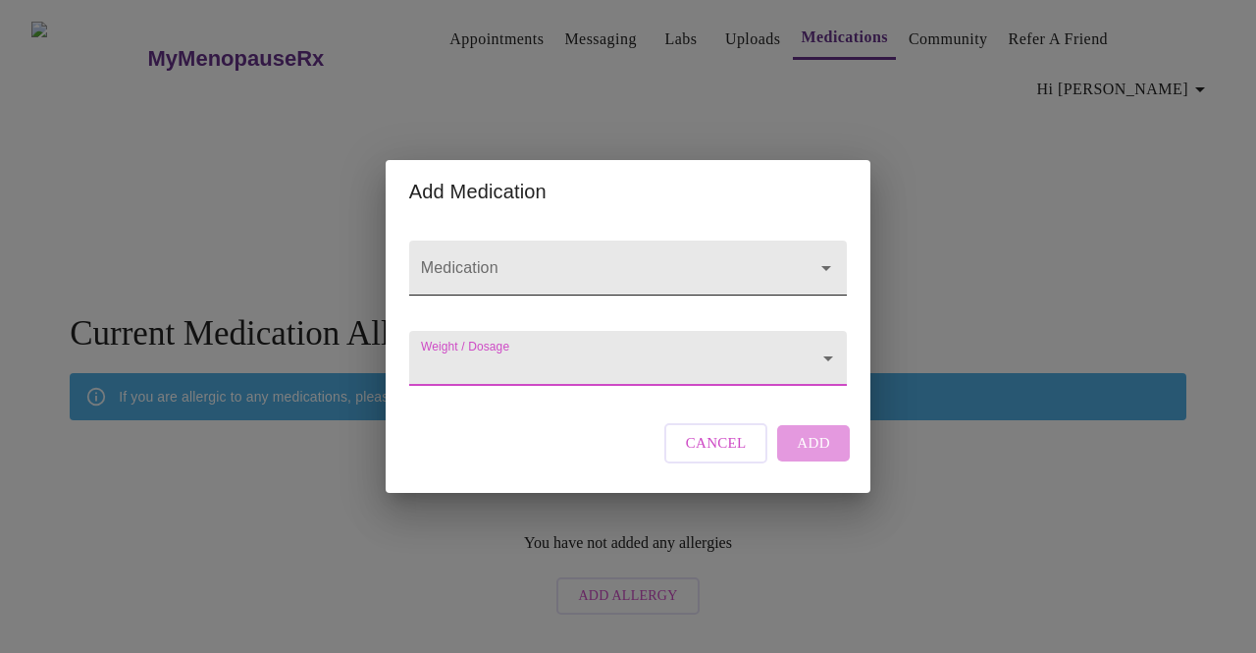
click at [478, 259] on input "Medication" at bounding box center [600, 277] width 366 height 36
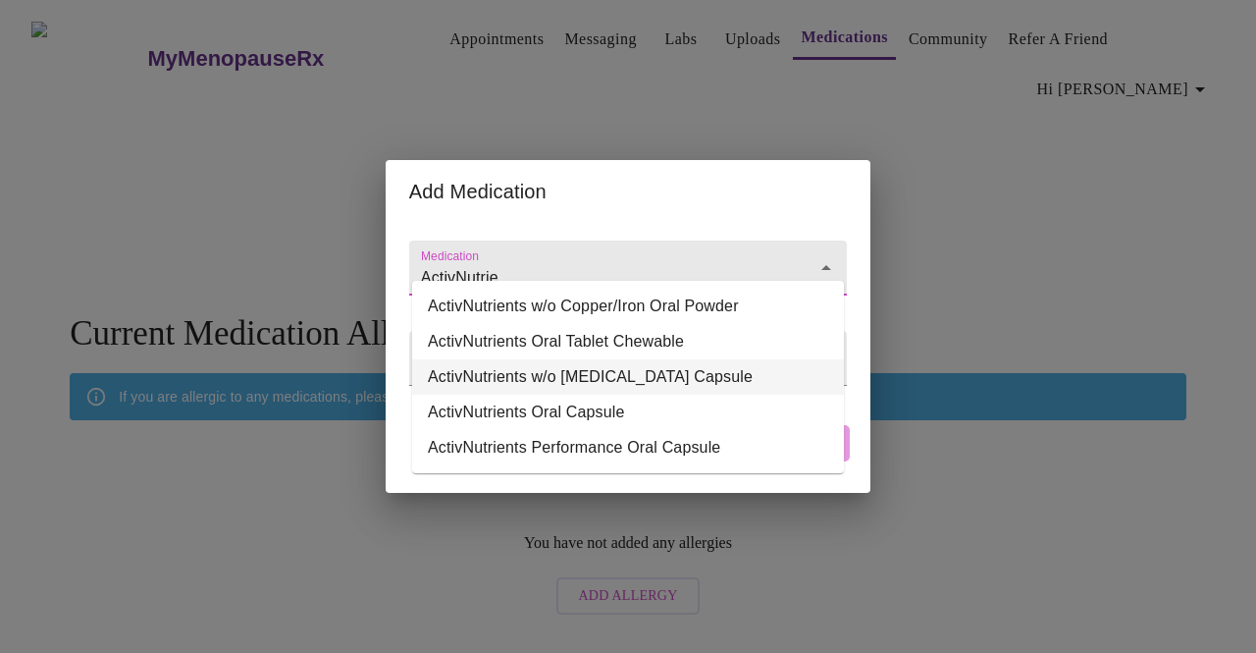
click at [495, 365] on li "ActivNutrients w/o Iron Oral Capsule" at bounding box center [628, 376] width 432 height 35
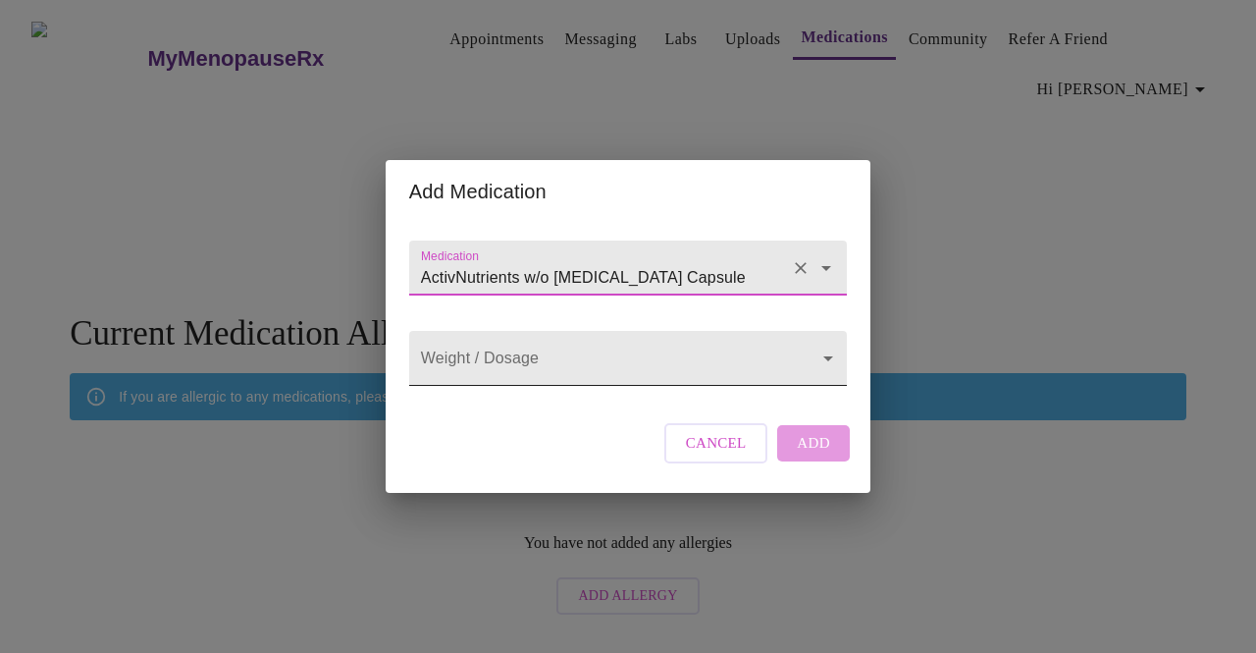
type input "ActivNutrients w/o Iron Oral Capsule"
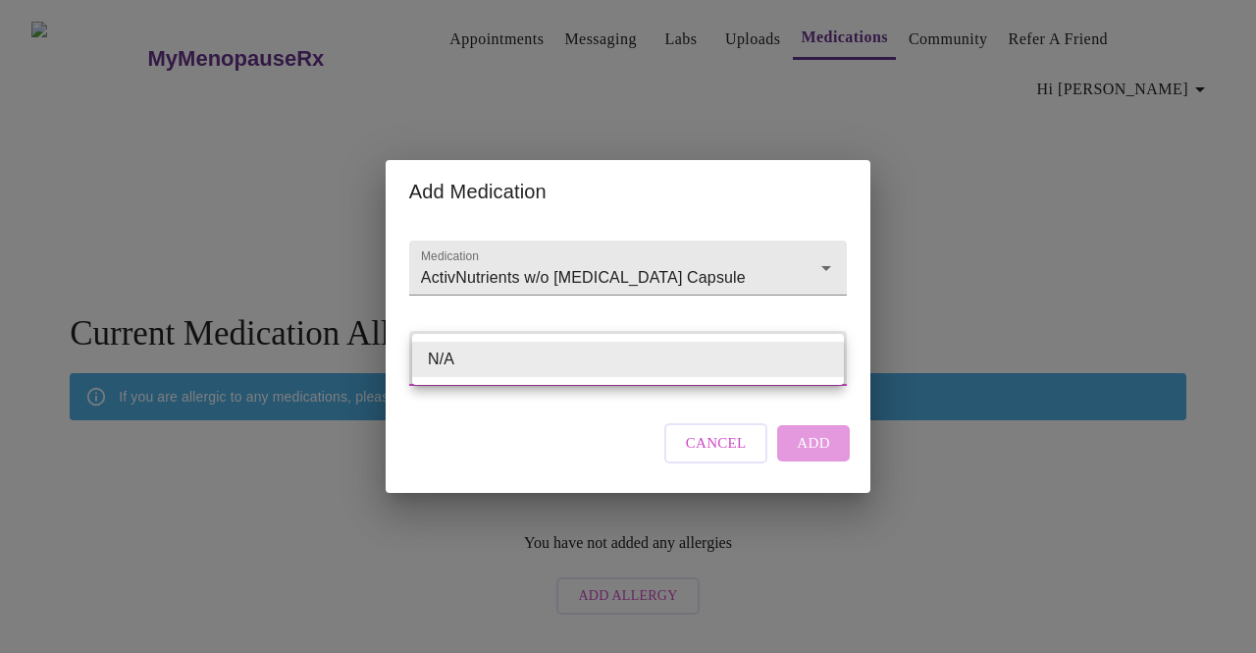
click at [615, 367] on body "MyMenopauseRx Appointments Messaging Labs Uploads Medications Community Refer a…" at bounding box center [628, 316] width 1240 height 616
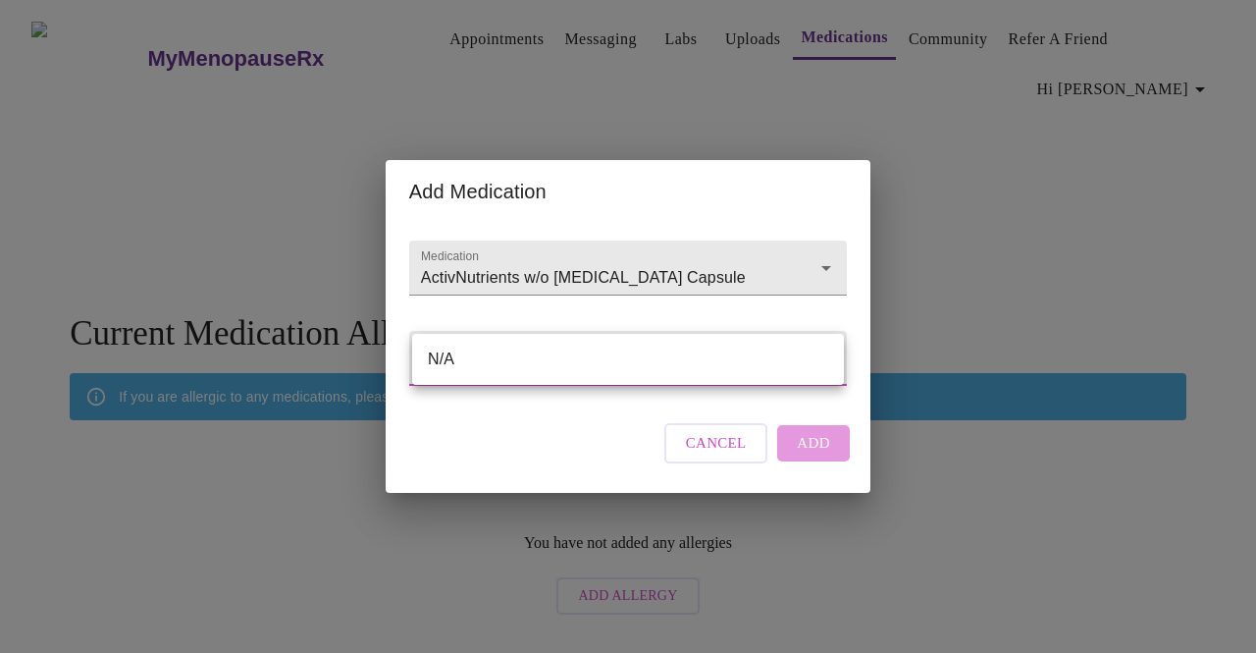
click at [539, 361] on li "N/A" at bounding box center [628, 359] width 432 height 35
type input "N/A"
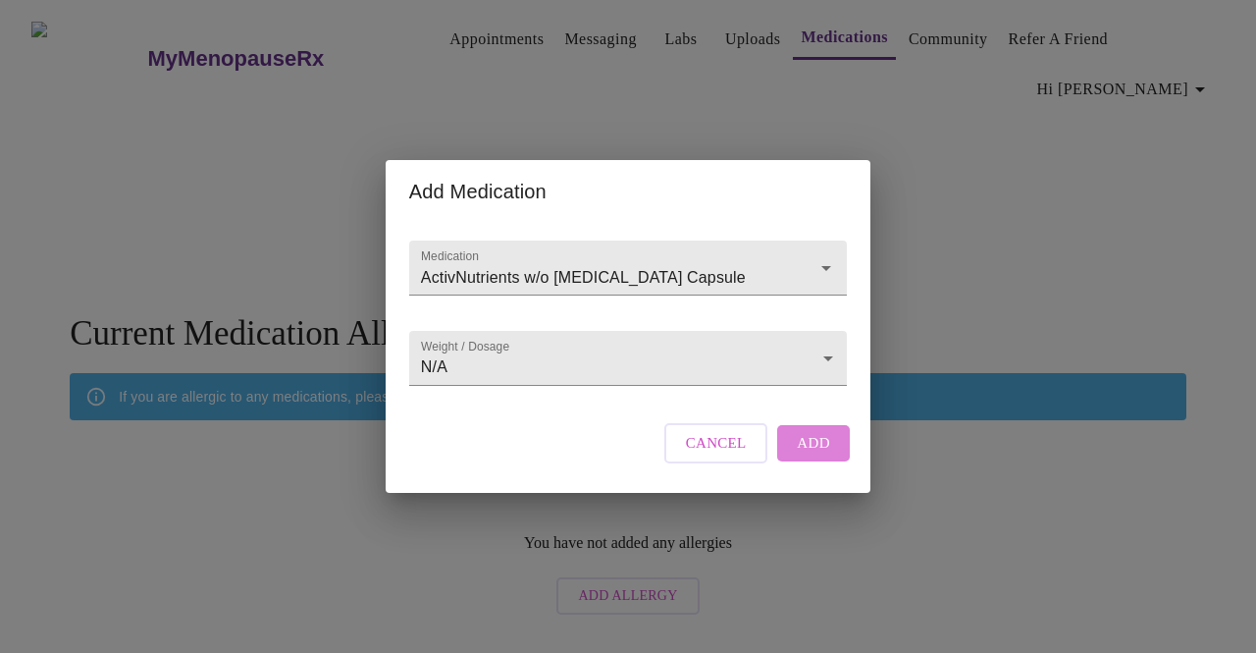
click at [803, 455] on span "Add" at bounding box center [813, 443] width 33 height 26
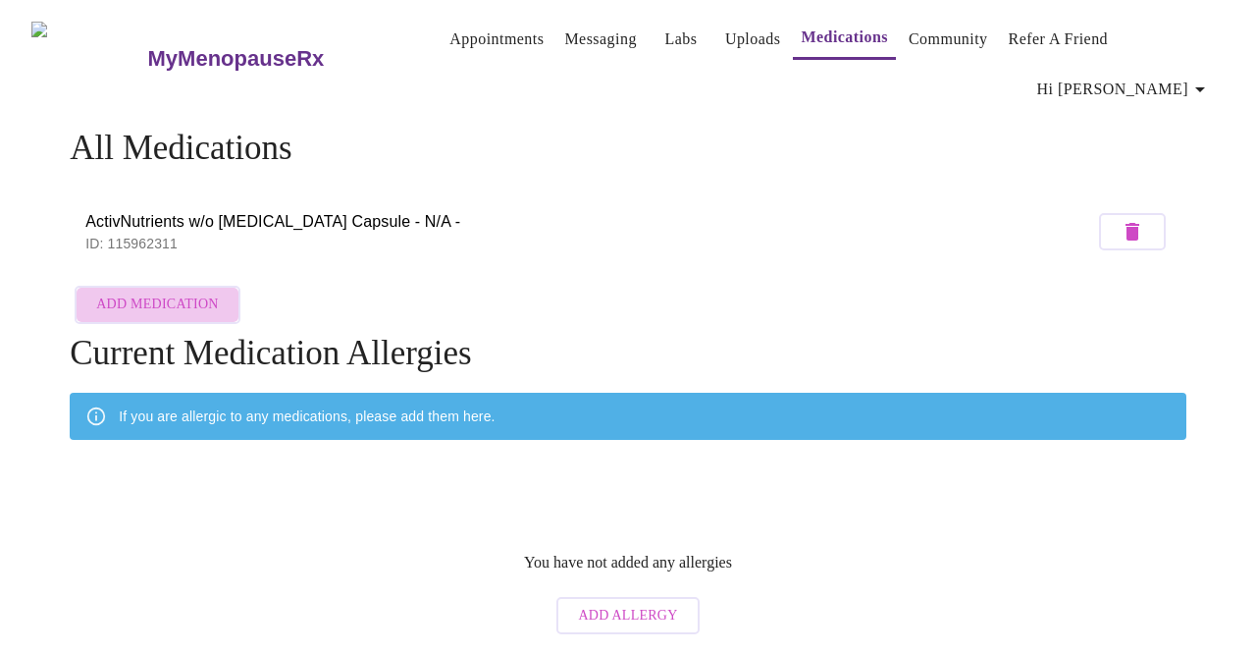
click at [173, 292] on span "Add Medication" at bounding box center [157, 304] width 122 height 25
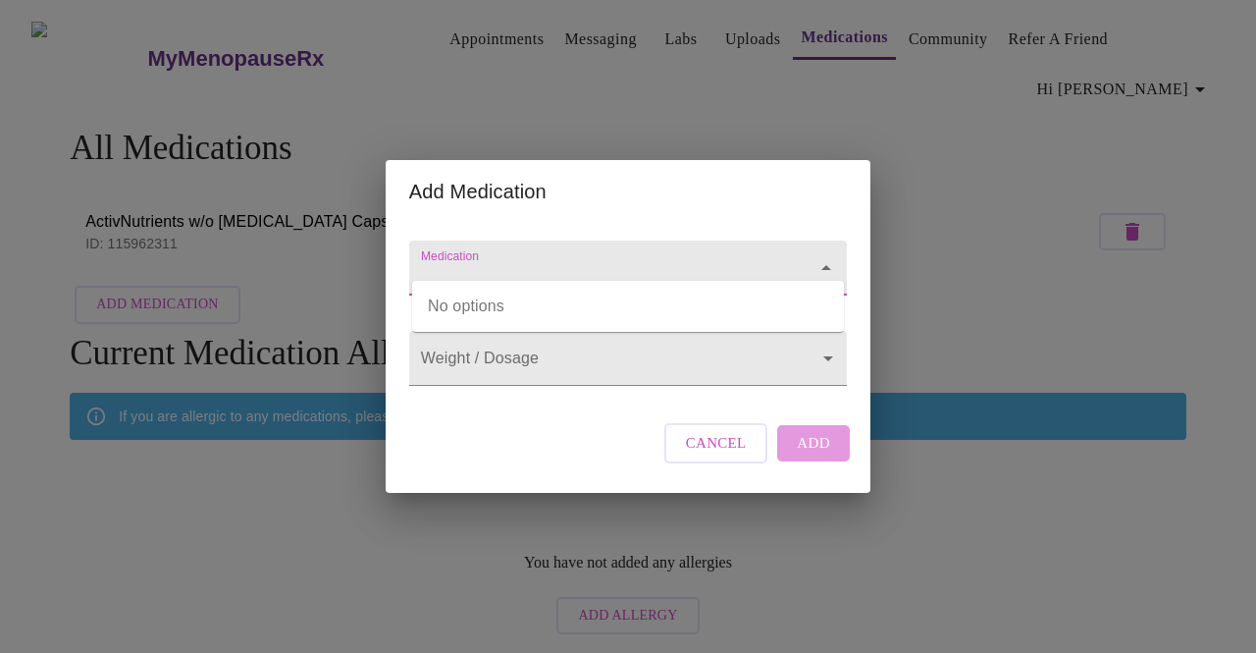
click at [454, 259] on input "Medication" at bounding box center [600, 277] width 366 height 36
type input "OptiMag 125"
click at [465, 354] on body "MyMenopauseRx Appointments Messaging Labs Uploads Medications Community Refer a…" at bounding box center [628, 326] width 1240 height 636
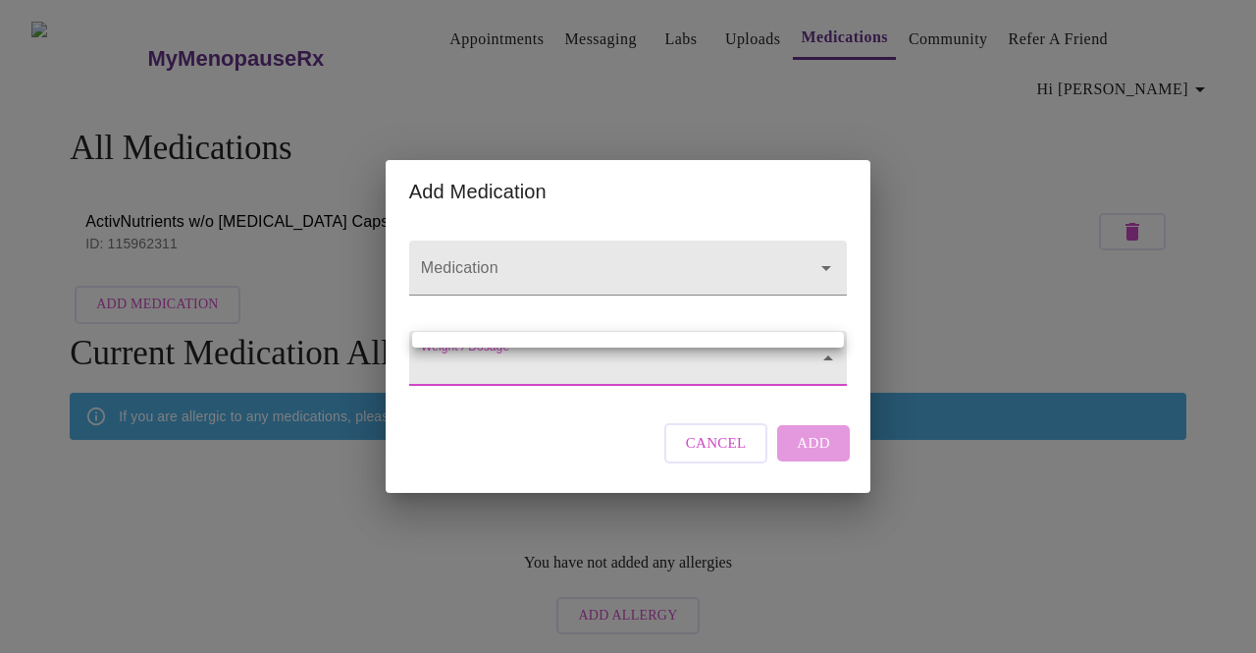
click at [465, 264] on div at bounding box center [628, 326] width 1256 height 653
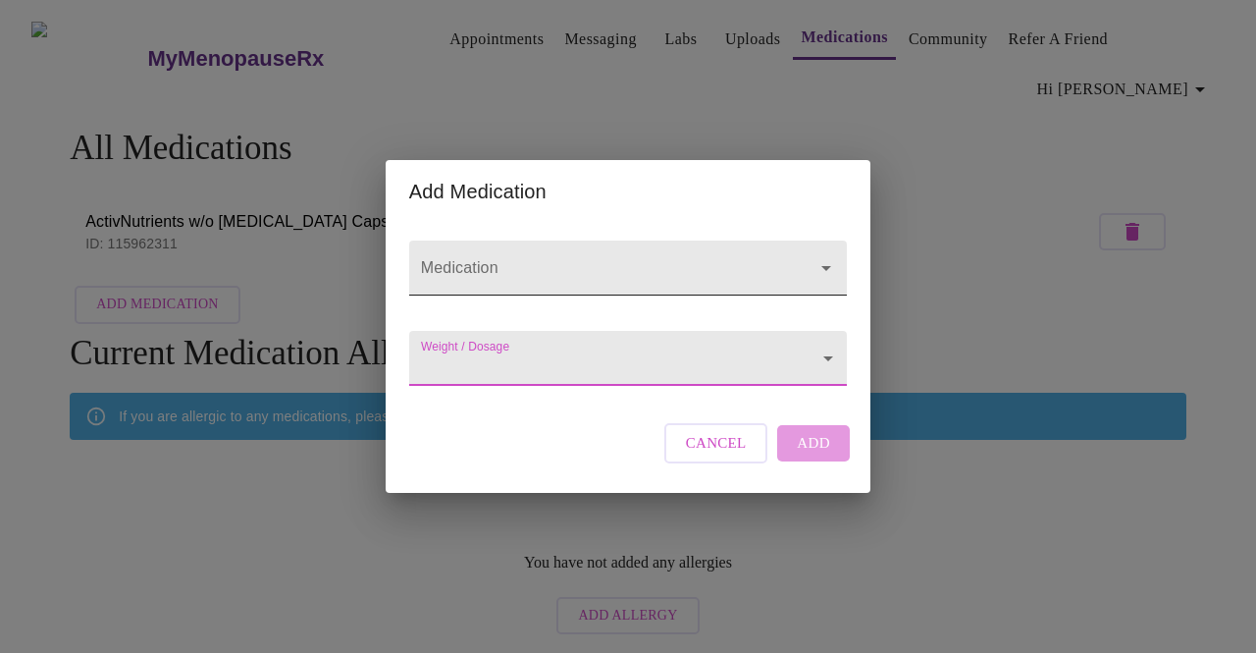
click at [479, 259] on input "Medication" at bounding box center [600, 277] width 366 height 36
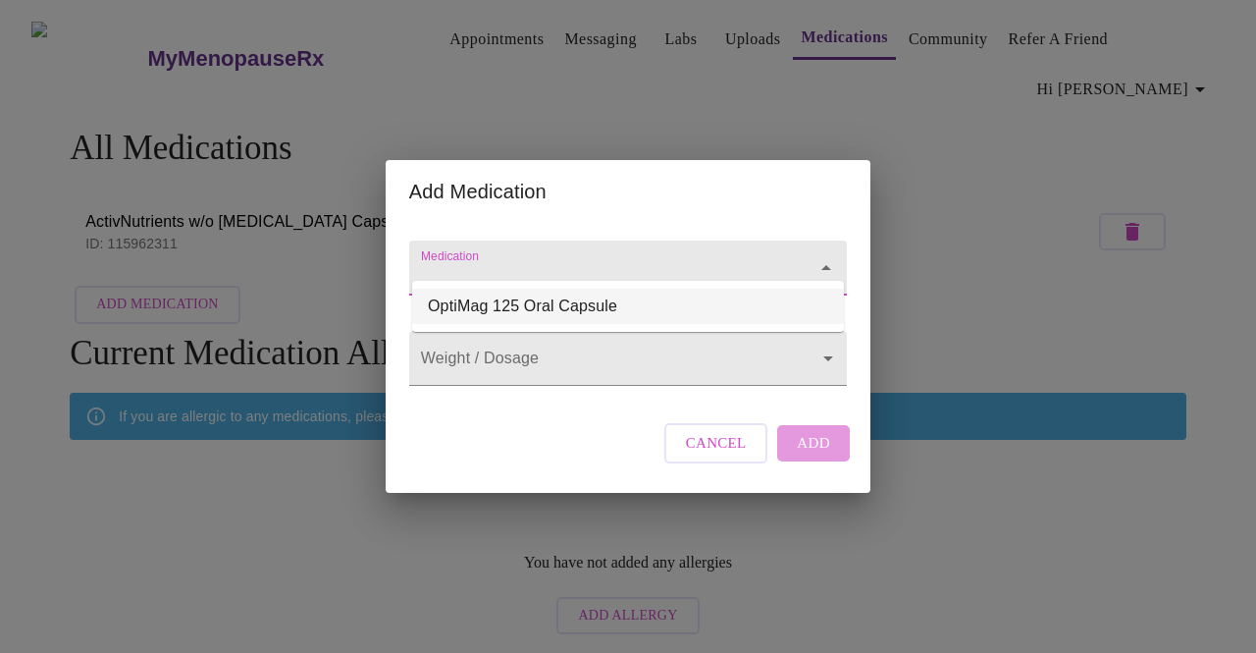
click at [504, 310] on li "OptiMag 125 Oral Capsule" at bounding box center [628, 306] width 432 height 35
type input "OptiMag 125 Oral Capsule"
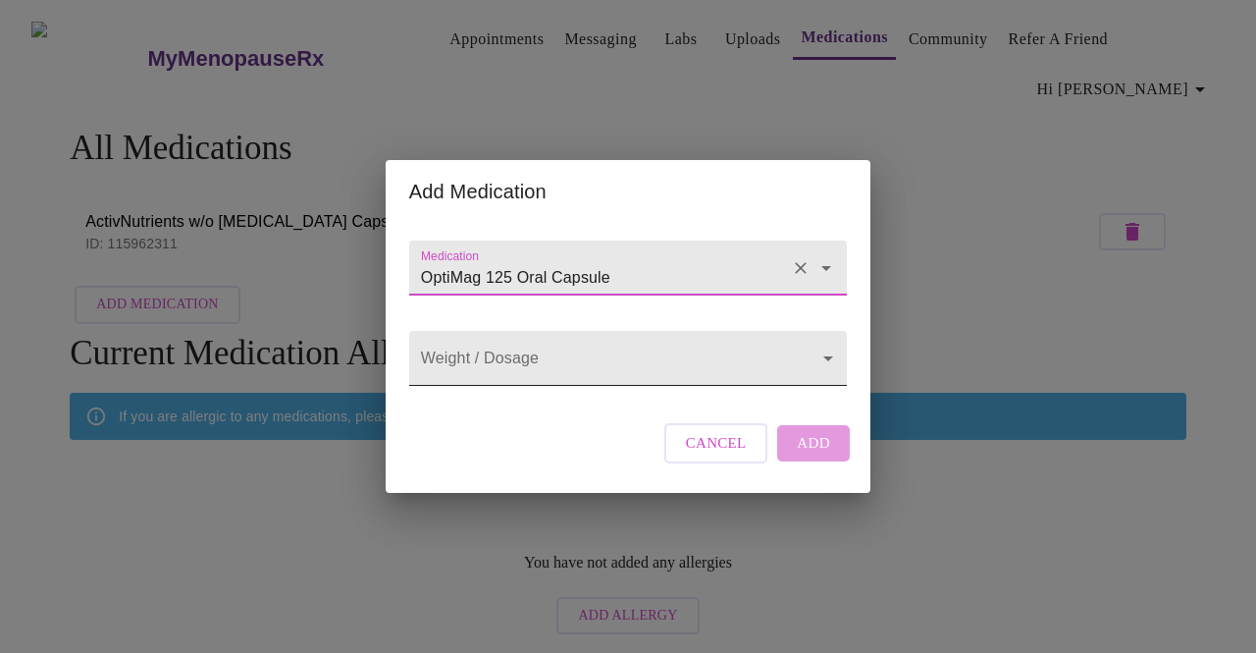
click at [565, 363] on body "MyMenopauseRx Appointments Messaging Labs Uploads Medications Community Refer a…" at bounding box center [628, 326] width 1240 height 636
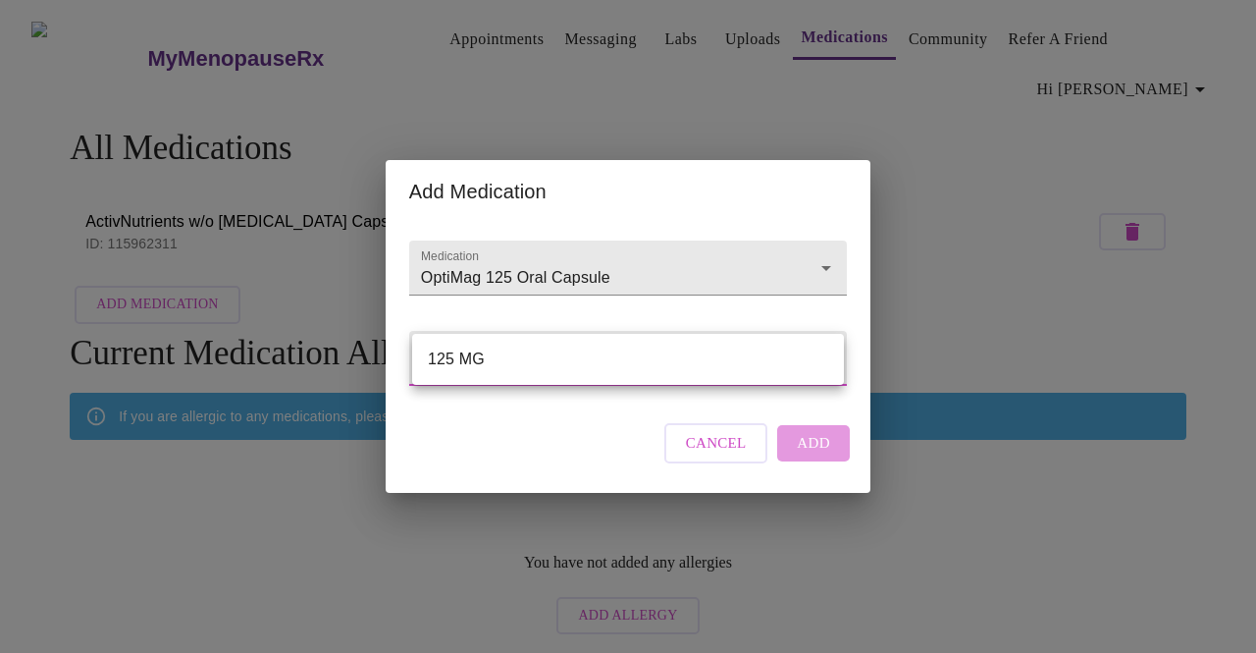
click at [552, 366] on li "125 MG" at bounding box center [628, 359] width 432 height 35
type input "125 MG"
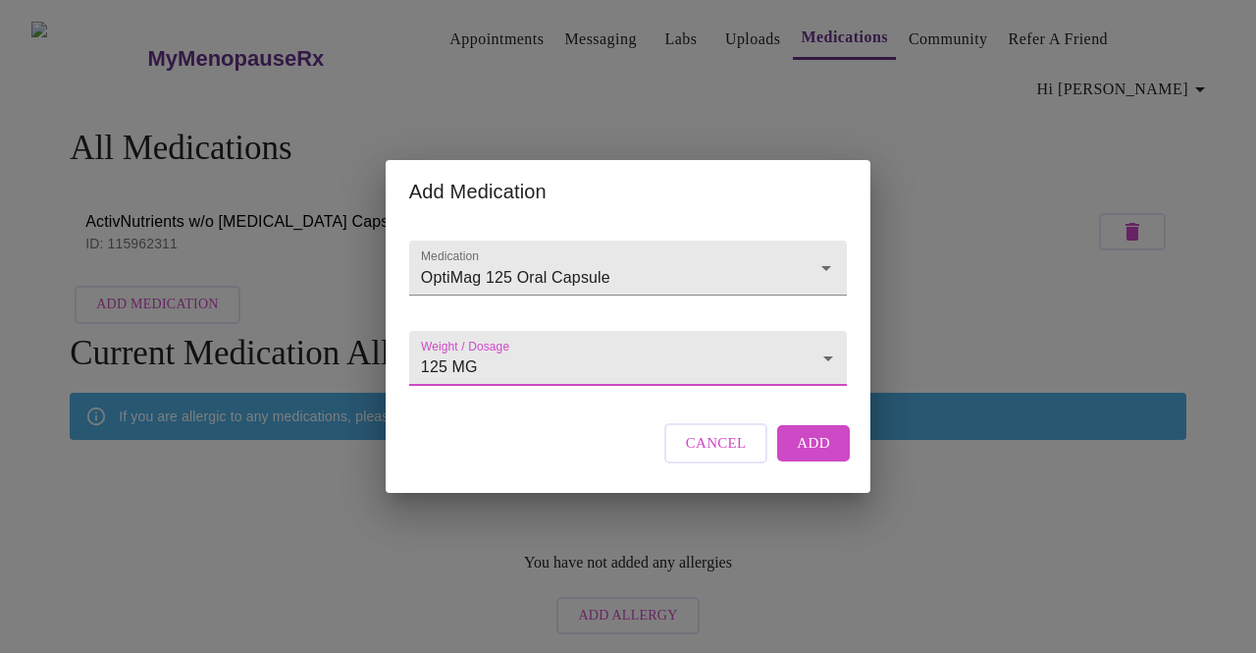
click at [807, 455] on span "Add" at bounding box center [813, 443] width 33 height 26
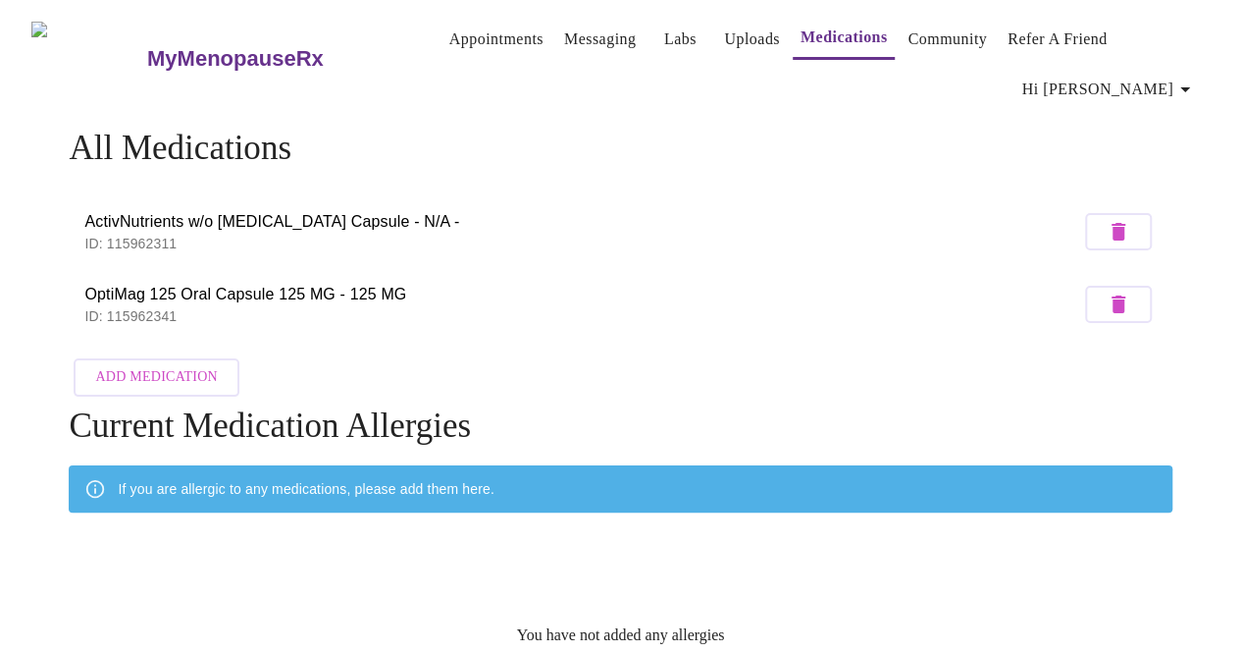
click at [189, 365] on span "Add Medication" at bounding box center [156, 377] width 122 height 25
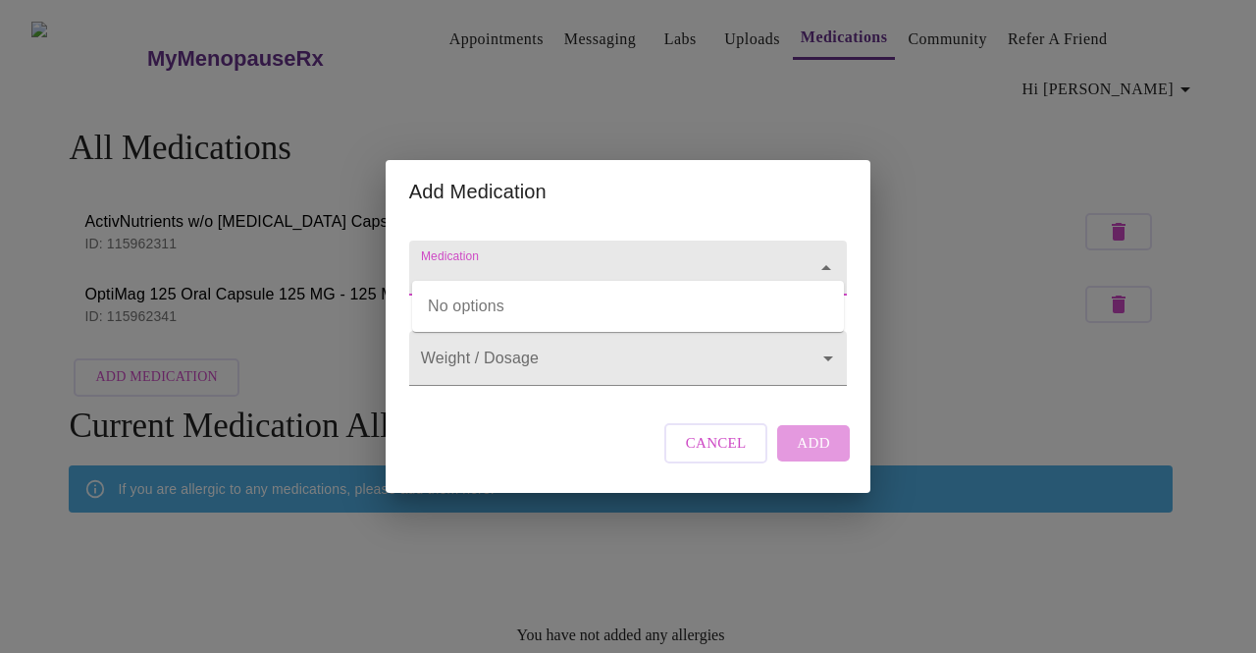
click at [441, 259] on input "Medication" at bounding box center [600, 277] width 366 height 36
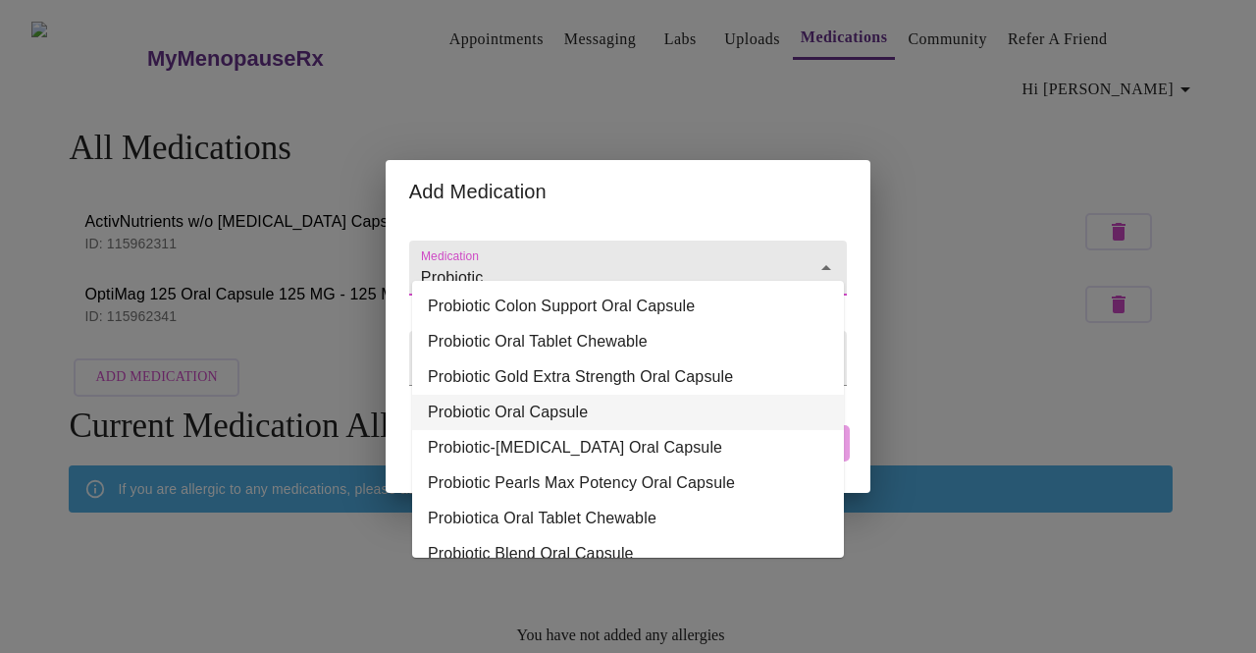
click at [508, 421] on li "Probiotic Oral Capsule" at bounding box center [628, 411] width 432 height 35
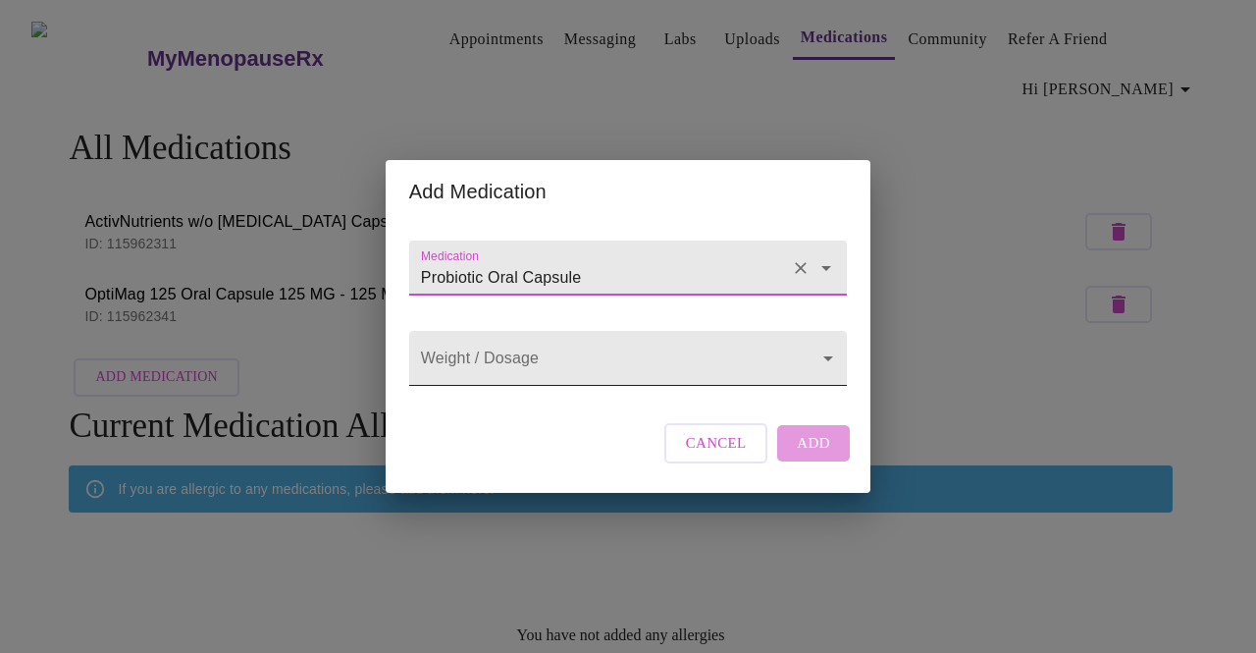
type input "Probiotic Oral Capsule"
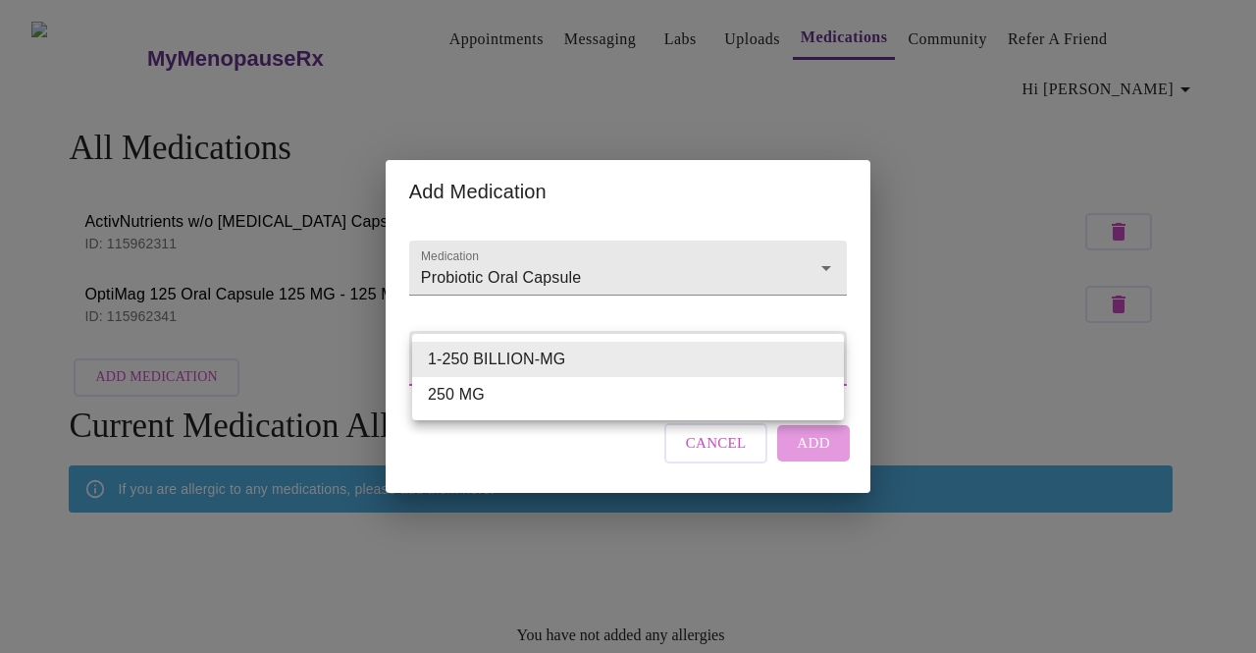
click at [575, 360] on body "MyMenopauseRx Appointments Messaging Labs Uploads Medications Community Refer a…" at bounding box center [628, 362] width 1240 height 709
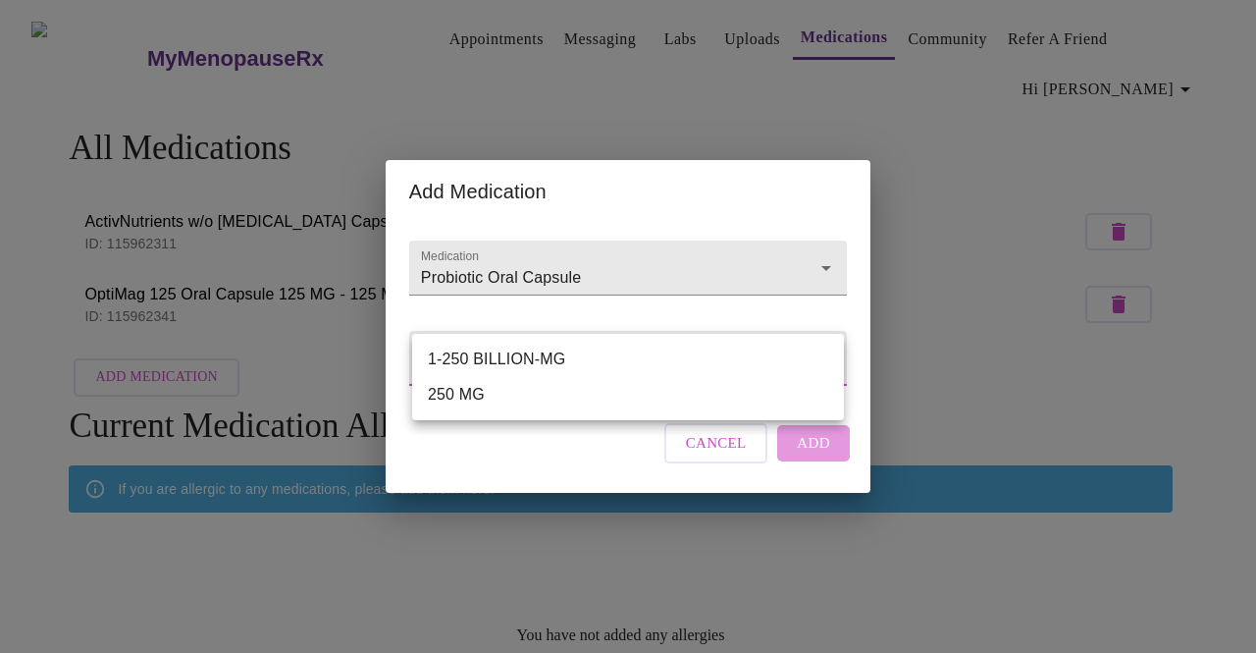
click at [524, 355] on li "1-250 BILLION-MG" at bounding box center [628, 359] width 432 height 35
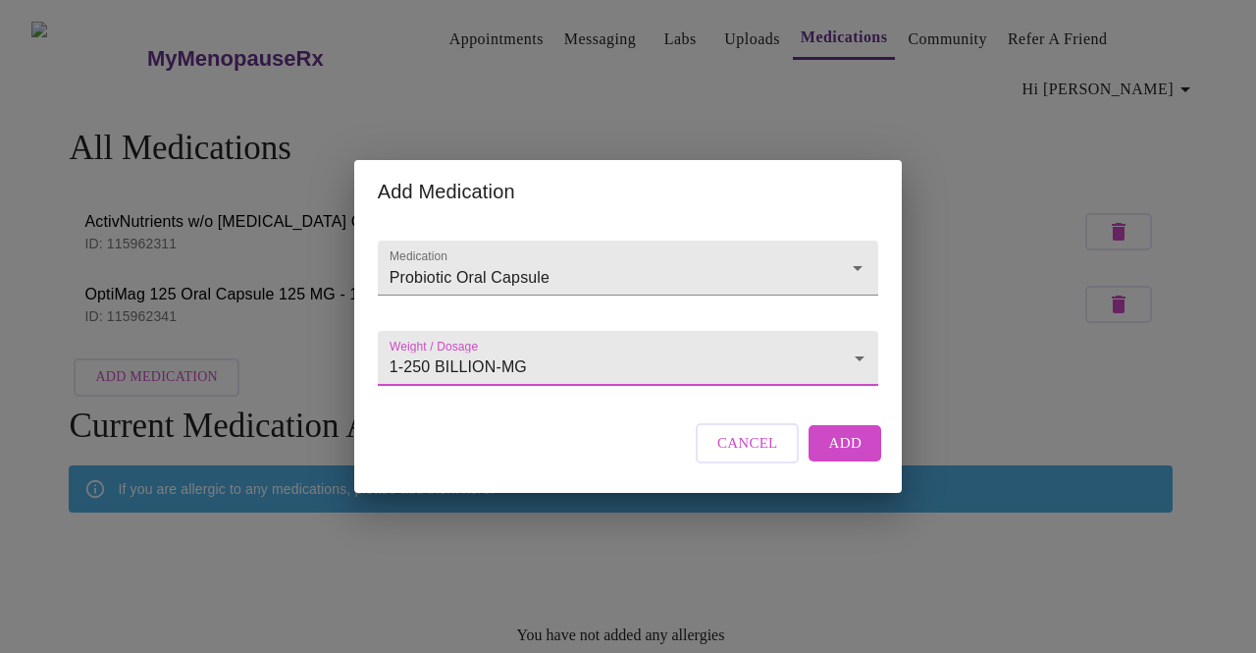
click at [738, 361] on body "MyMenopauseRx Appointments Messaging Labs Uploads Medications Community Refer a…" at bounding box center [628, 362] width 1240 height 709
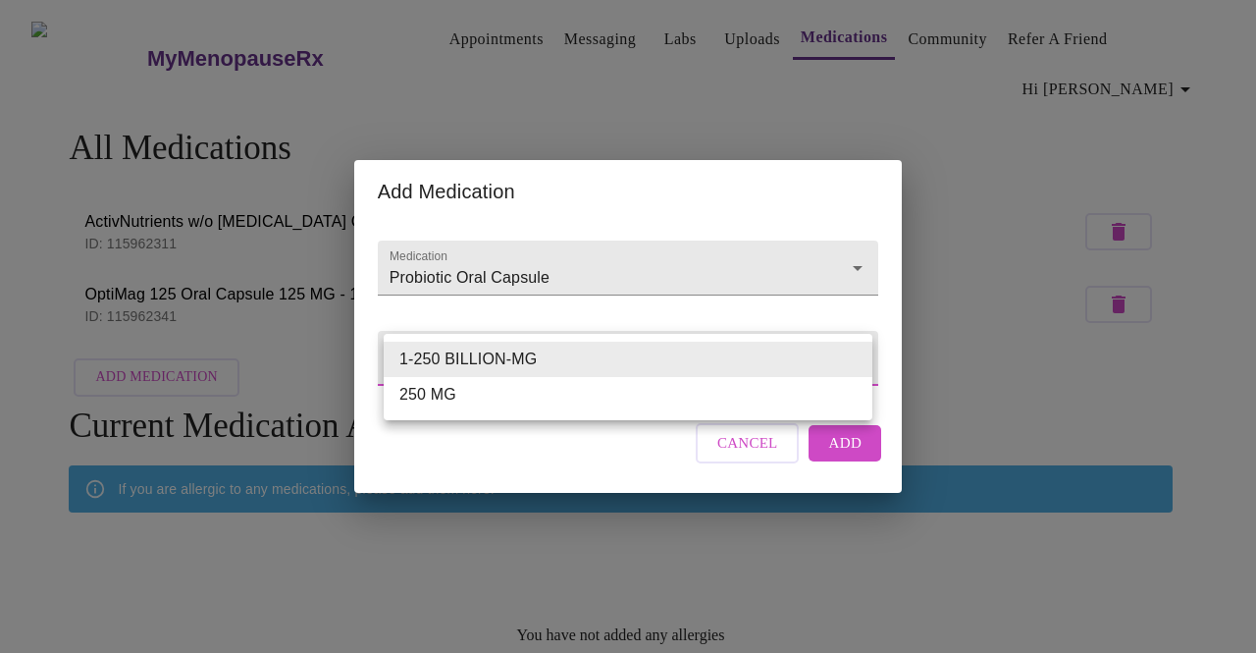
click at [414, 403] on li "250 MG" at bounding box center [628, 394] width 489 height 35
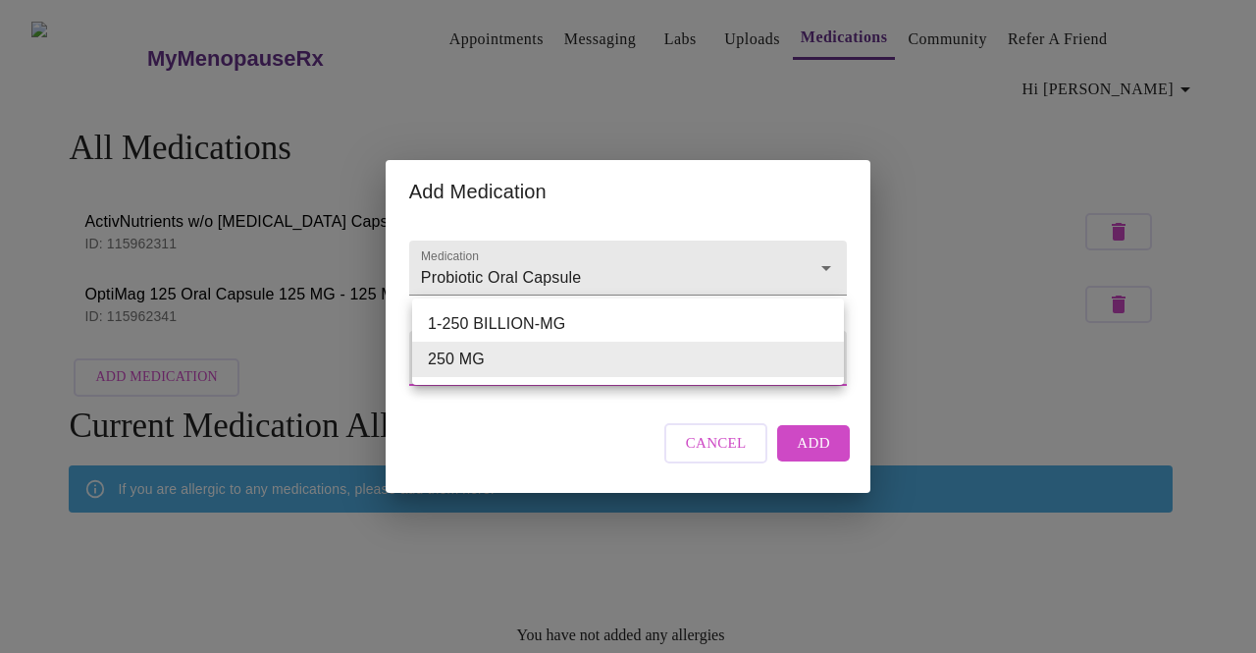
click at [510, 366] on body "MyMenopauseRx Appointments Messaging Labs Uploads Medications Community Refer a…" at bounding box center [628, 362] width 1240 height 709
click at [500, 328] on li "1-250 BILLION-MG" at bounding box center [628, 323] width 432 height 35
type input "1-250 BILLION-MG"
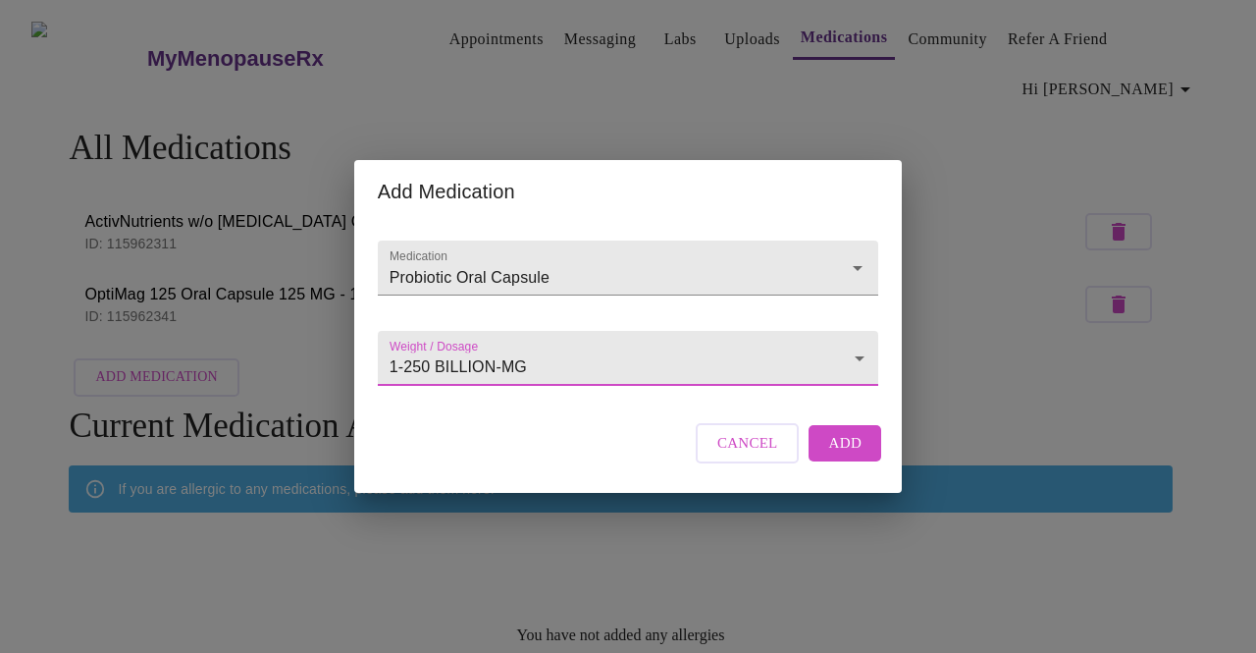
click at [836, 455] on span "Add" at bounding box center [844, 443] width 33 height 26
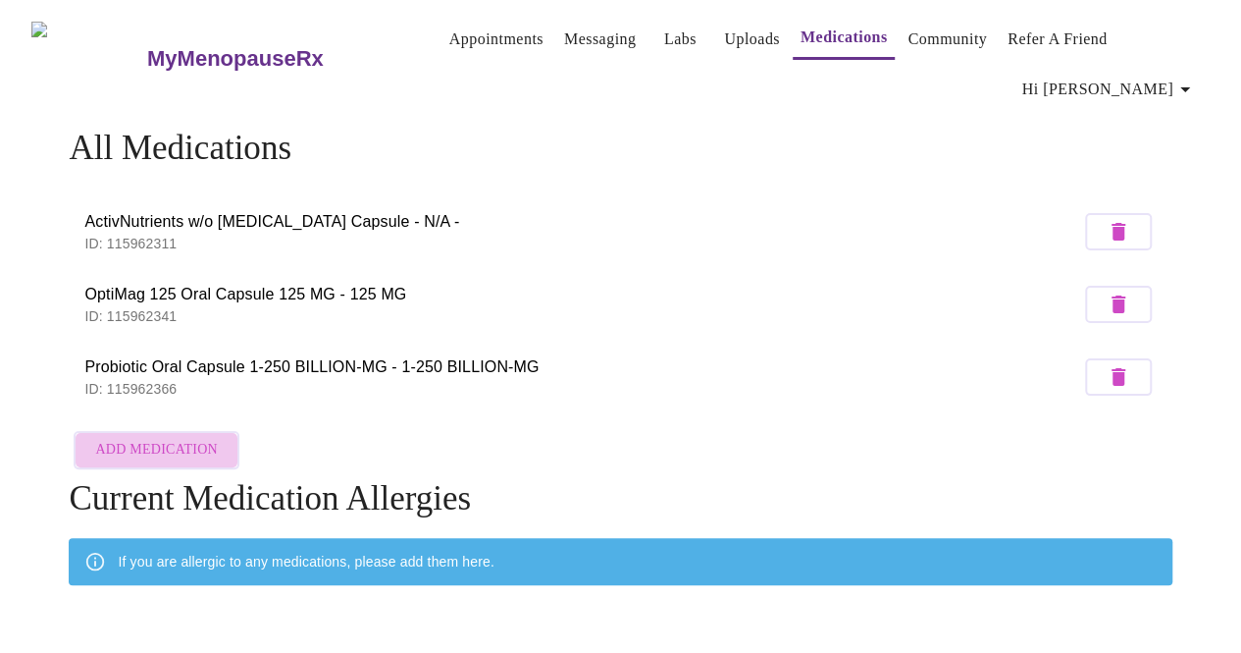
click at [206, 431] on button "Add Medication" at bounding box center [156, 450] width 165 height 38
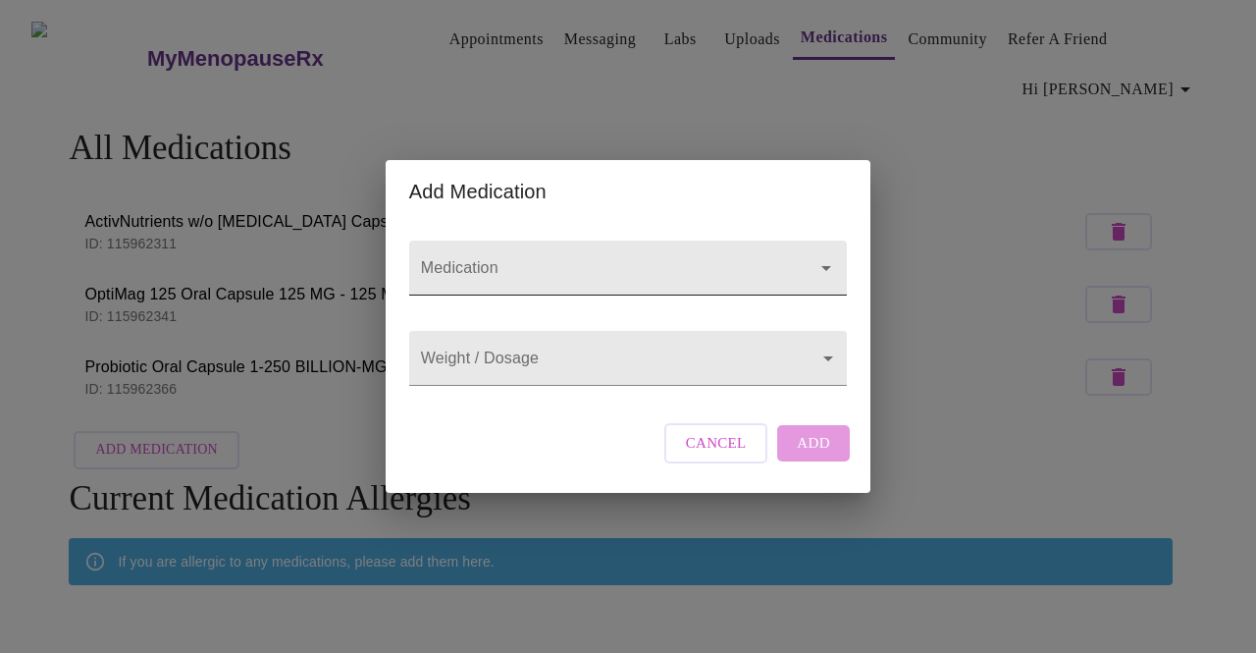
click at [442, 259] on input "Medication" at bounding box center [600, 277] width 366 height 36
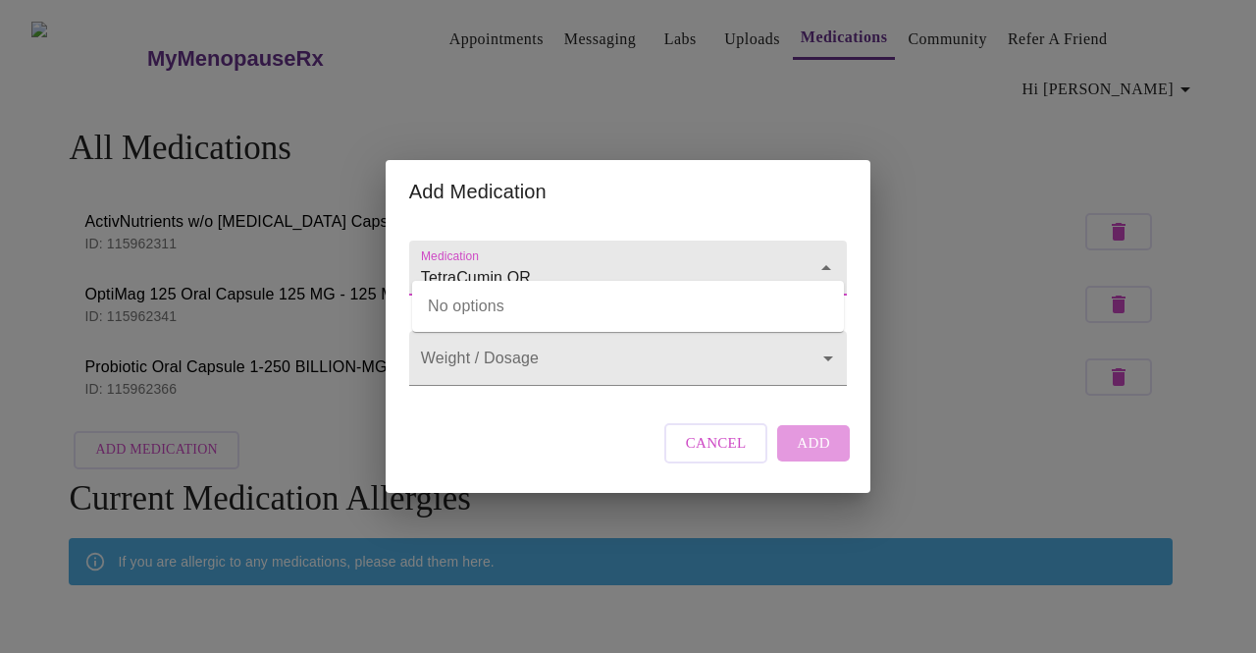
type input "TetraCumin QR"
click at [519, 259] on input "Medication" at bounding box center [600, 277] width 366 height 36
click at [492, 259] on input "Tetracumin" at bounding box center [600, 277] width 366 height 36
type input "Tetracumin"
click at [522, 388] on div "Weight / Dosage ​" at bounding box center [627, 353] width 453 height 80
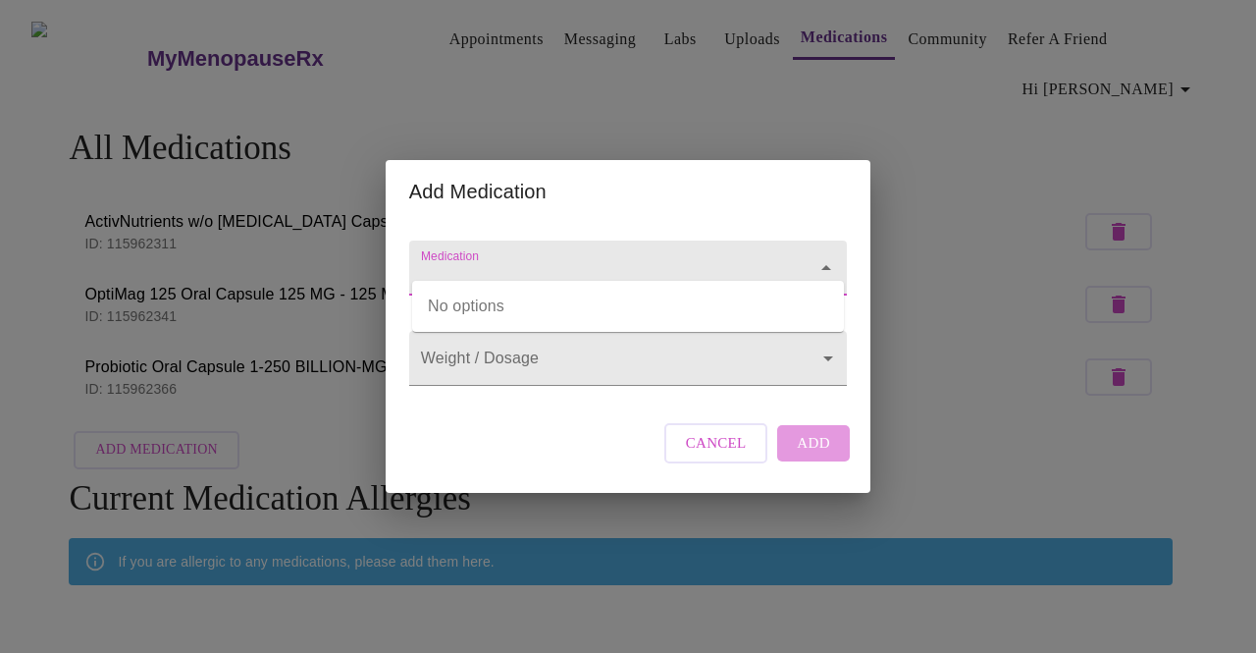
click at [495, 259] on input "Medication" at bounding box center [600, 277] width 366 height 36
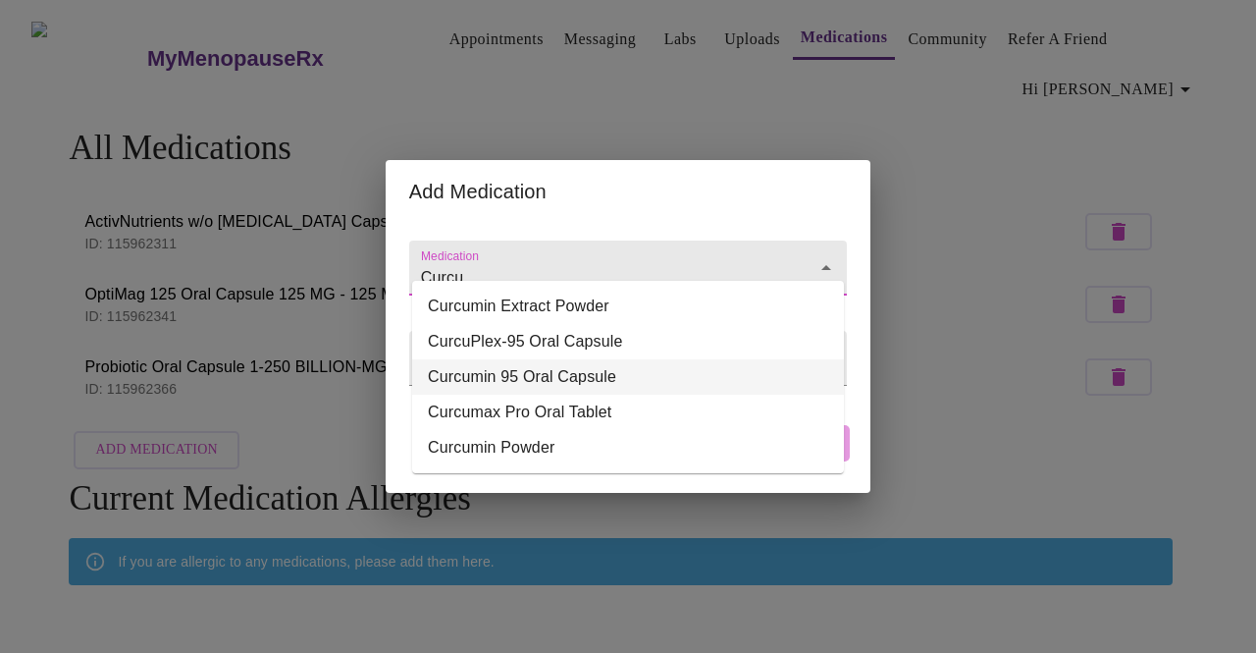
click at [503, 370] on li "Curcumin 95 Oral Capsule" at bounding box center [628, 376] width 432 height 35
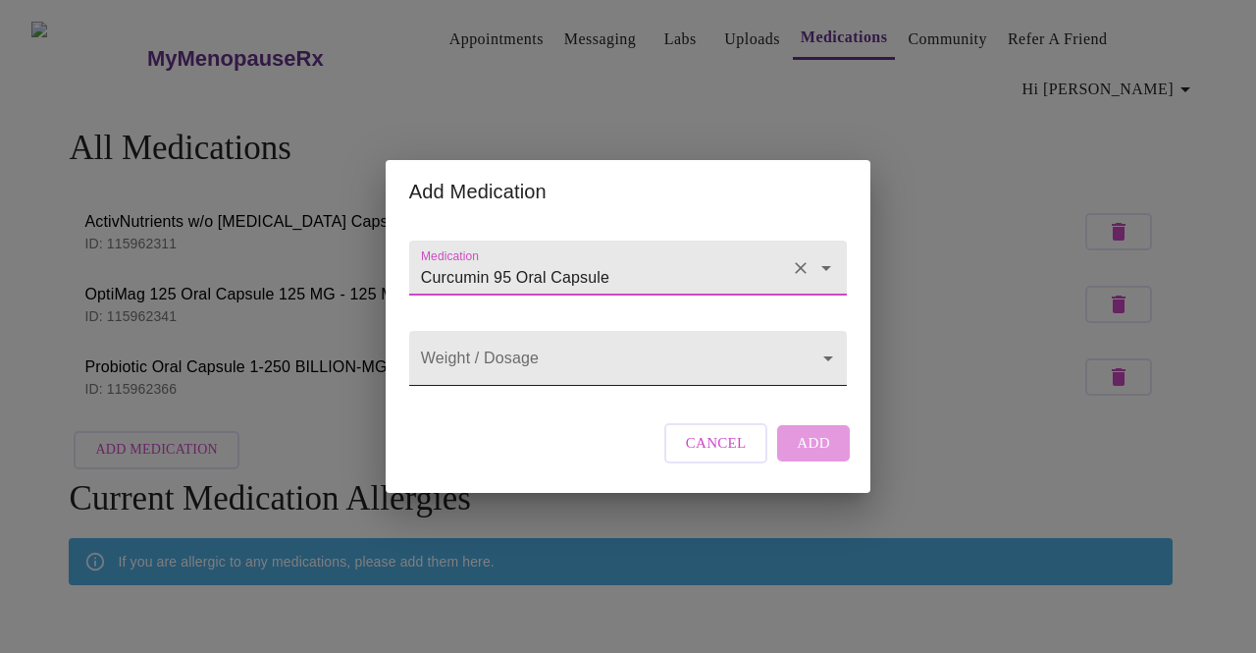
type input "Curcumin 95 Oral Capsule"
click at [504, 366] on body "MyMenopauseRx Appointments Messaging Labs Uploads Medications Community Refer a…" at bounding box center [628, 398] width 1240 height 781
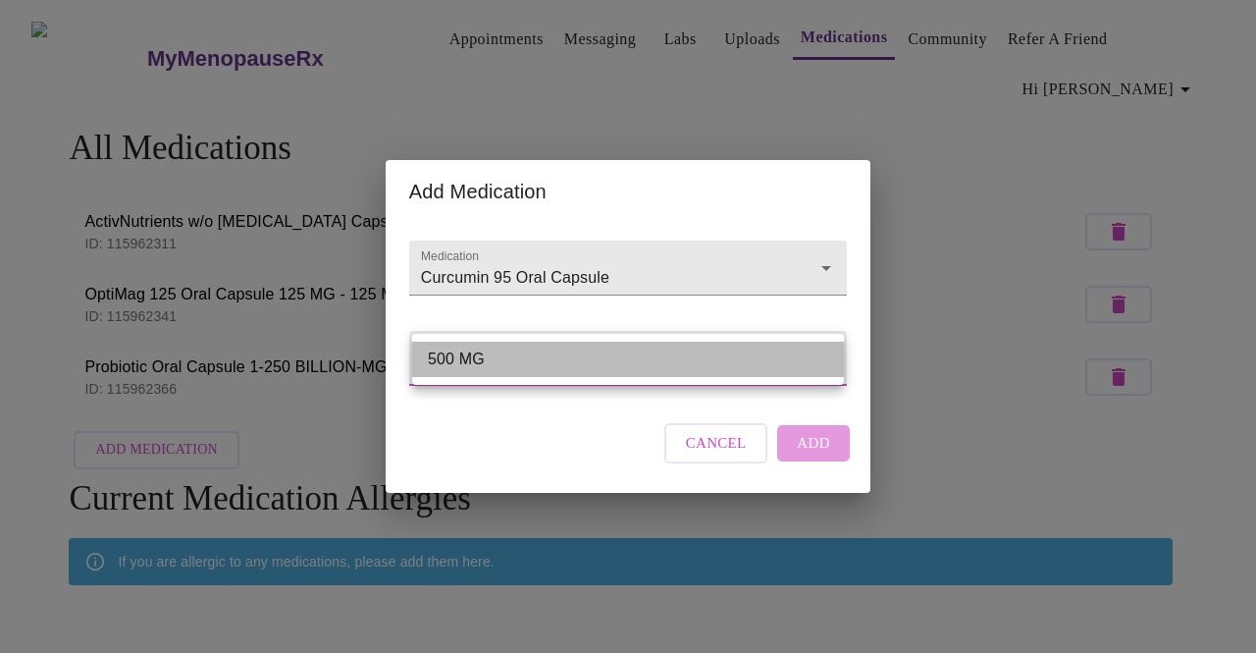
click at [535, 366] on li "500 MG" at bounding box center [628, 359] width 432 height 35
type input "500 MG"
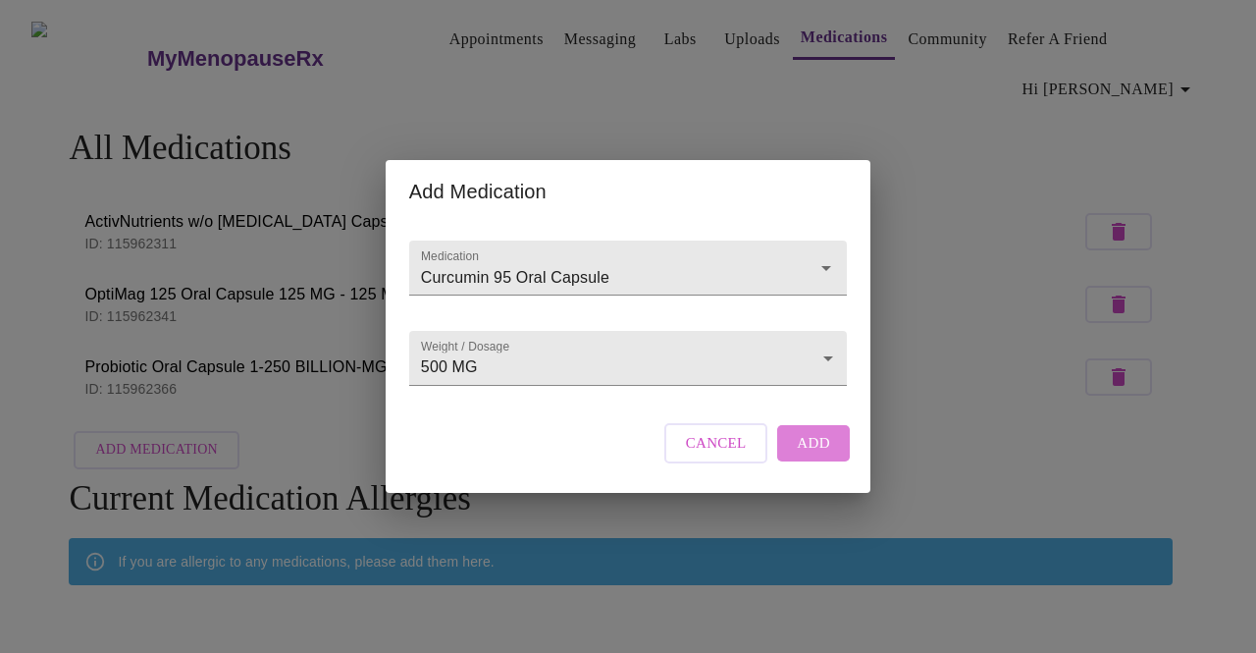
click at [823, 455] on span "Add" at bounding box center [813, 443] width 33 height 26
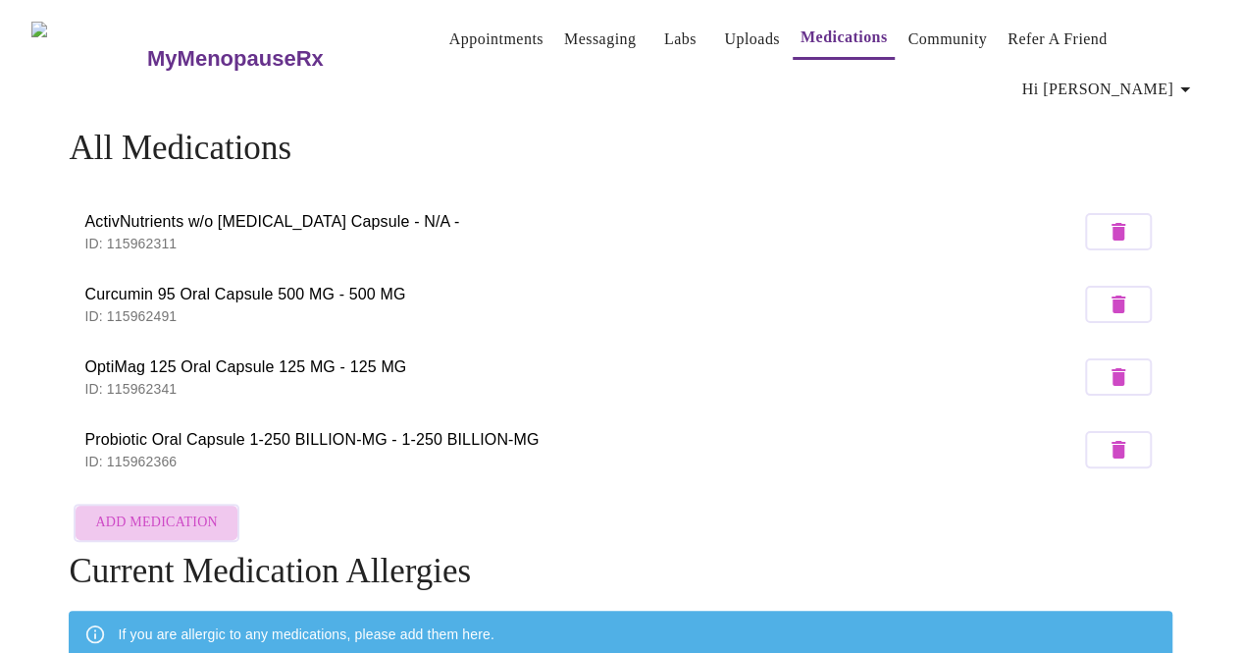
click at [156, 510] on span "Add Medication" at bounding box center [156, 522] width 122 height 25
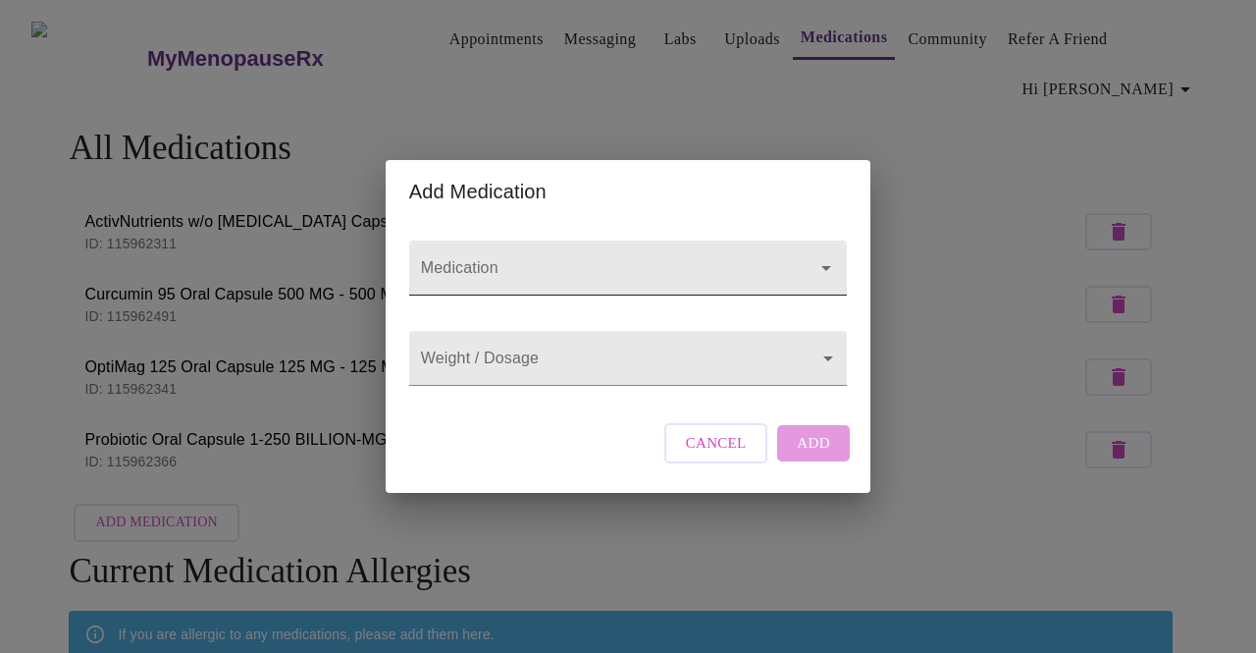
click at [486, 264] on input "Medication" at bounding box center [600, 277] width 366 height 36
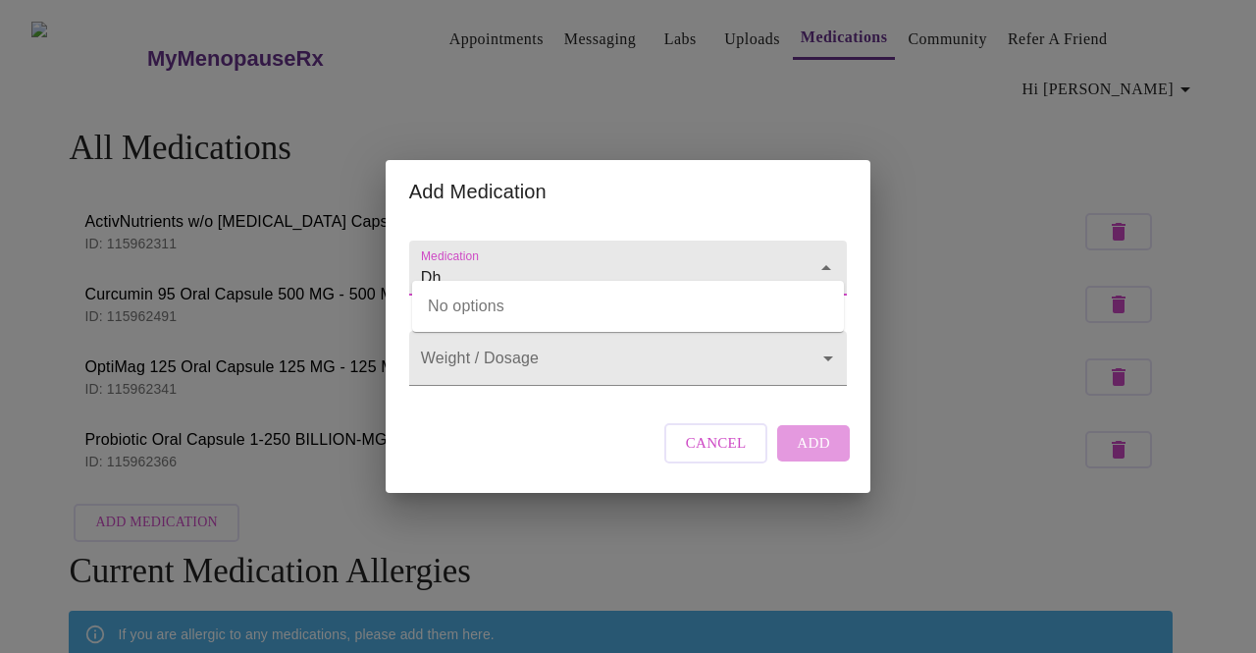
type input "D"
type input "F"
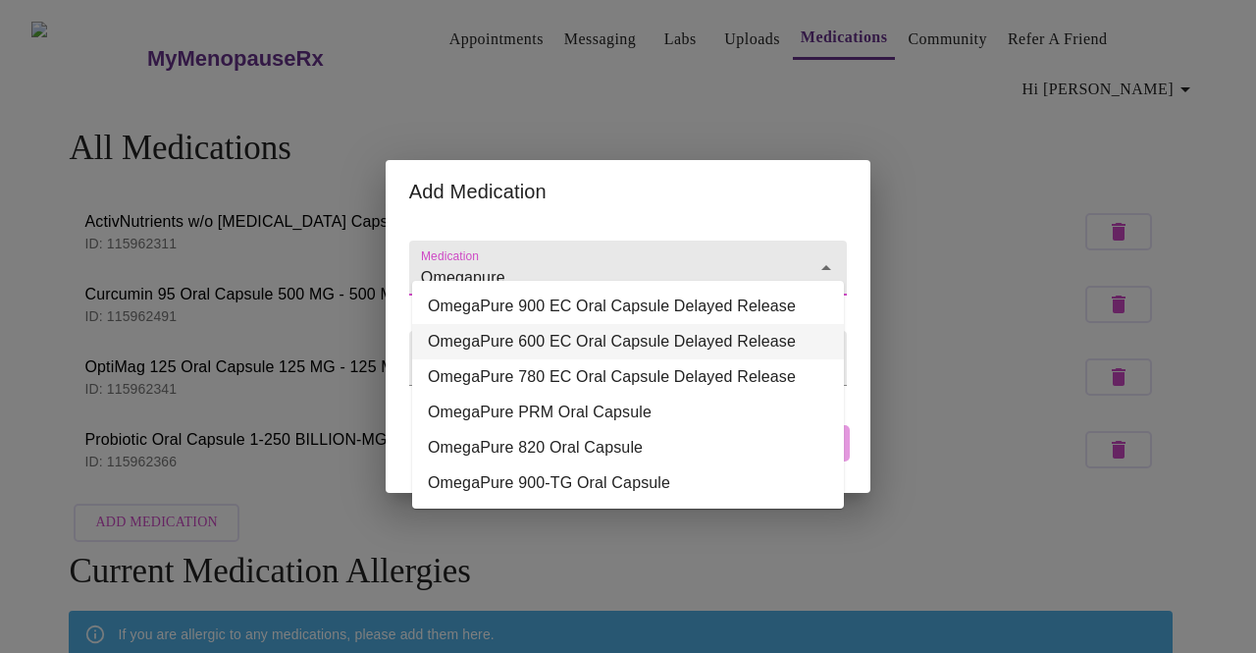
click at [616, 338] on li "OmegaPure 600 EC Oral Capsule Delayed Release" at bounding box center [628, 341] width 432 height 35
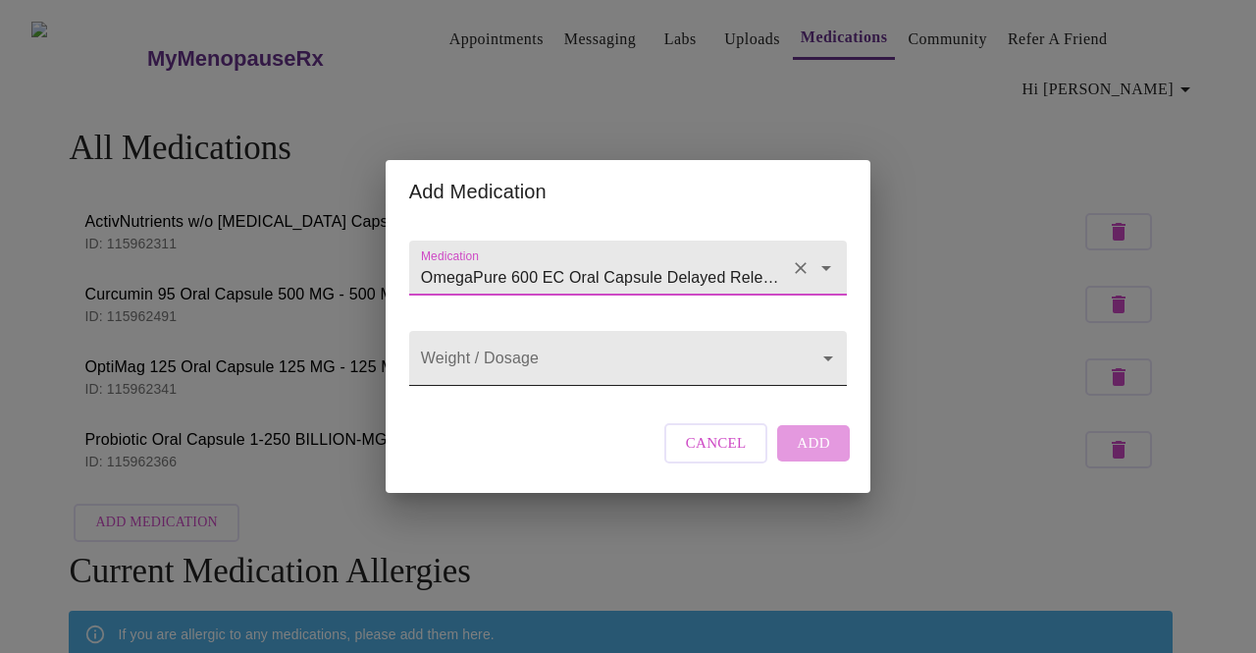
type input "OmegaPure 600 EC Oral Capsule Delayed Release"
click at [577, 354] on body "MyMenopauseRx Appointments Messaging Labs Uploads Medications Community Refer a…" at bounding box center [628, 435] width 1240 height 854
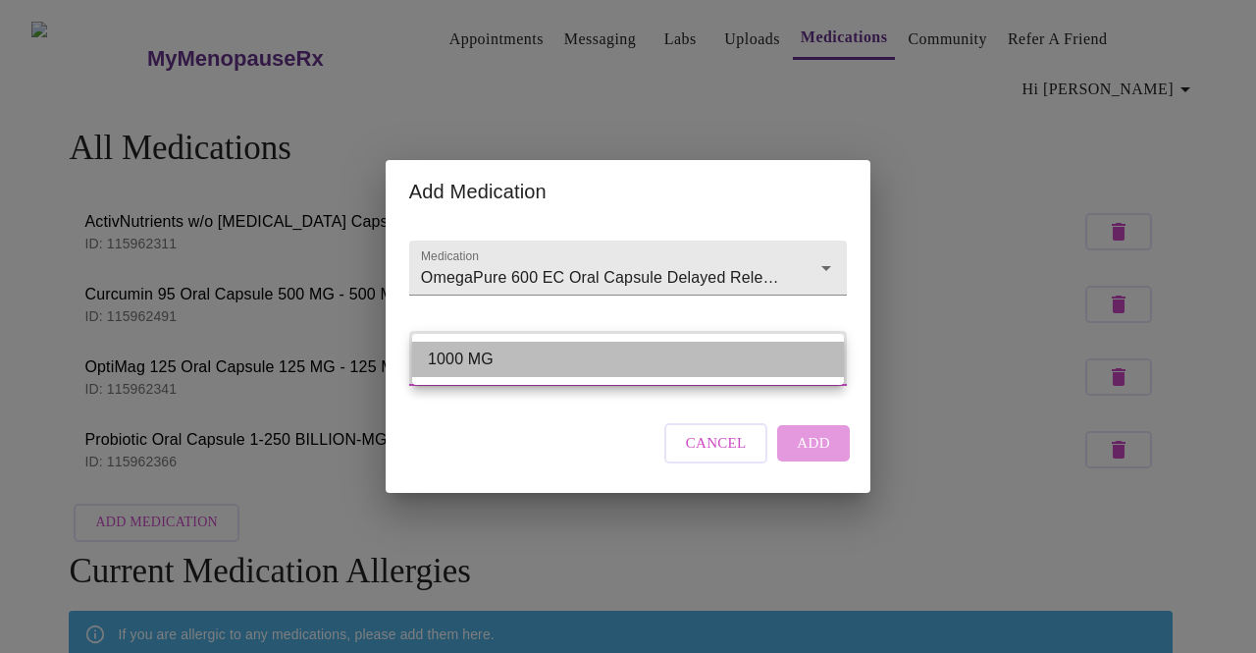
click at [543, 354] on li "1000 MG" at bounding box center [628, 359] width 432 height 35
type input "1000 MG"
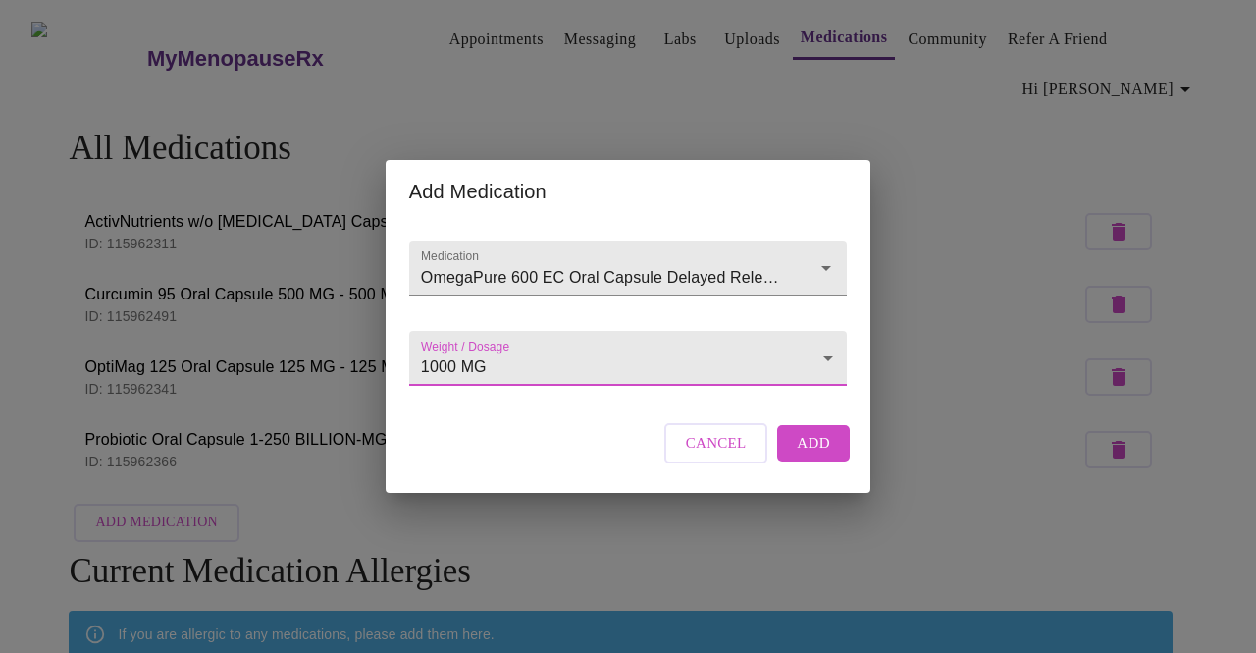
click at [810, 455] on span "Add" at bounding box center [813, 443] width 33 height 26
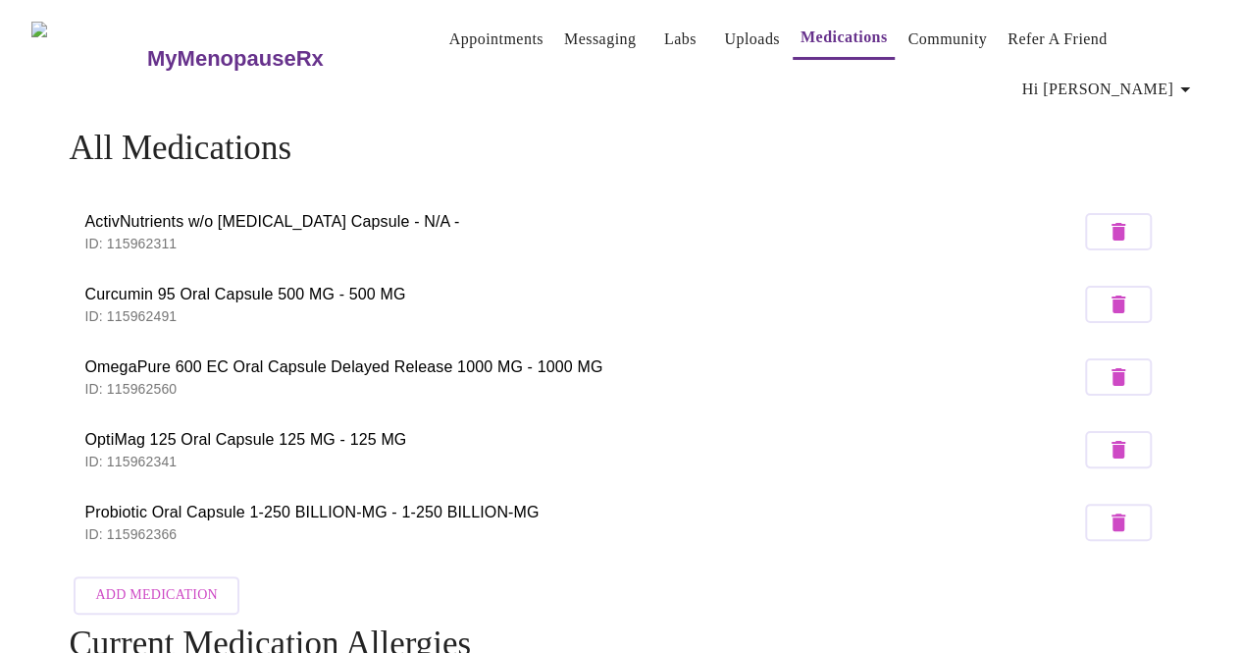
click at [151, 583] on span "Add Medication" at bounding box center [156, 595] width 122 height 25
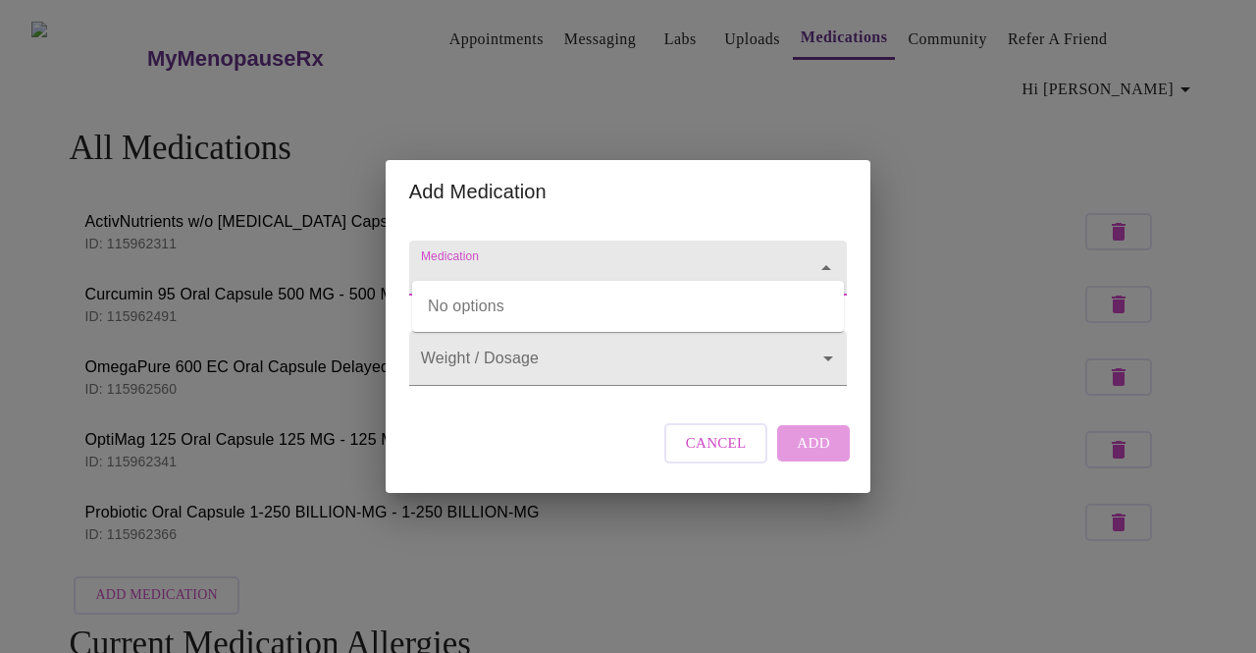
click at [438, 259] on input "Medication" at bounding box center [600, 277] width 366 height 36
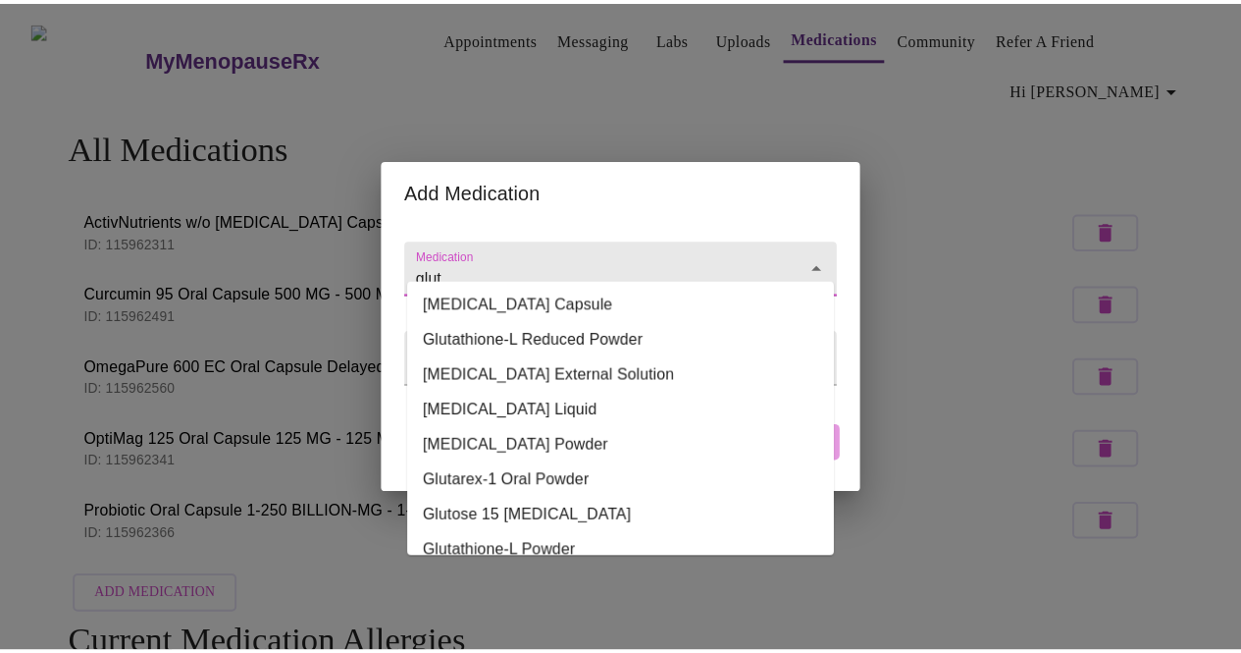
scroll to position [167, 0]
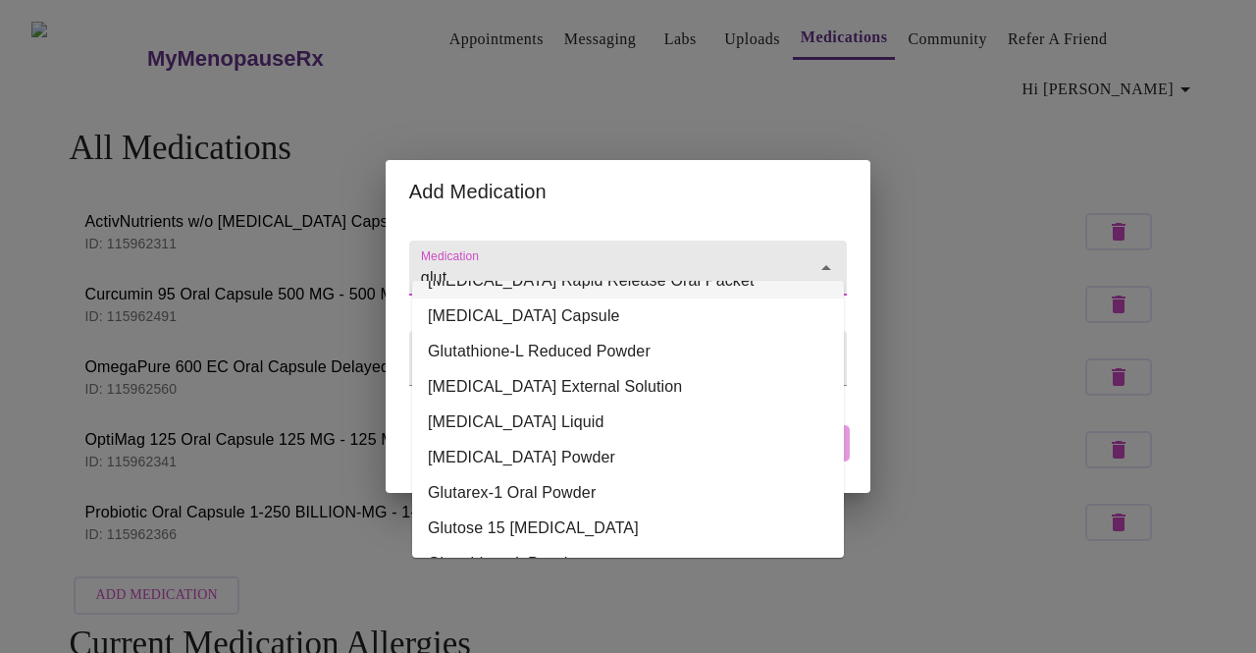
type input "glut"
click at [363, 124] on div "Add Medication Medication Weight / Dosage ​ Cancel Add" at bounding box center [628, 326] width 1256 height 653
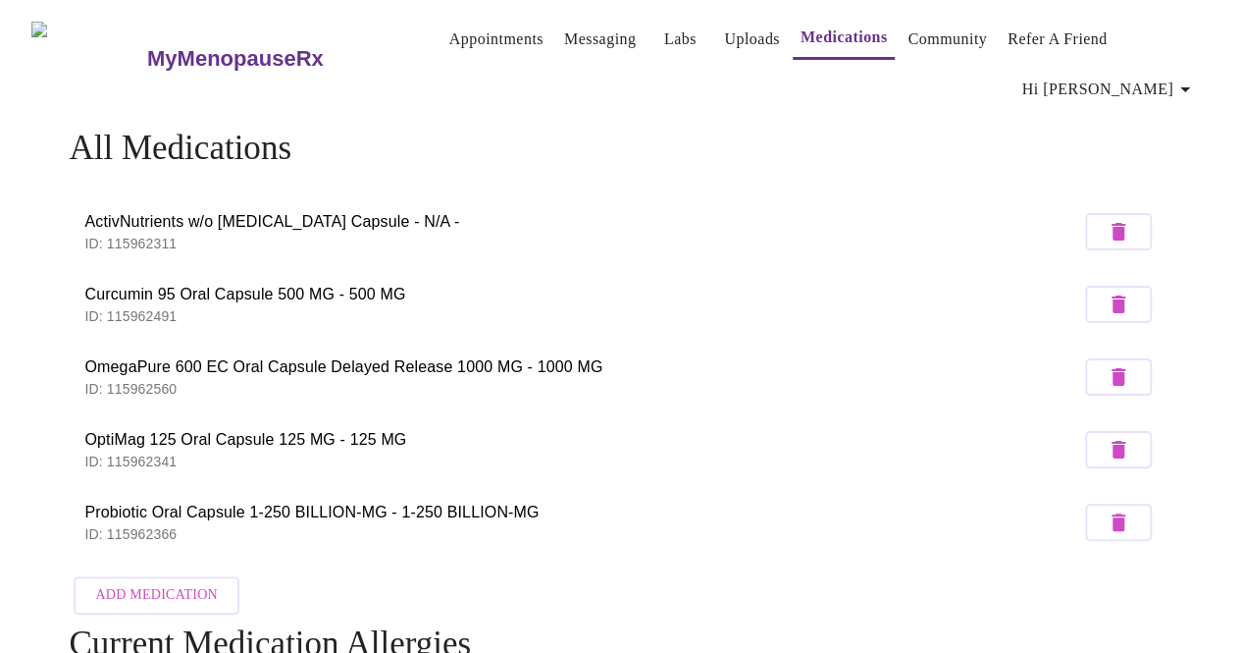
click at [171, 583] on span "Add Medication" at bounding box center [156, 595] width 122 height 25
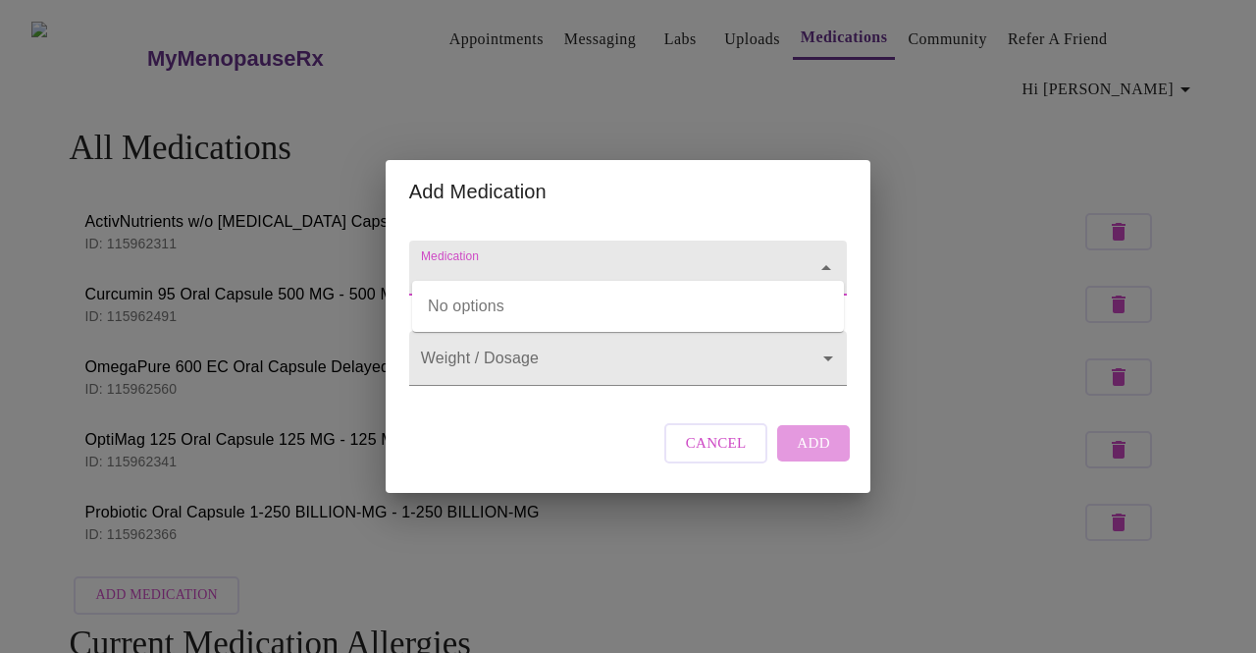
click at [514, 259] on input "Medication" at bounding box center [600, 277] width 366 height 36
type input "t"
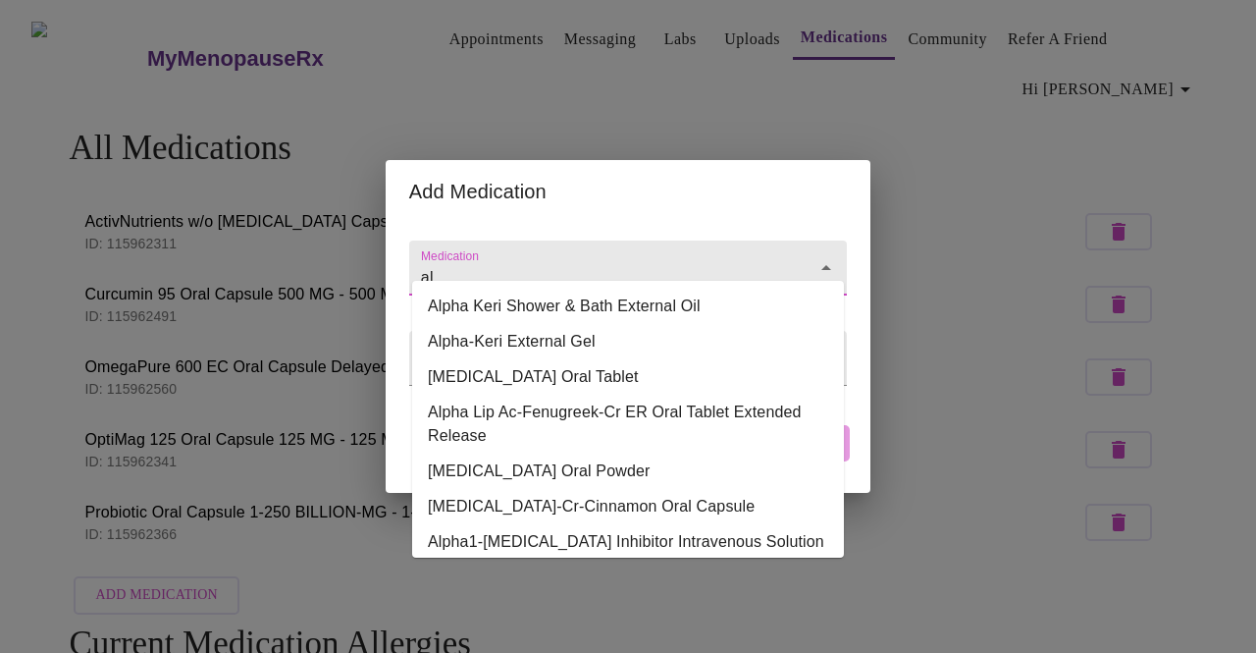
type input "a"
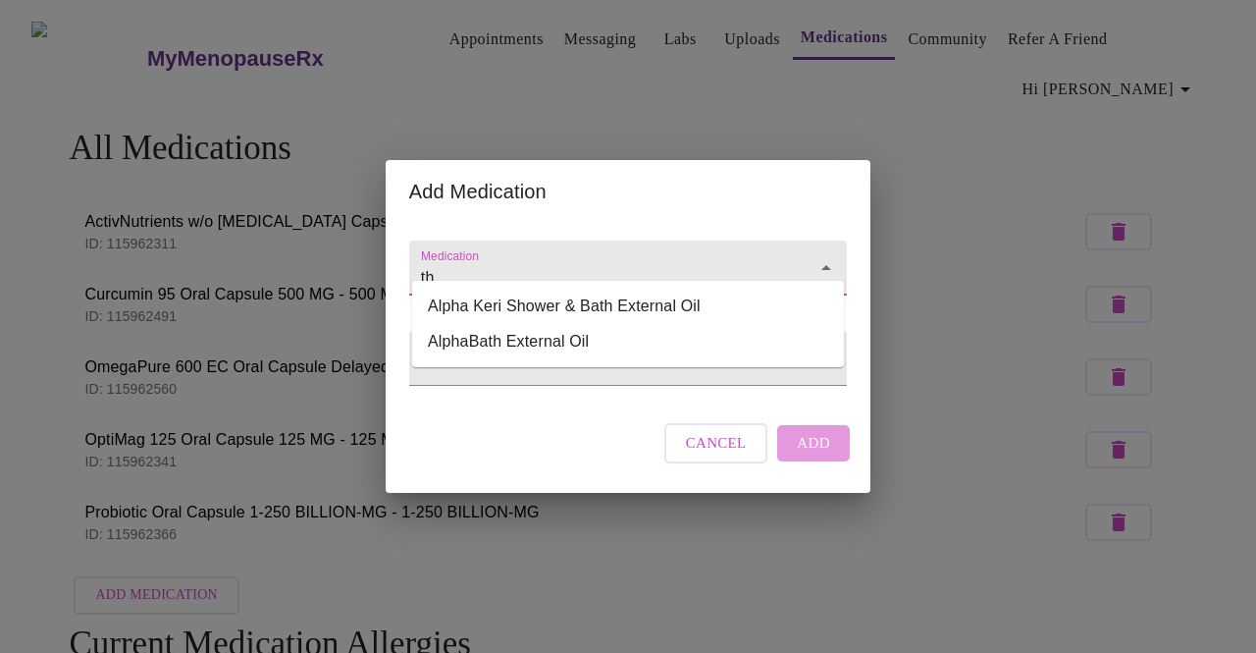
type input "t"
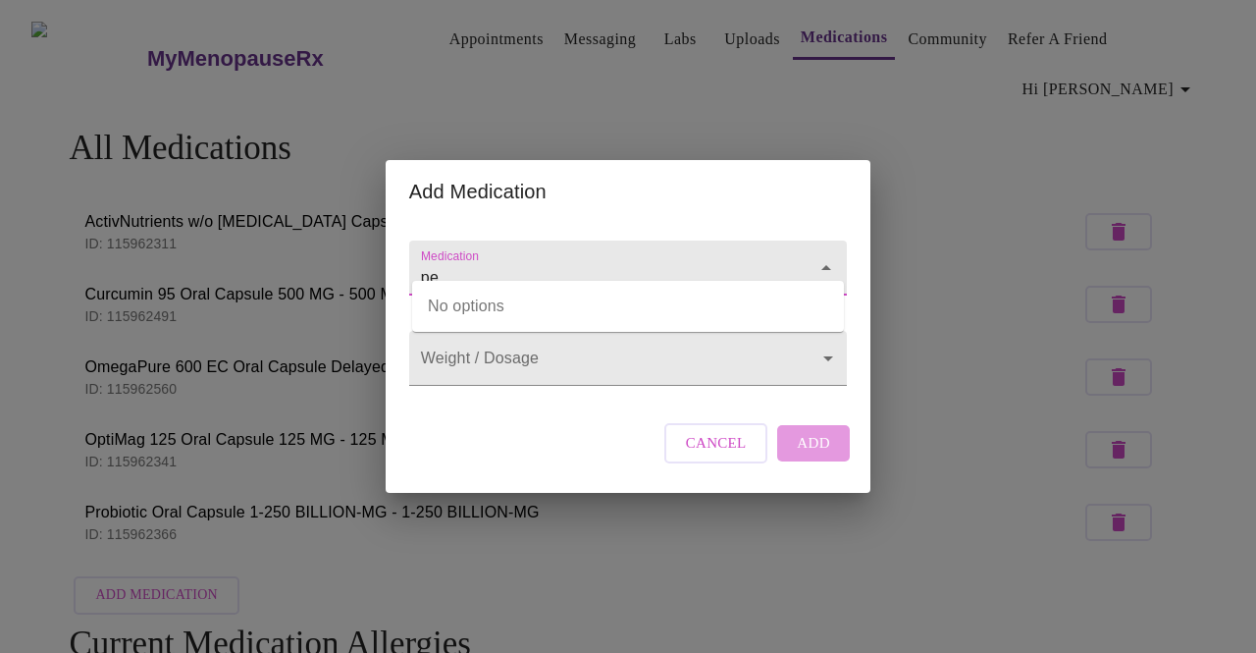
type input "p"
type input "thamus"
click at [710, 455] on span "Cancel" at bounding box center [716, 443] width 61 height 26
